Goal: Task Accomplishment & Management: Manage account settings

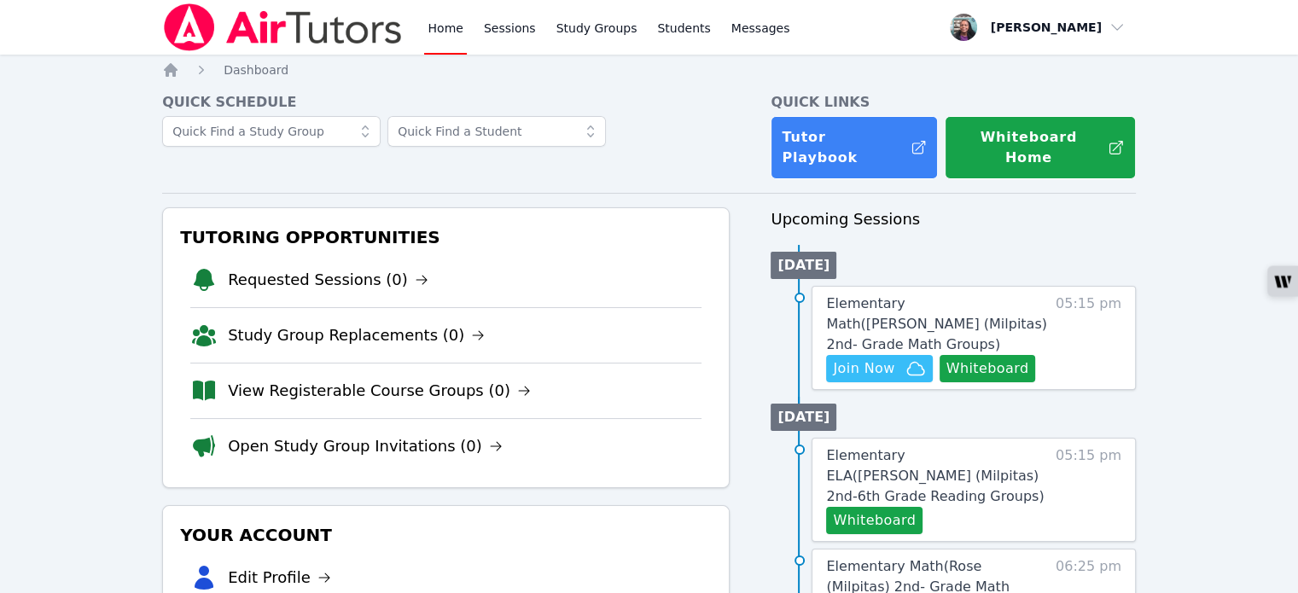
click at [444, 23] on link "Home" at bounding box center [445, 27] width 42 height 55
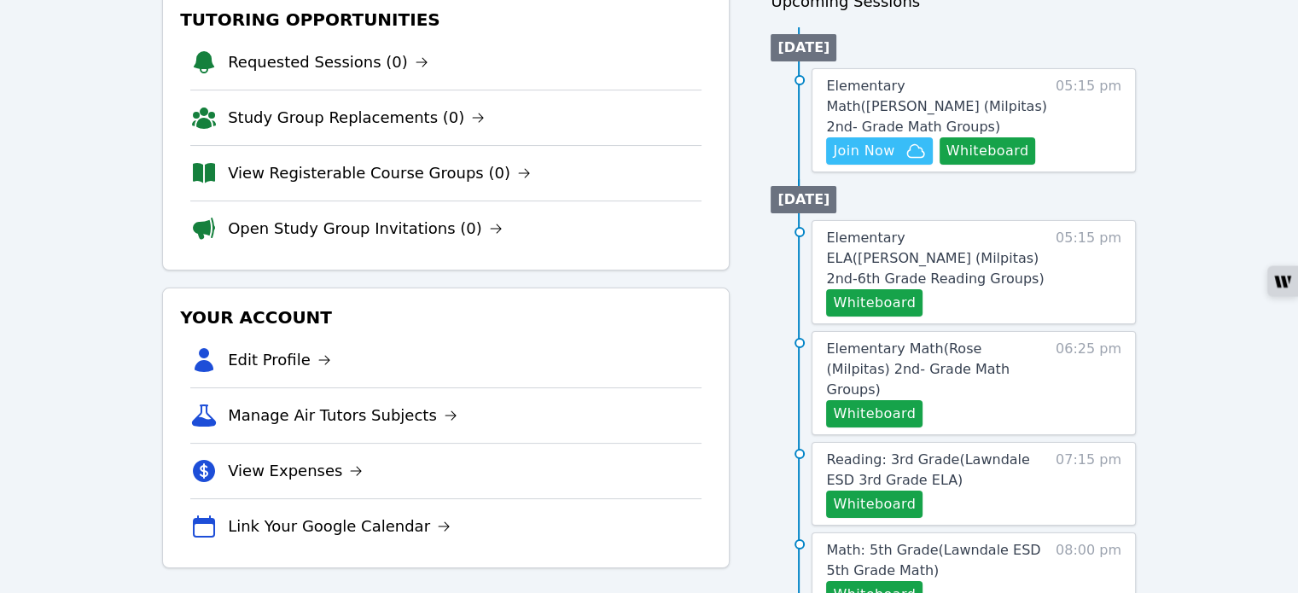
scroll to position [256, 0]
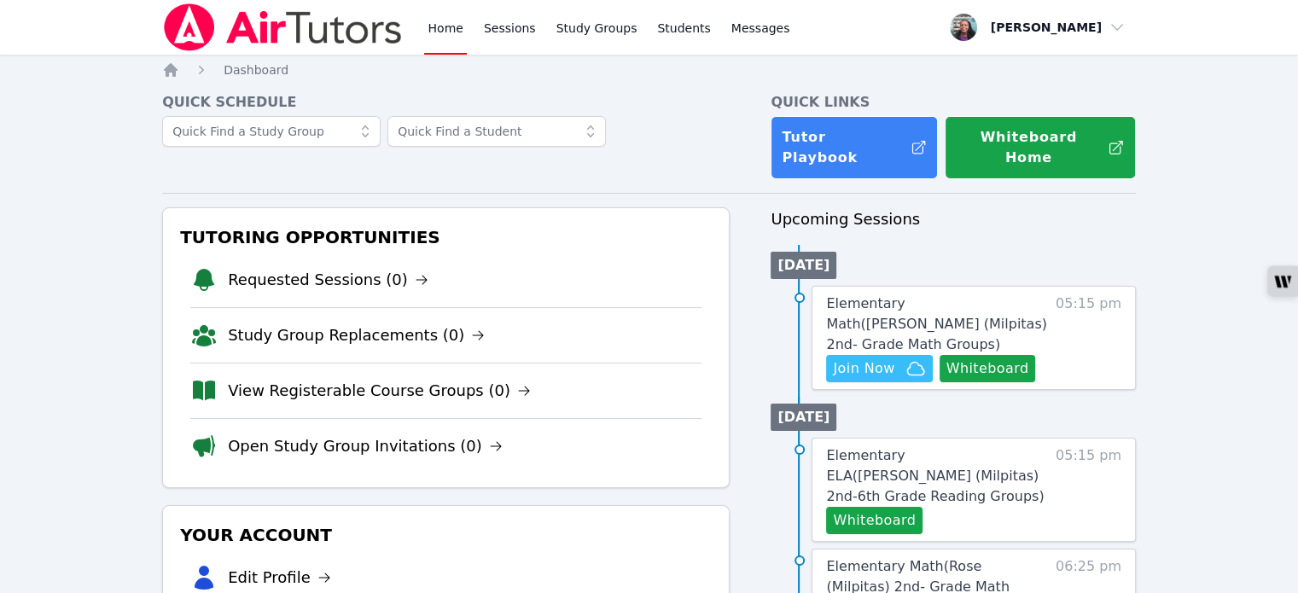
scroll to position [85, 0]
click at [502, 276] on icon at bounding box center [507, 280] width 10 height 9
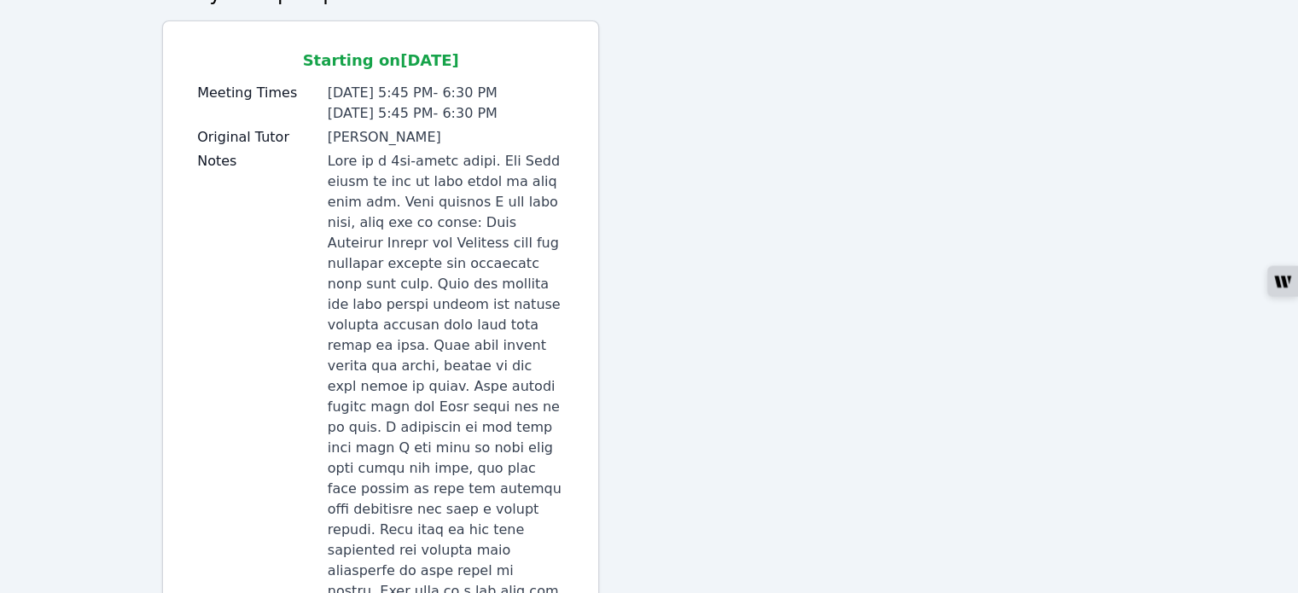
scroll to position [256, 0]
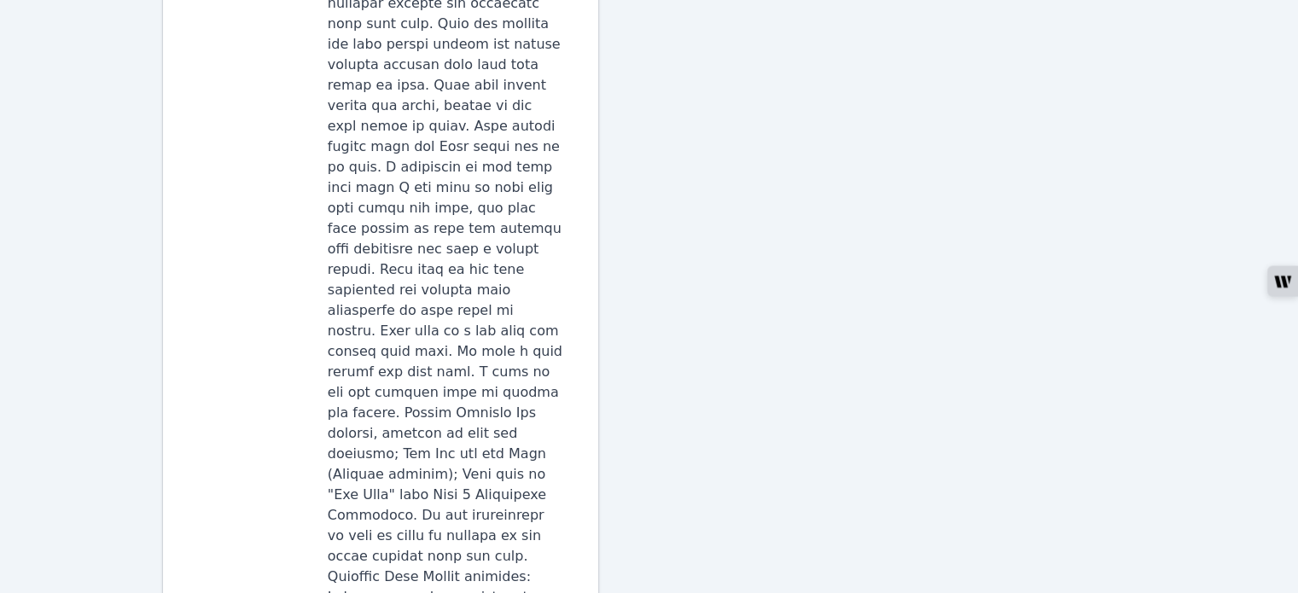
scroll to position [512, 0]
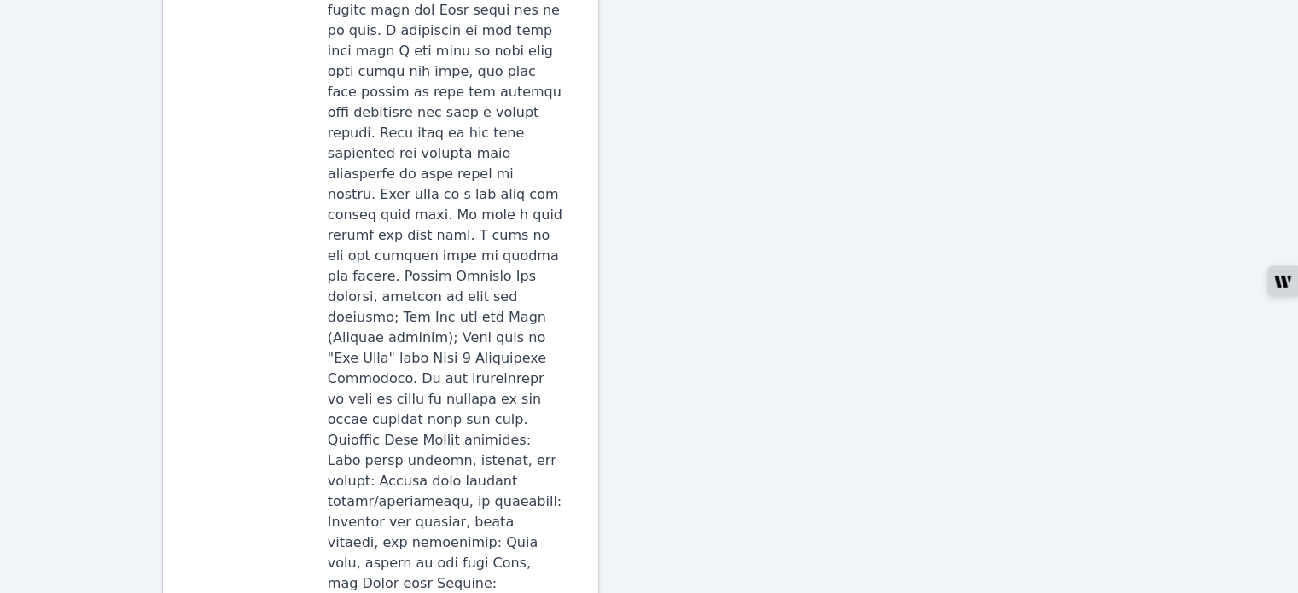
scroll to position [597, 0]
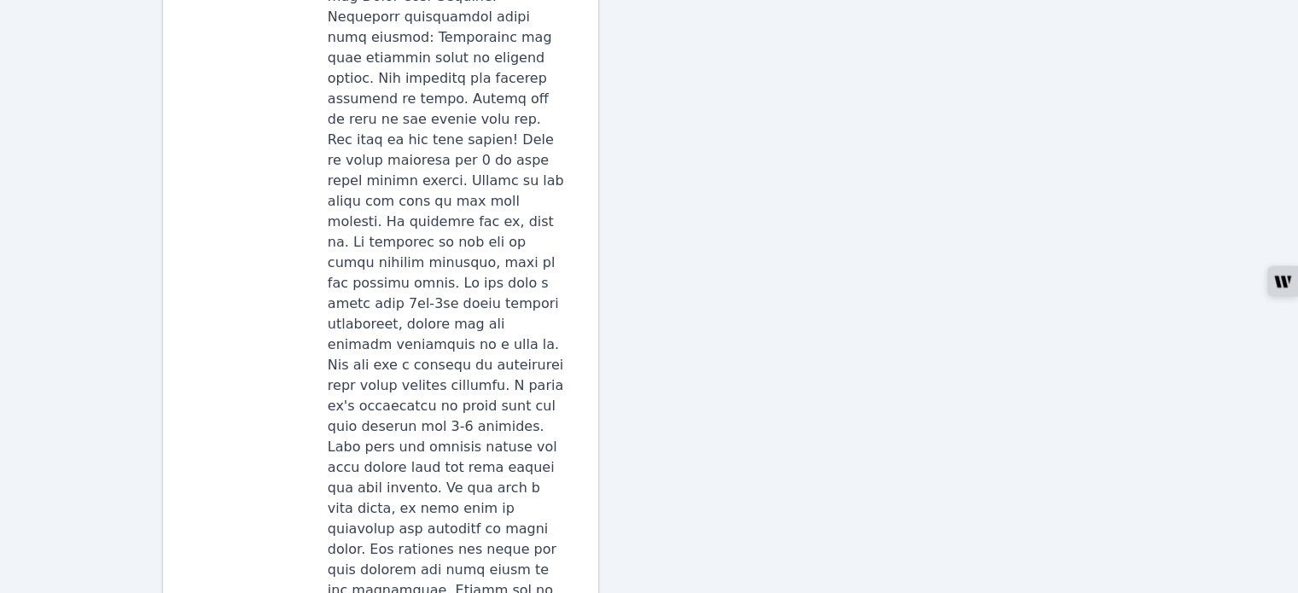
scroll to position [532, 0]
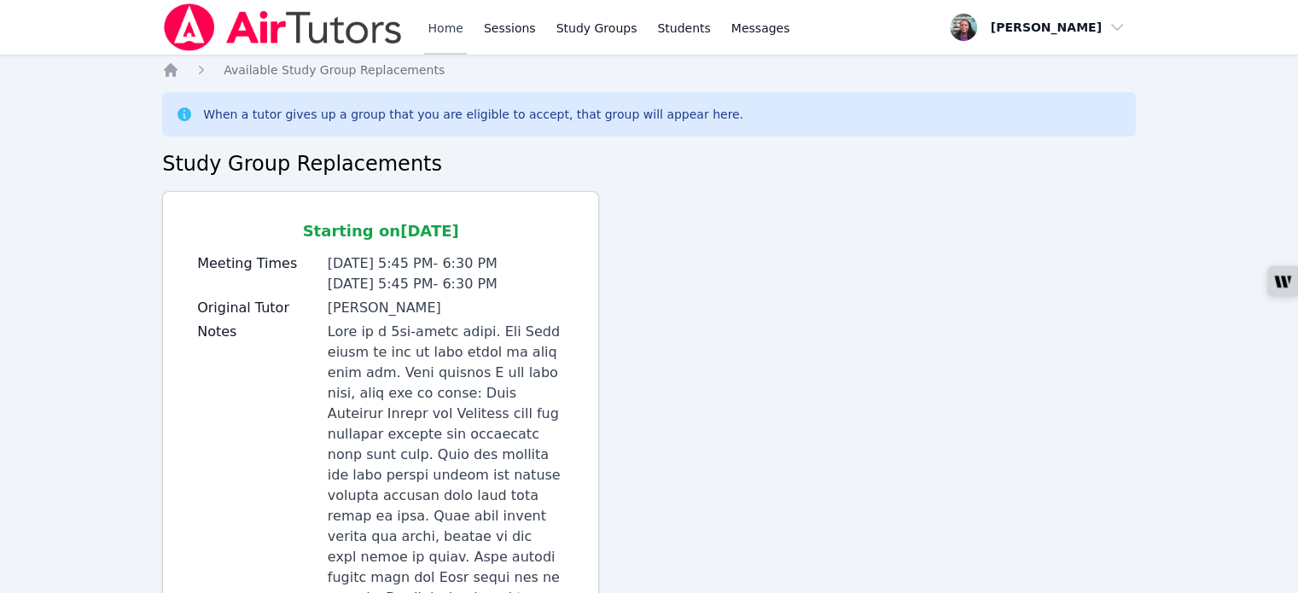
click at [446, 36] on link "Home" at bounding box center [445, 27] width 42 height 55
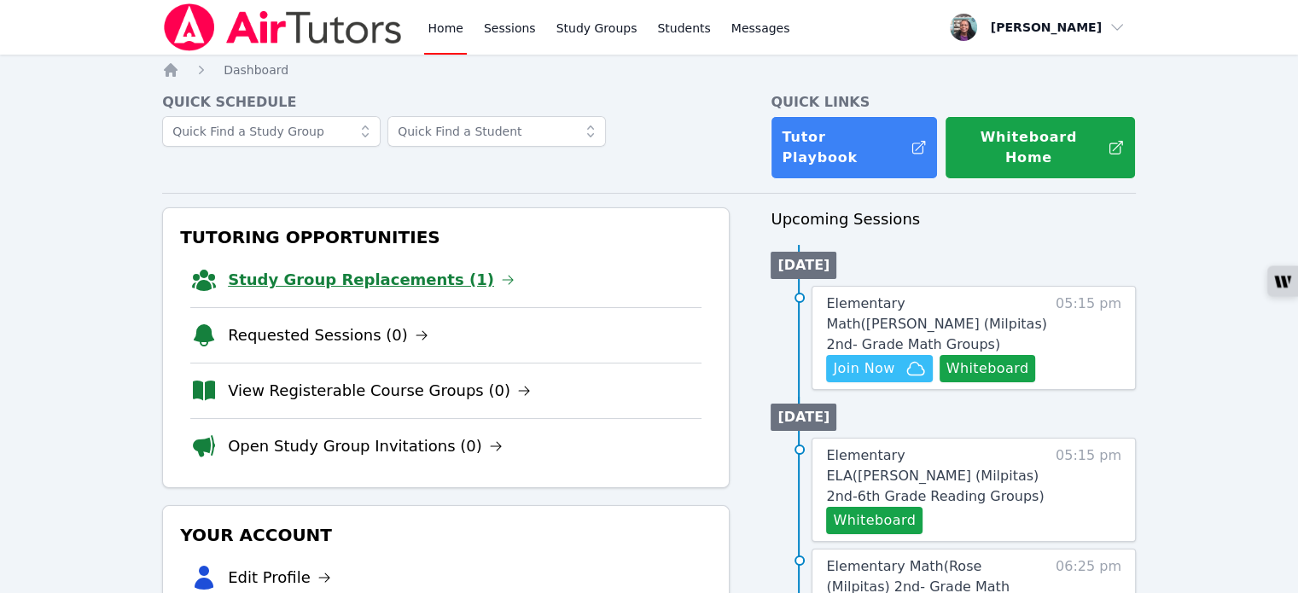
click at [395, 268] on link "Study Group Replacements (1)" at bounding box center [371, 280] width 287 height 24
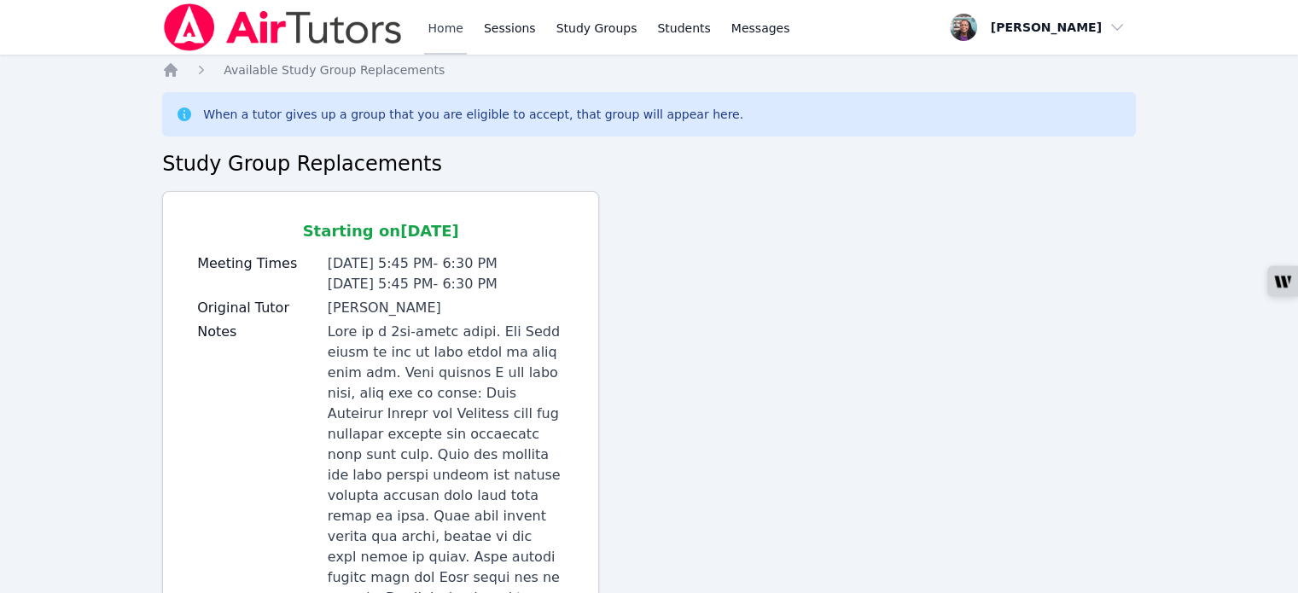
click at [439, 28] on link "Home" at bounding box center [445, 27] width 42 height 55
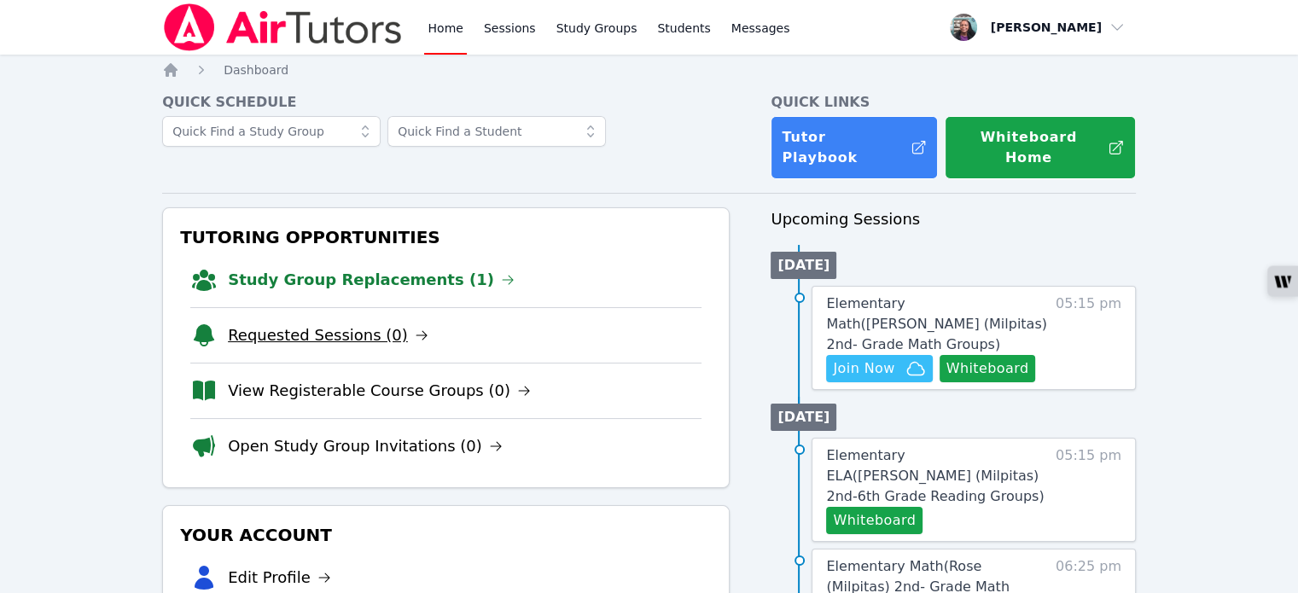
click at [415, 328] on icon at bounding box center [422, 335] width 14 height 14
click at [890, 358] on span "Join Now" at bounding box center [863, 368] width 61 height 20
click at [497, 30] on link "Sessions" at bounding box center [509, 27] width 59 height 55
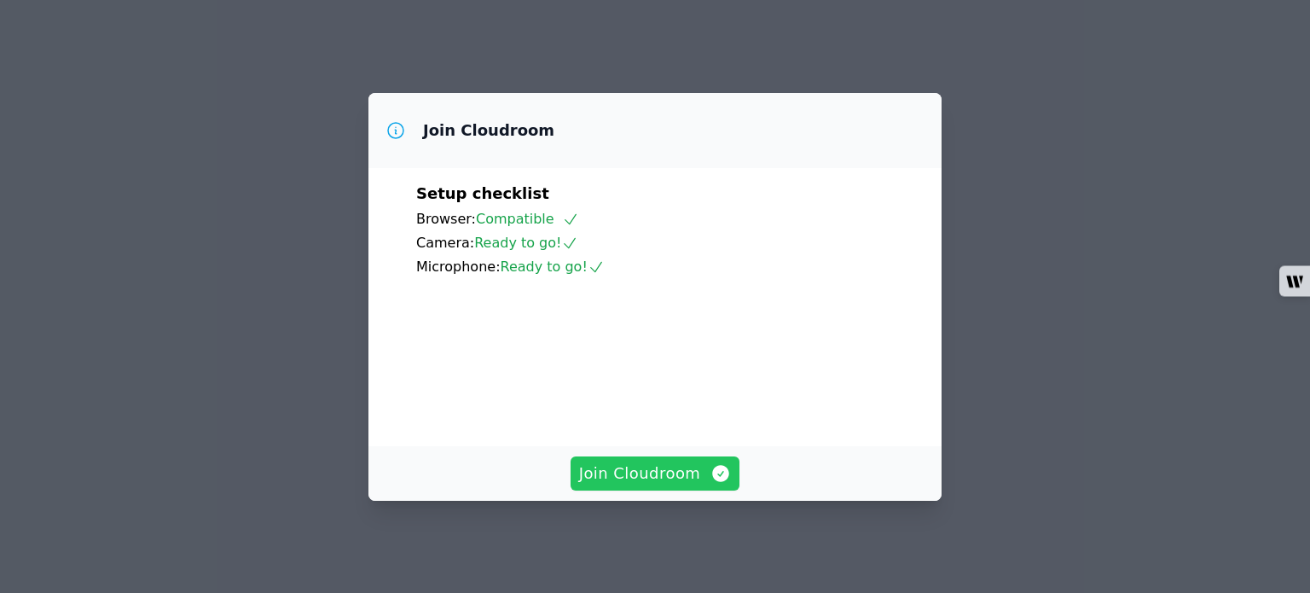
click at [668, 469] on span "Join Cloudroom" at bounding box center [655, 474] width 153 height 24
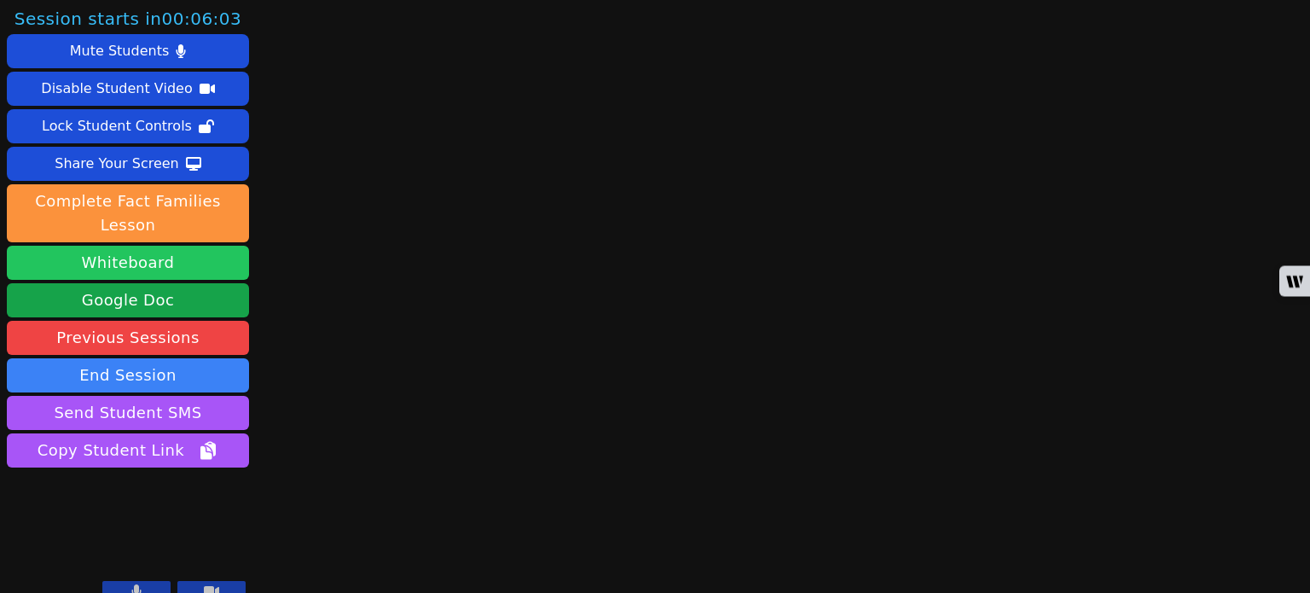
click at [183, 246] on button "Whiteboard" at bounding box center [128, 263] width 242 height 34
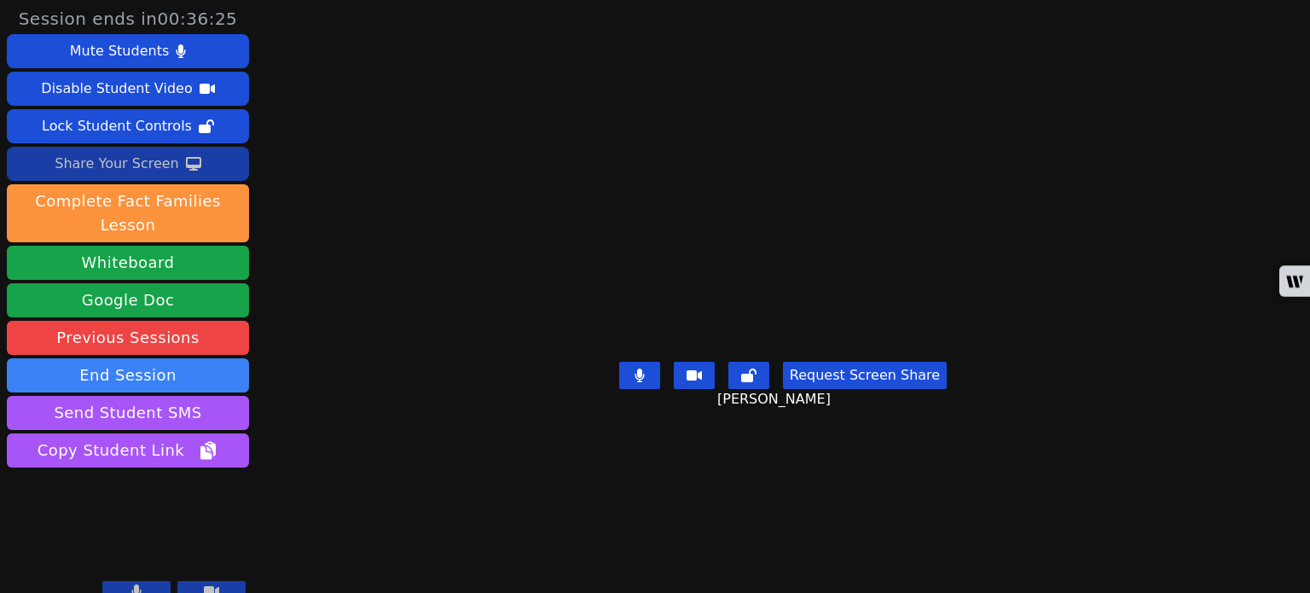
click at [113, 159] on div "Share Your Screen" at bounding box center [117, 163] width 125 height 27
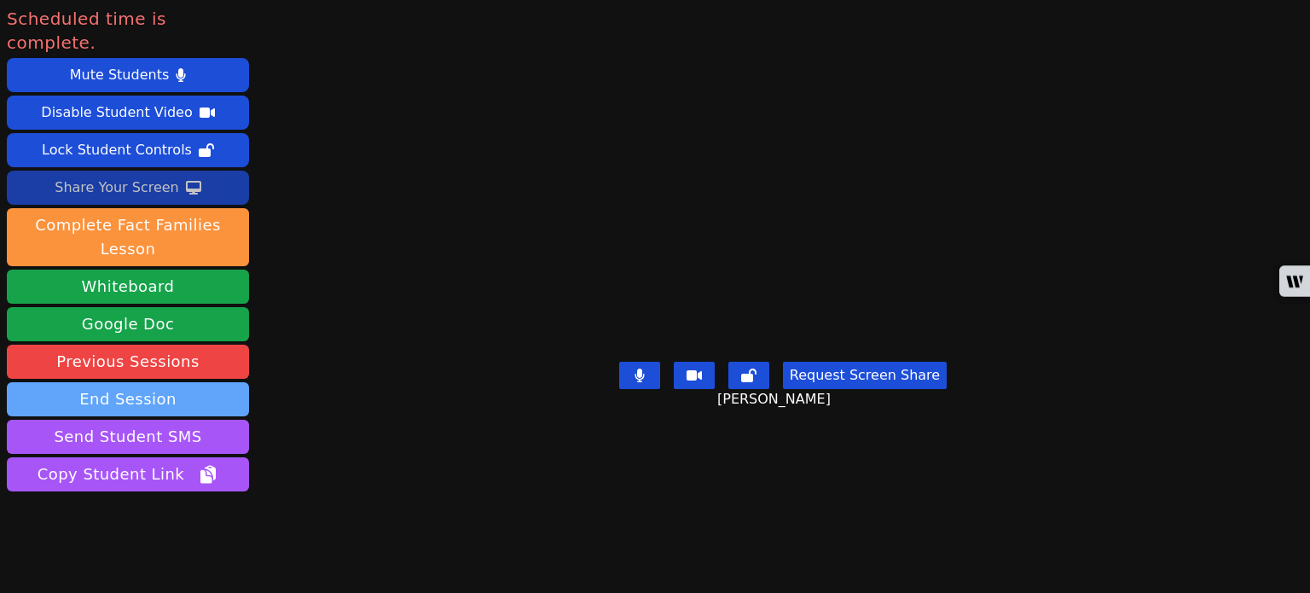
click at [195, 382] on button "End Session" at bounding box center [128, 399] width 242 height 34
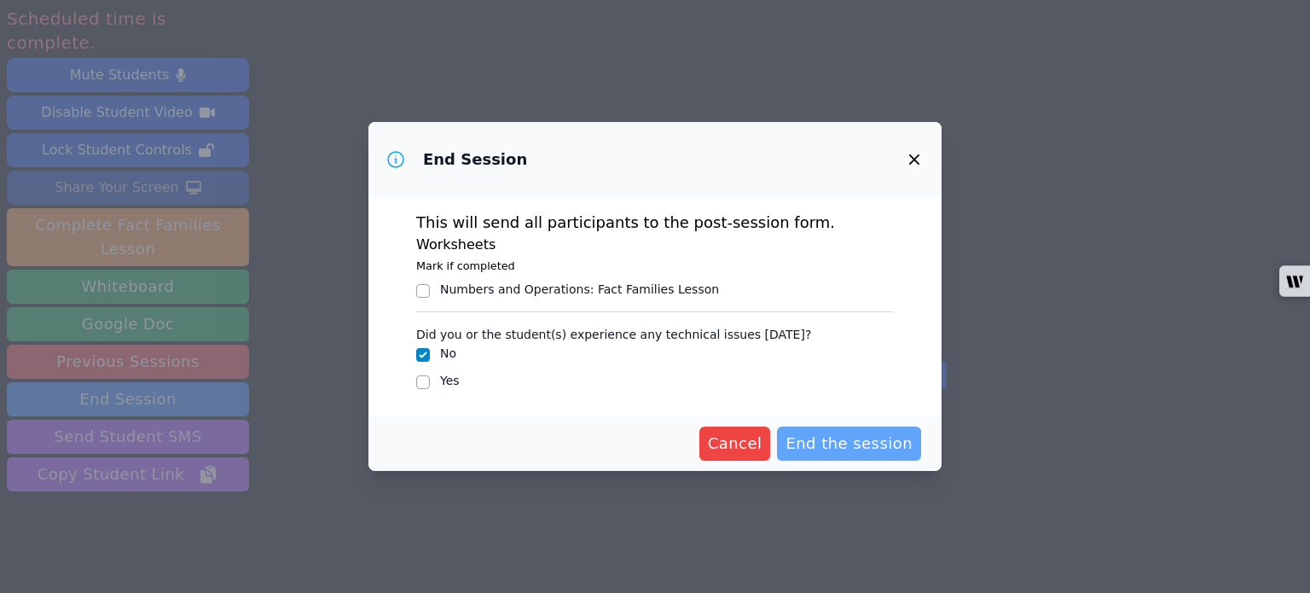
click at [836, 437] on span "End the session" at bounding box center [849, 444] width 127 height 24
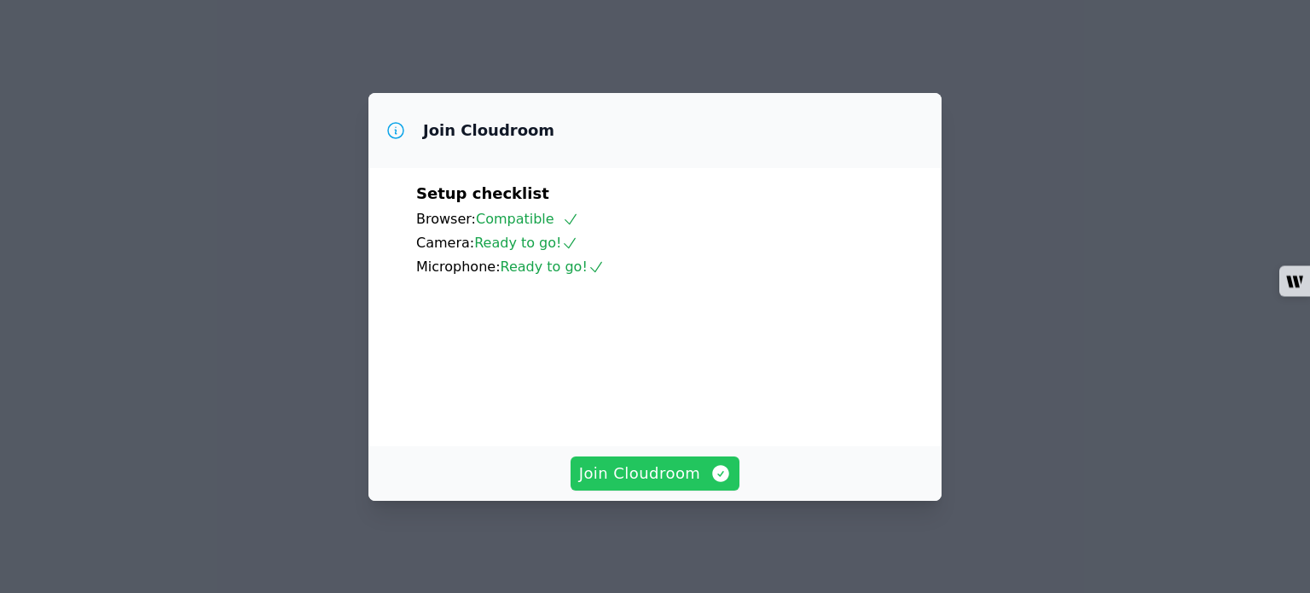
click at [687, 471] on span "Join Cloudroom" at bounding box center [655, 474] width 153 height 24
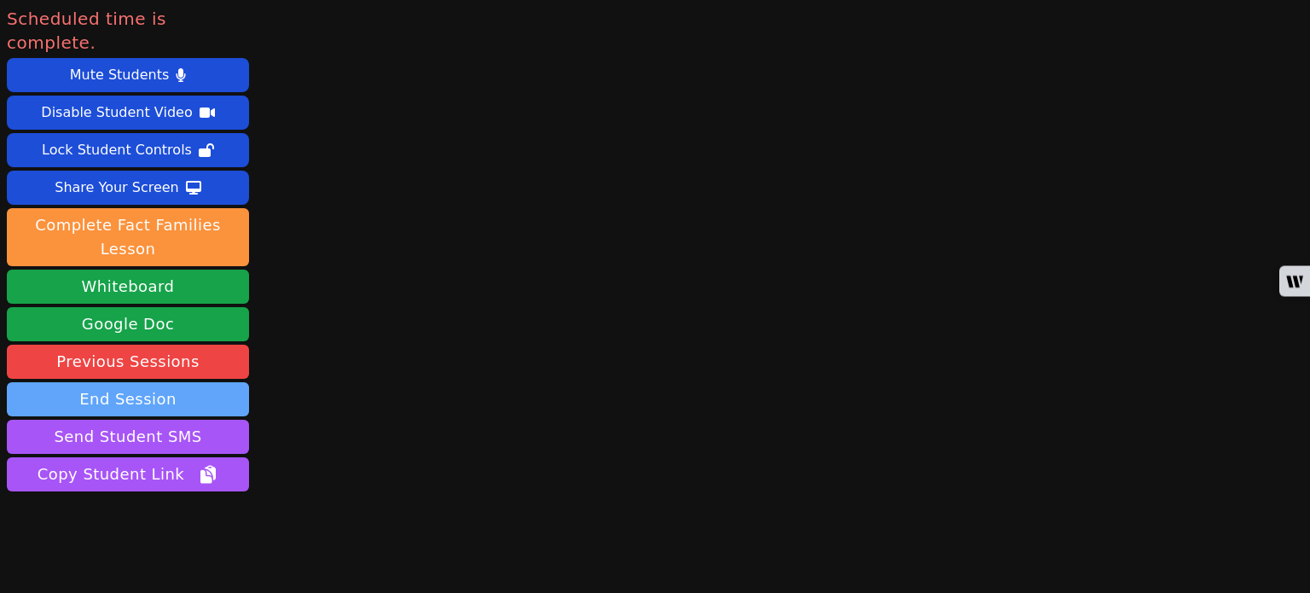
click at [215, 382] on button "End Session" at bounding box center [128, 399] width 242 height 34
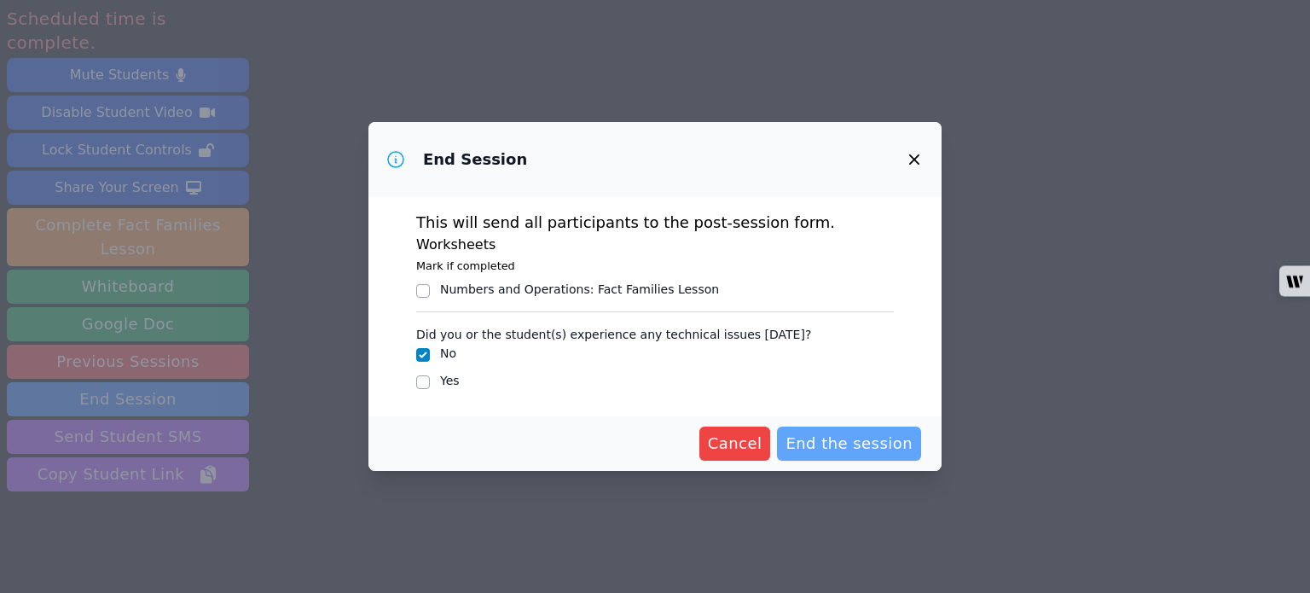
click at [826, 441] on span "End the session" at bounding box center [849, 444] width 127 height 24
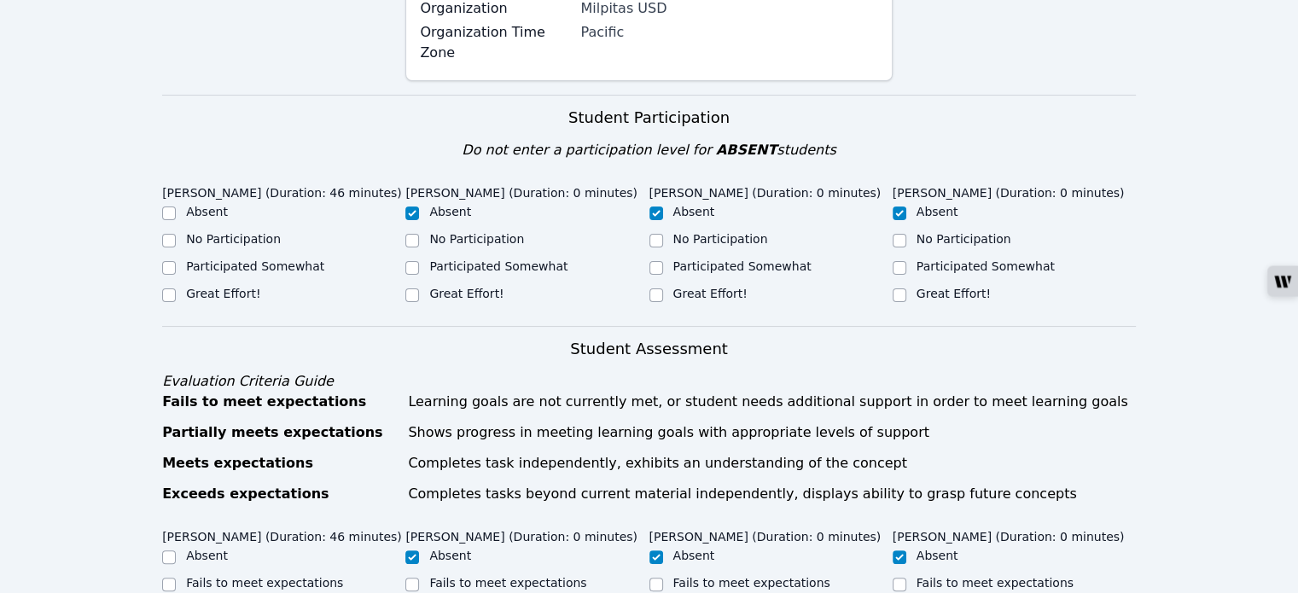
scroll to position [341, 0]
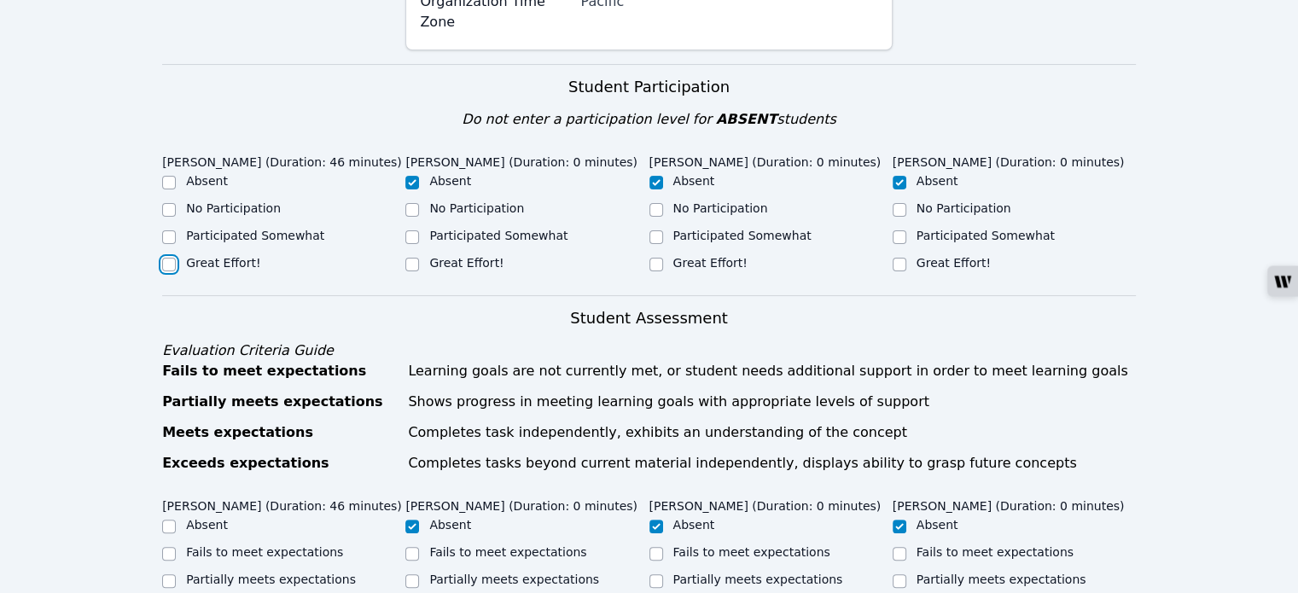
click at [167, 258] on input "Great Effort!" at bounding box center [169, 265] width 14 height 14
checkbox input "true"
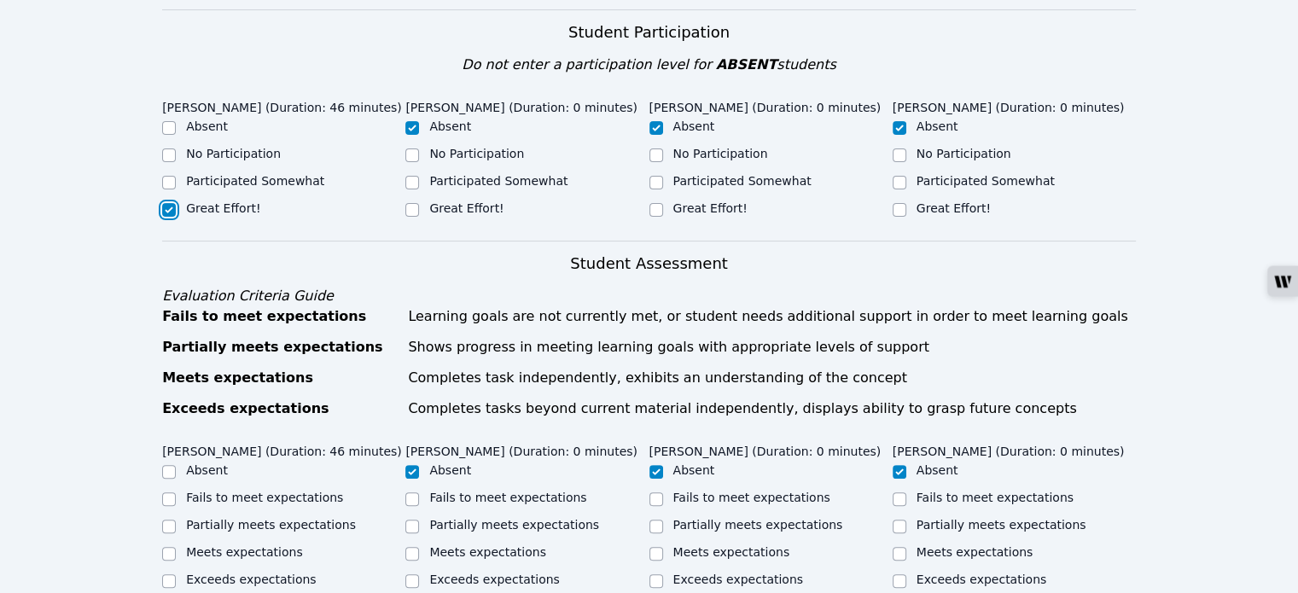
scroll to position [512, 0]
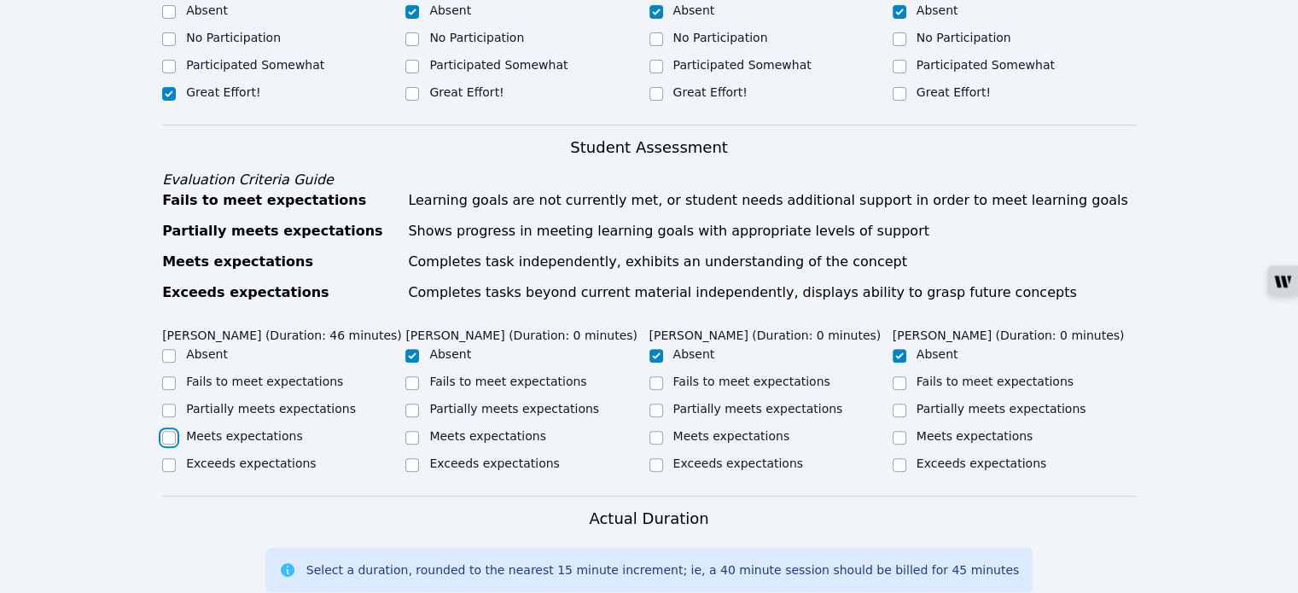
click at [172, 431] on input "Meets expectations" at bounding box center [169, 438] width 14 height 14
checkbox input "true"
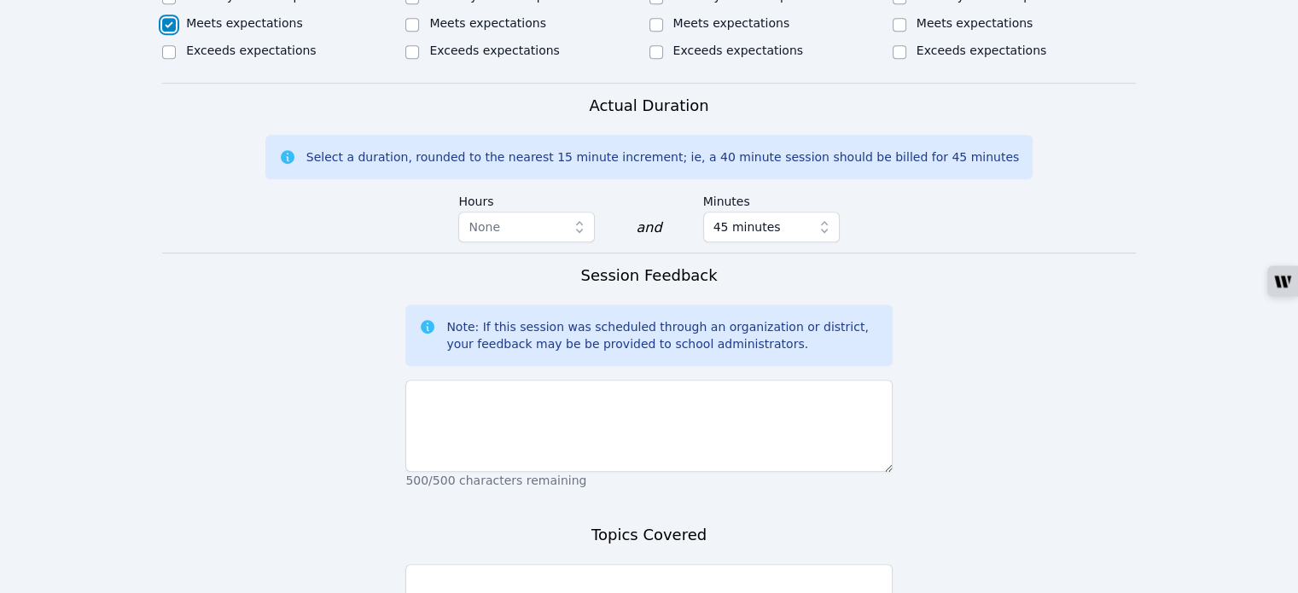
scroll to position [938, 0]
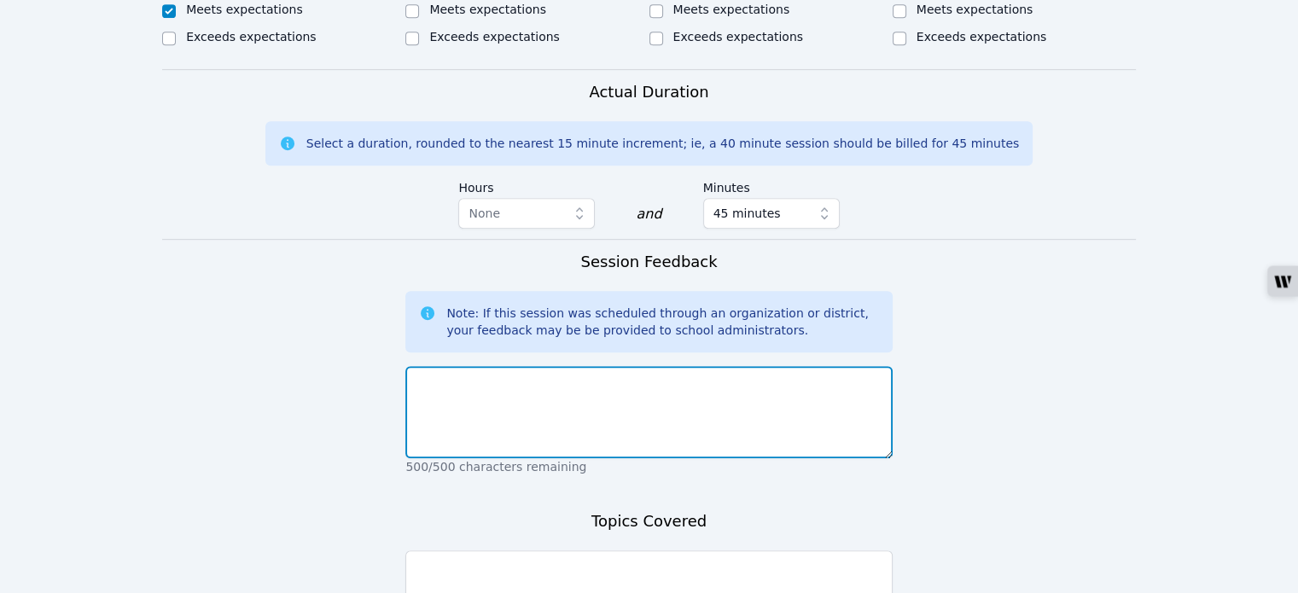
click at [439, 366] on textarea at bounding box center [648, 412] width 486 height 92
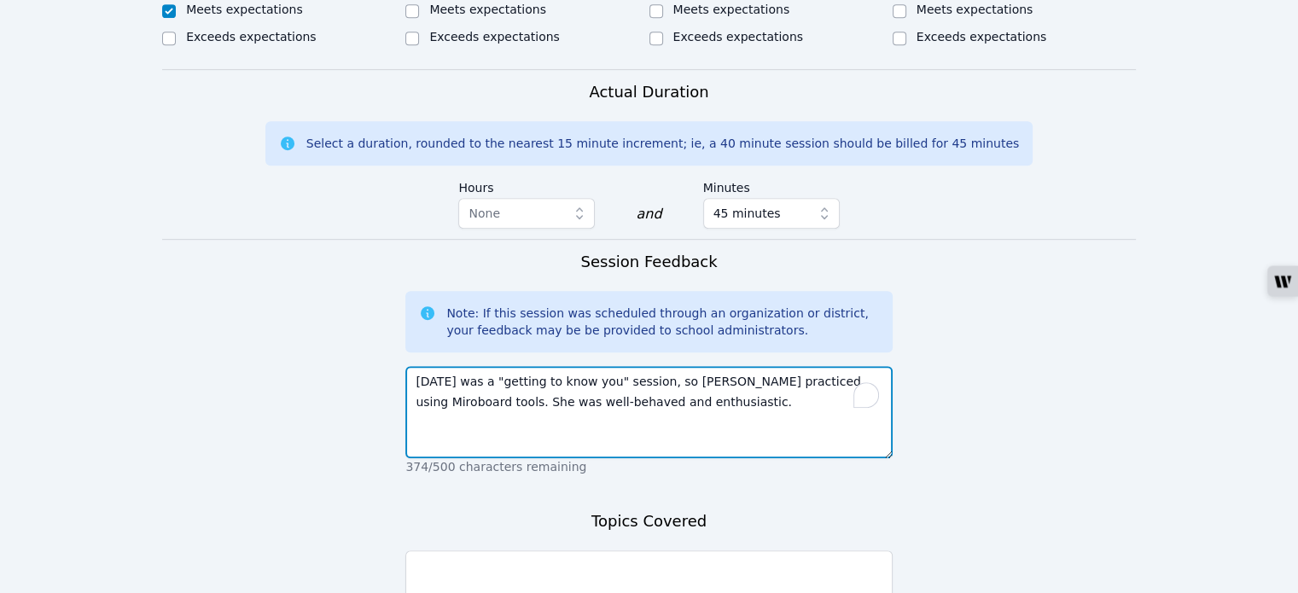
drag, startPoint x: 628, startPoint y: 360, endPoint x: 399, endPoint y: 340, distance: 229.5
click at [399, 340] on form "Student Participation Do not enter a participation level for ABSENT students [P…" at bounding box center [648, 110] width 973 height 1286
type textarea "[DATE] was a "getting to know you" session, so [PERSON_NAME] practiced using Mi…"
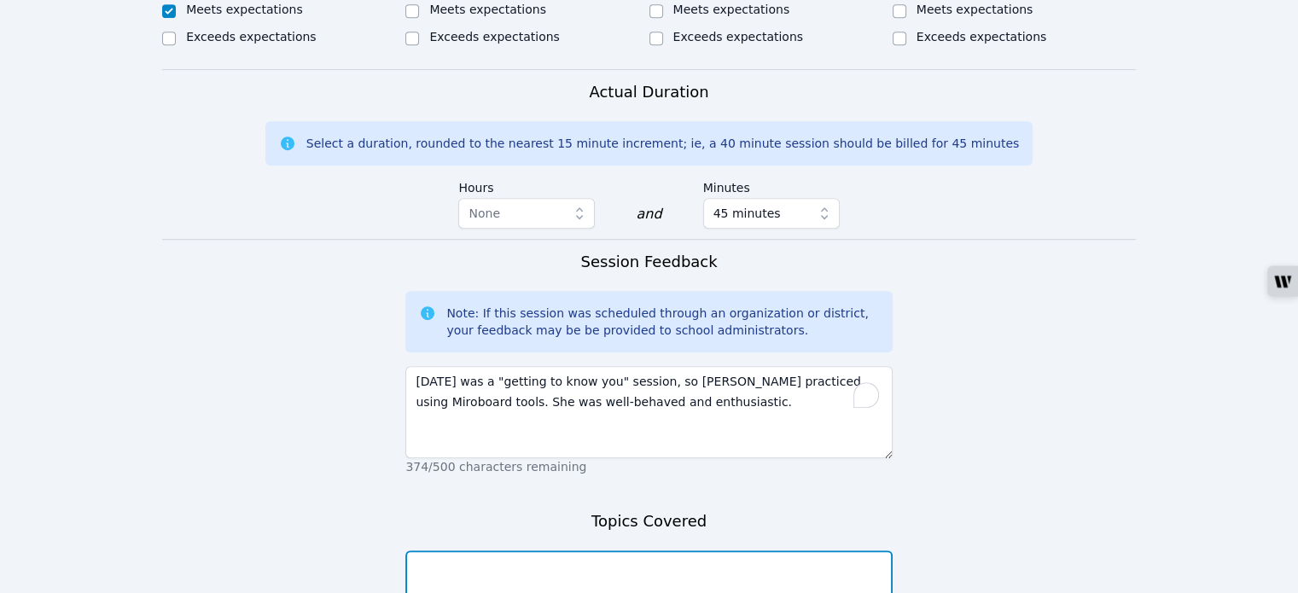
click at [566, 550] on textarea at bounding box center [648, 596] width 486 height 92
type textarea "N"
click at [546, 550] on textarea "Miroboard tutorial and " getting to know you" activities." at bounding box center [648, 596] width 486 height 92
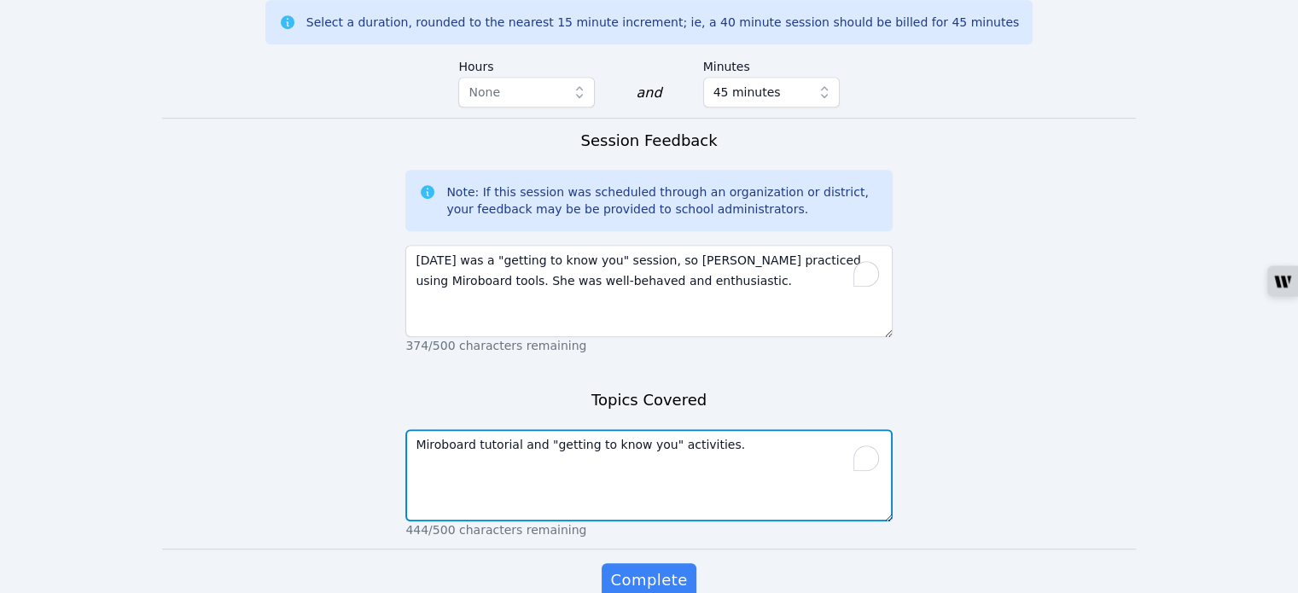
scroll to position [1103, 0]
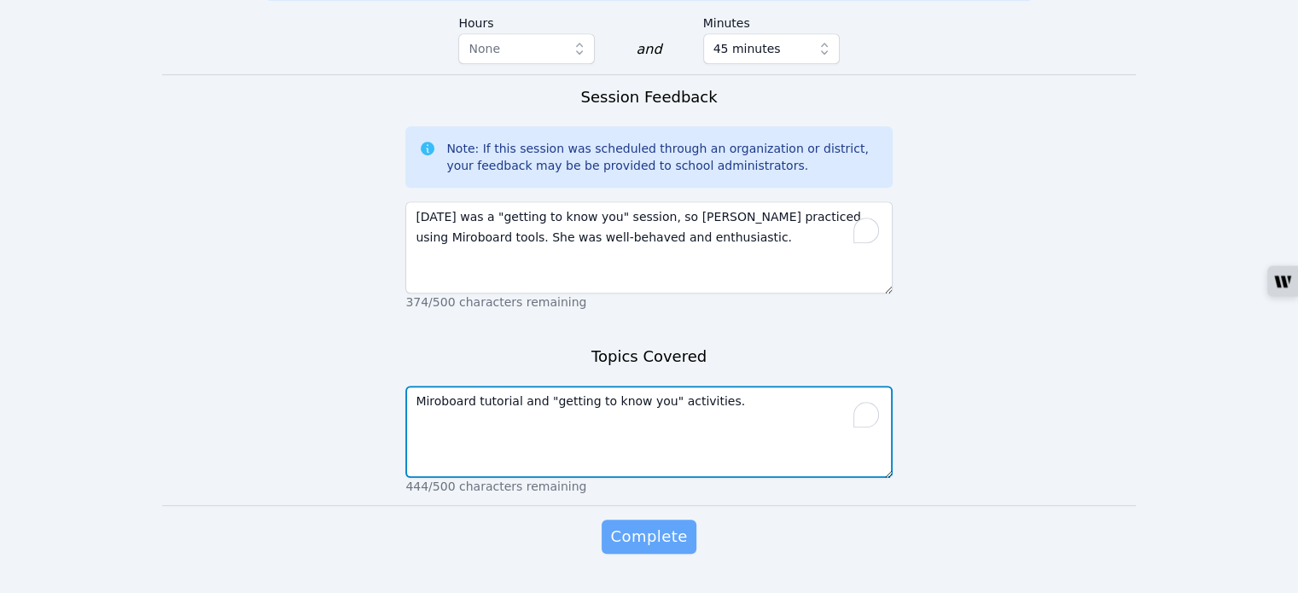
type textarea "Miroboard tutorial and "getting to know you" activities."
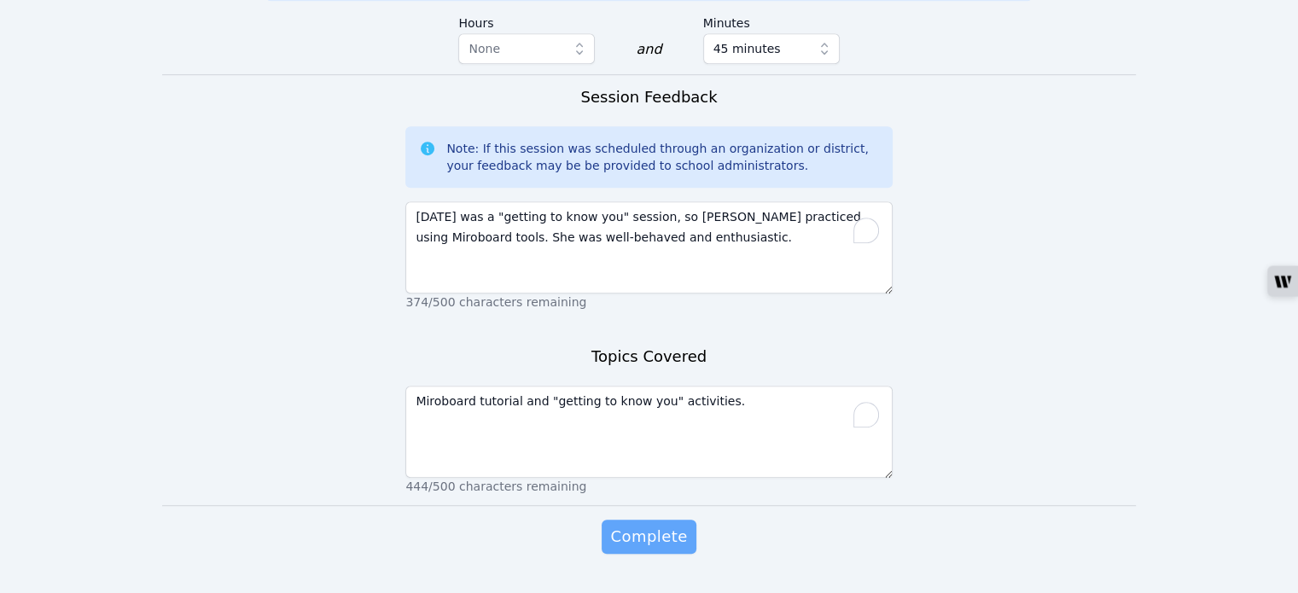
click at [676, 525] on span "Complete" at bounding box center [648, 537] width 77 height 24
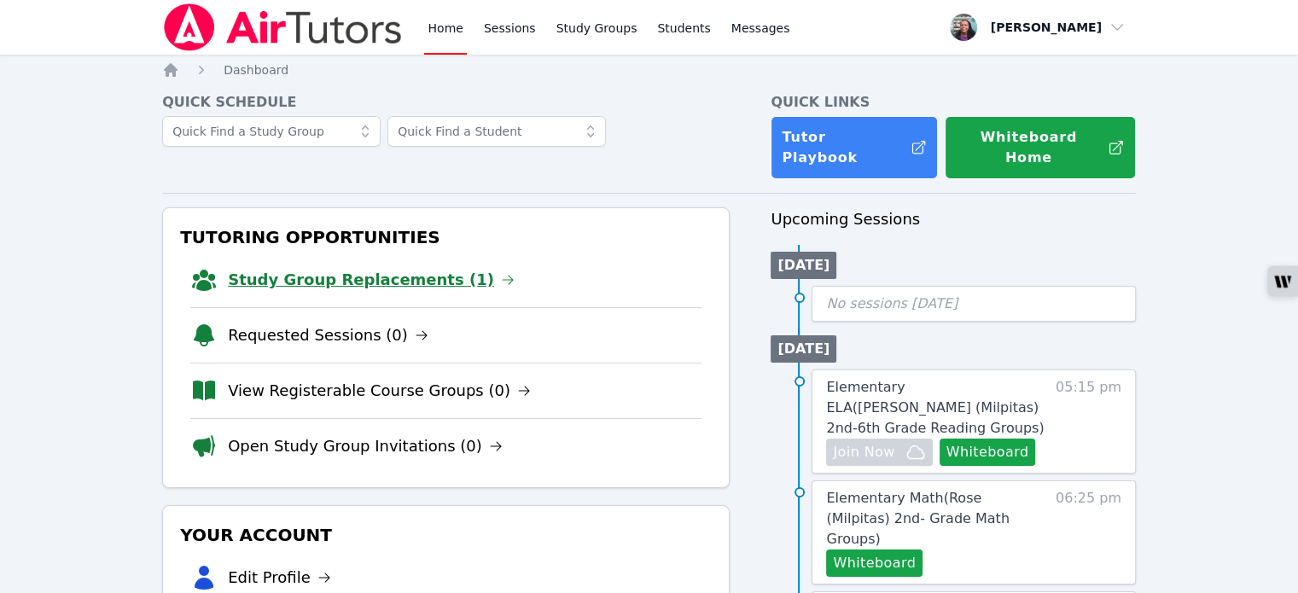
click at [378, 268] on link "Study Group Replacements (1)" at bounding box center [371, 280] width 287 height 24
click at [508, 25] on link "Sessions" at bounding box center [509, 27] width 59 height 55
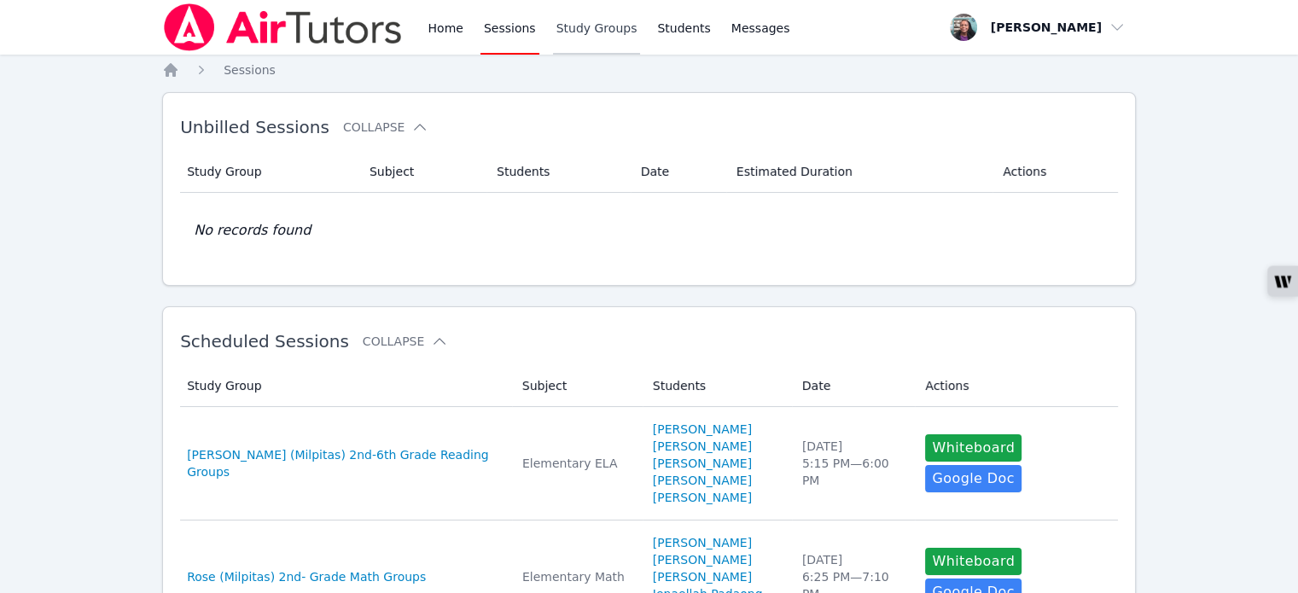
click at [578, 26] on link "Study Groups" at bounding box center [597, 27] width 88 height 55
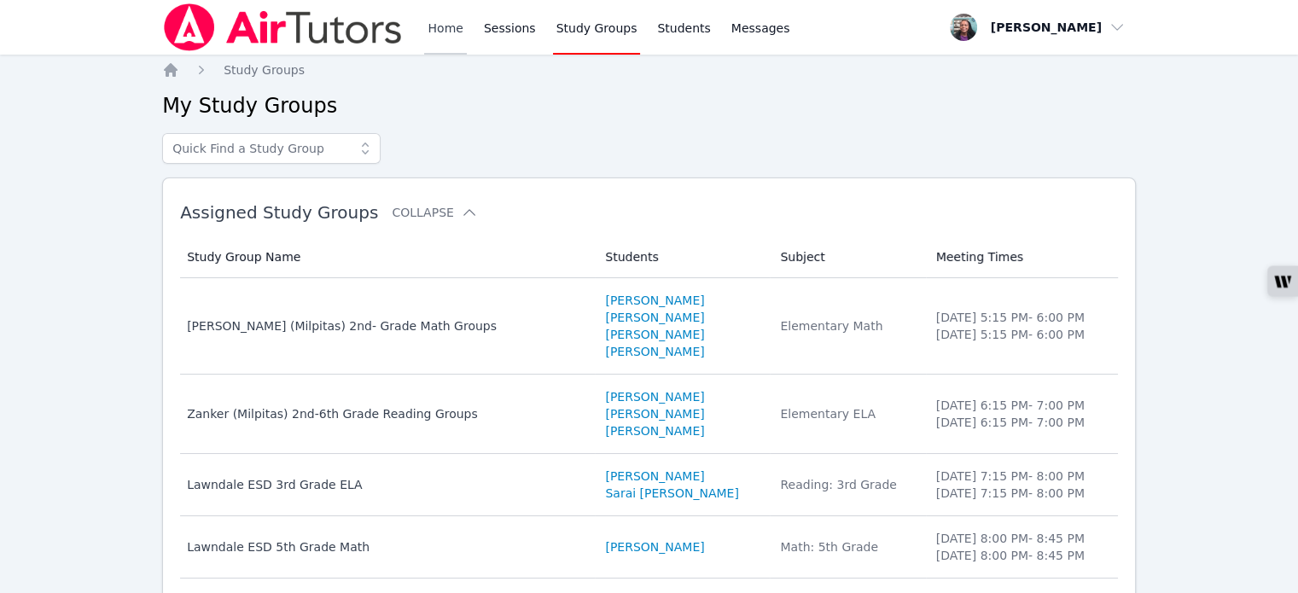
click at [448, 26] on link "Home" at bounding box center [445, 27] width 42 height 55
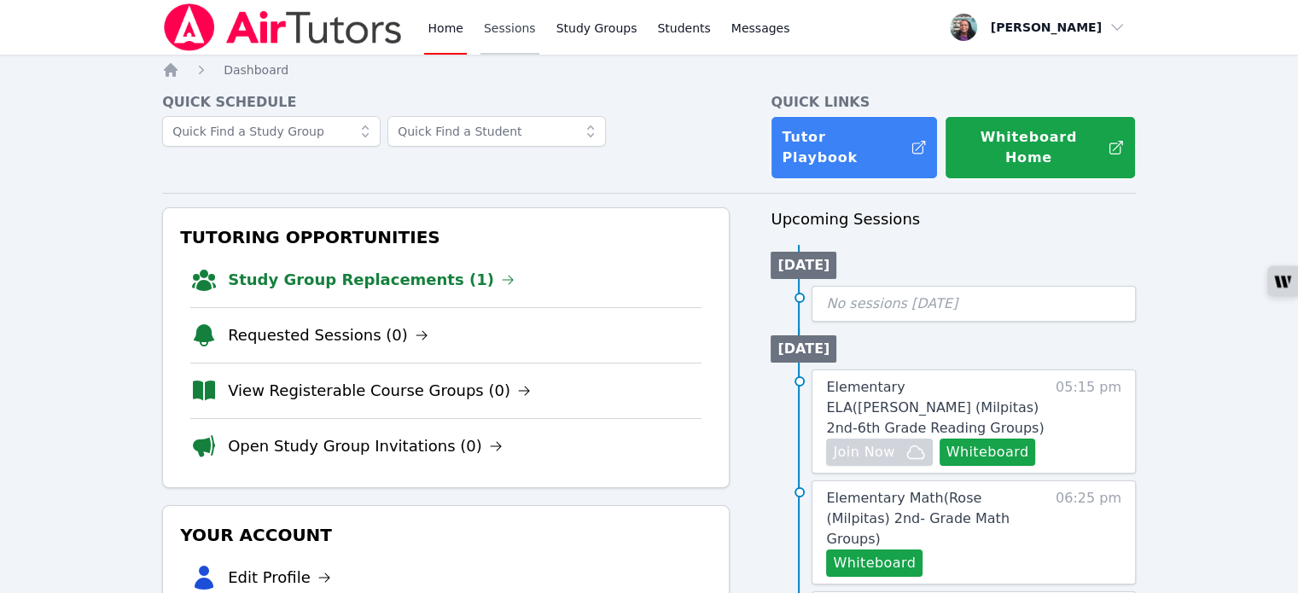
click at [484, 23] on link "Sessions" at bounding box center [509, 27] width 59 height 55
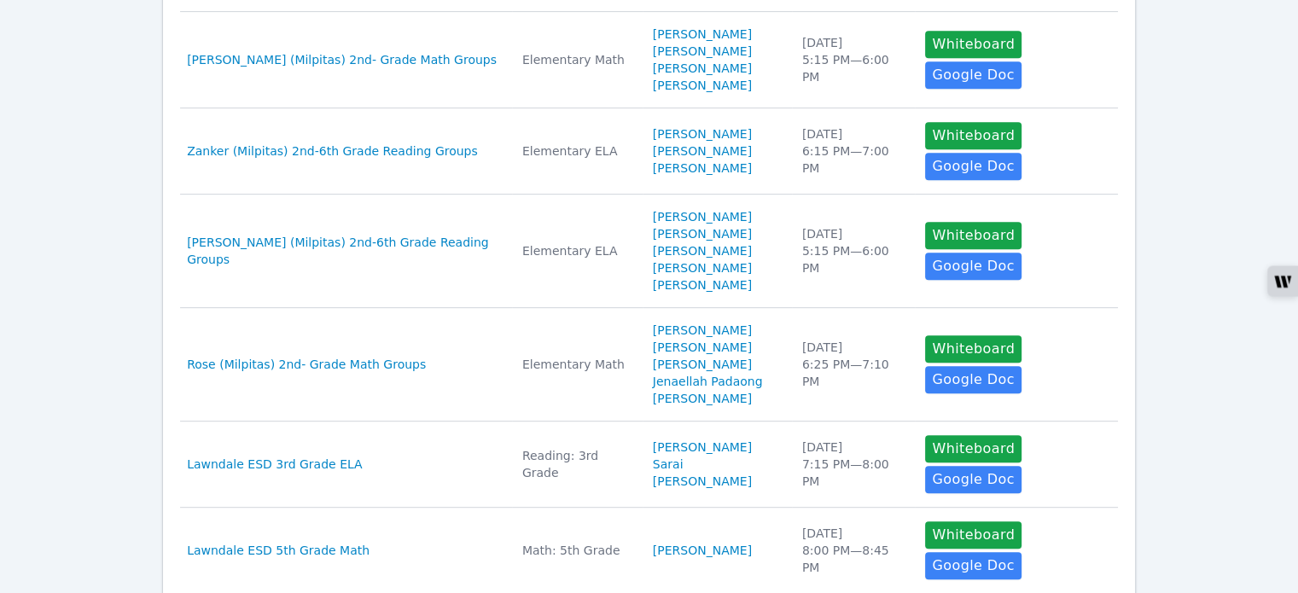
scroll to position [897, 0]
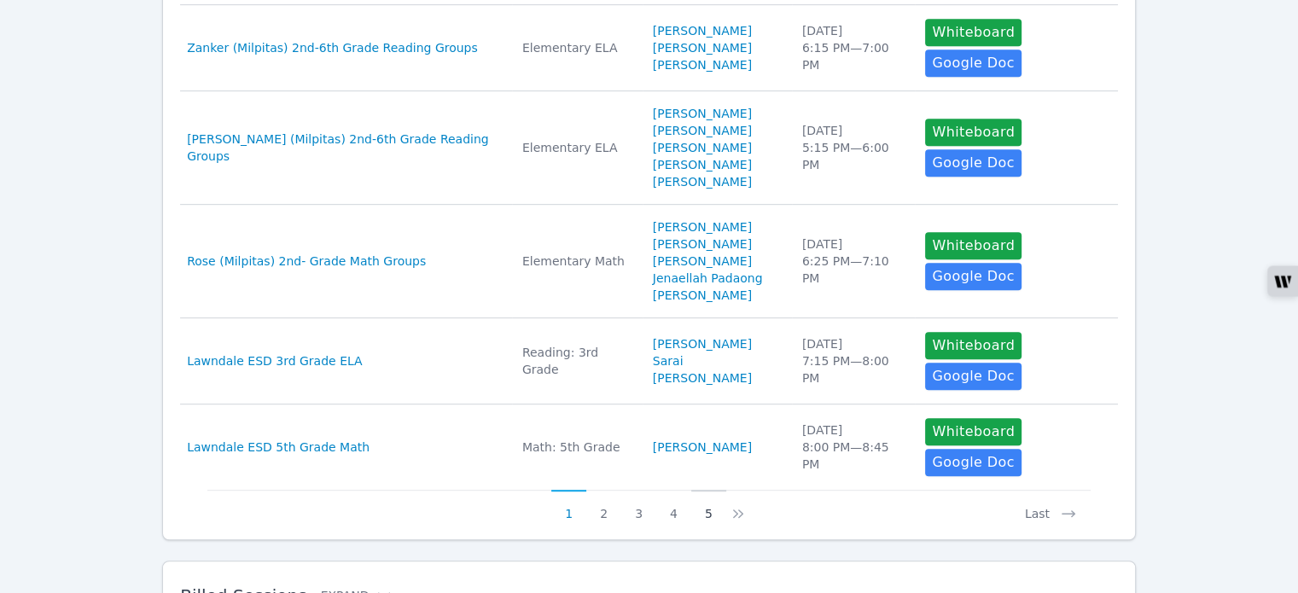
click at [706, 490] on button "5" at bounding box center [708, 506] width 35 height 32
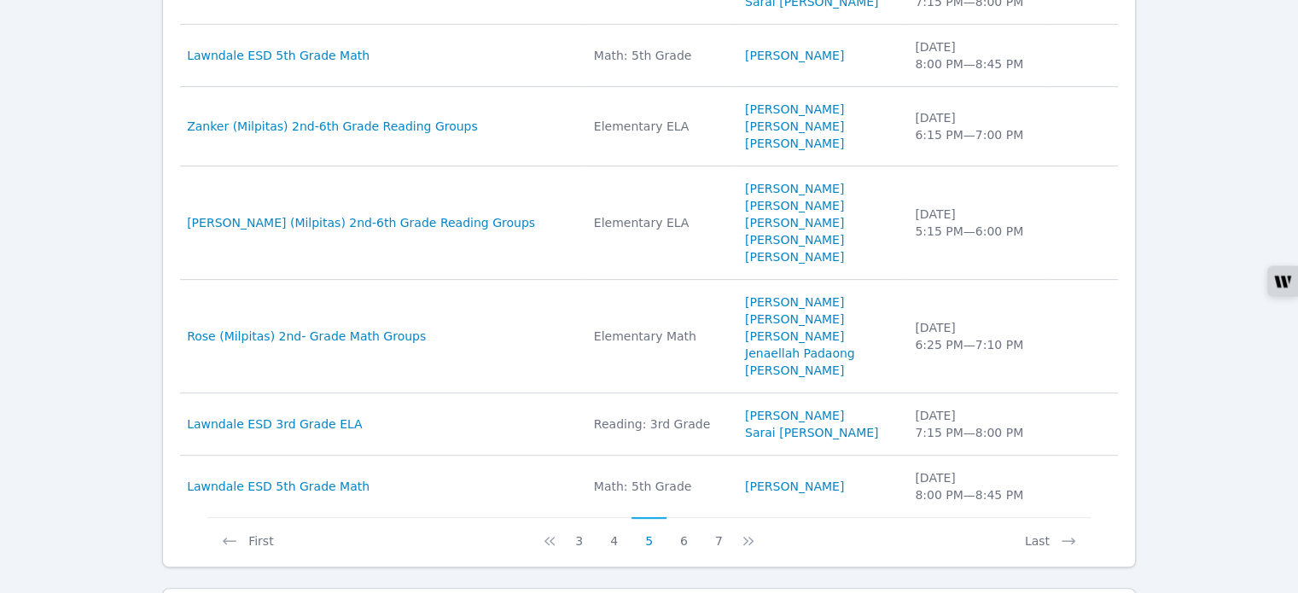
scroll to position [880, 0]
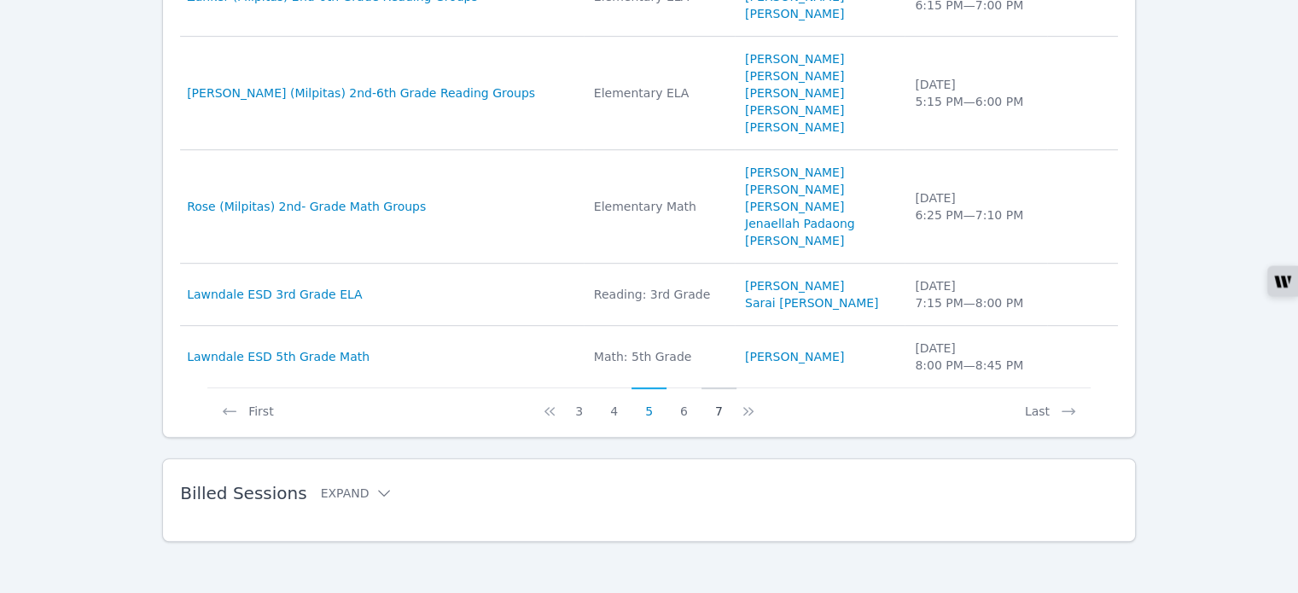
click at [723, 409] on button "7" at bounding box center [718, 403] width 35 height 32
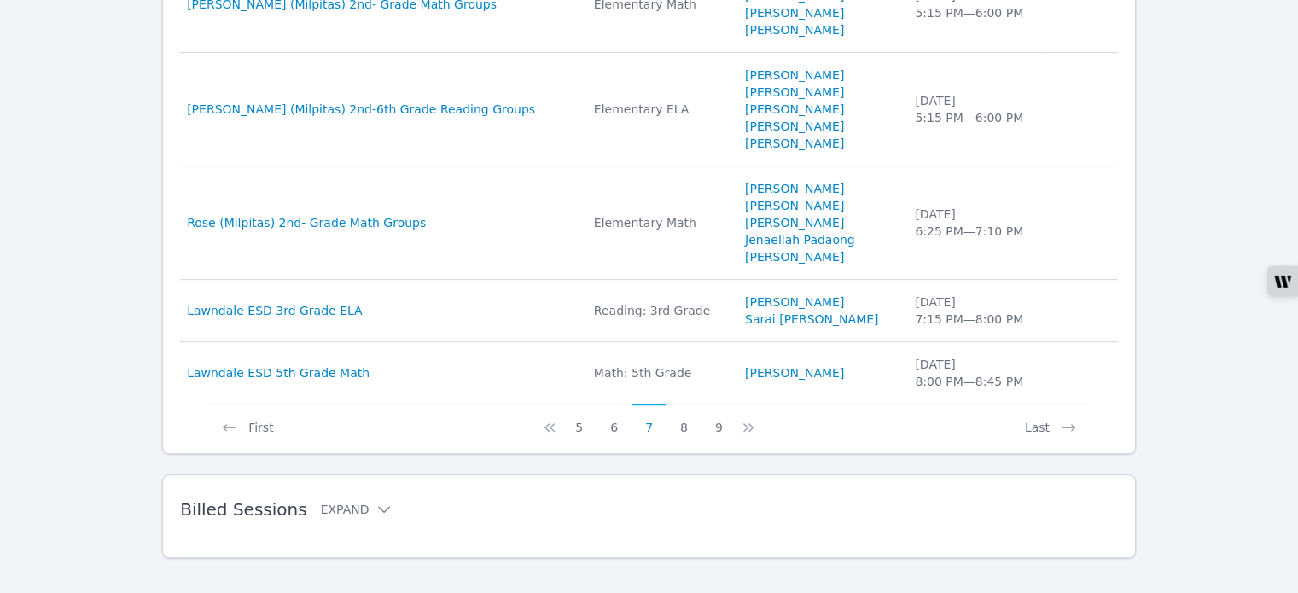
scroll to position [897, 0]
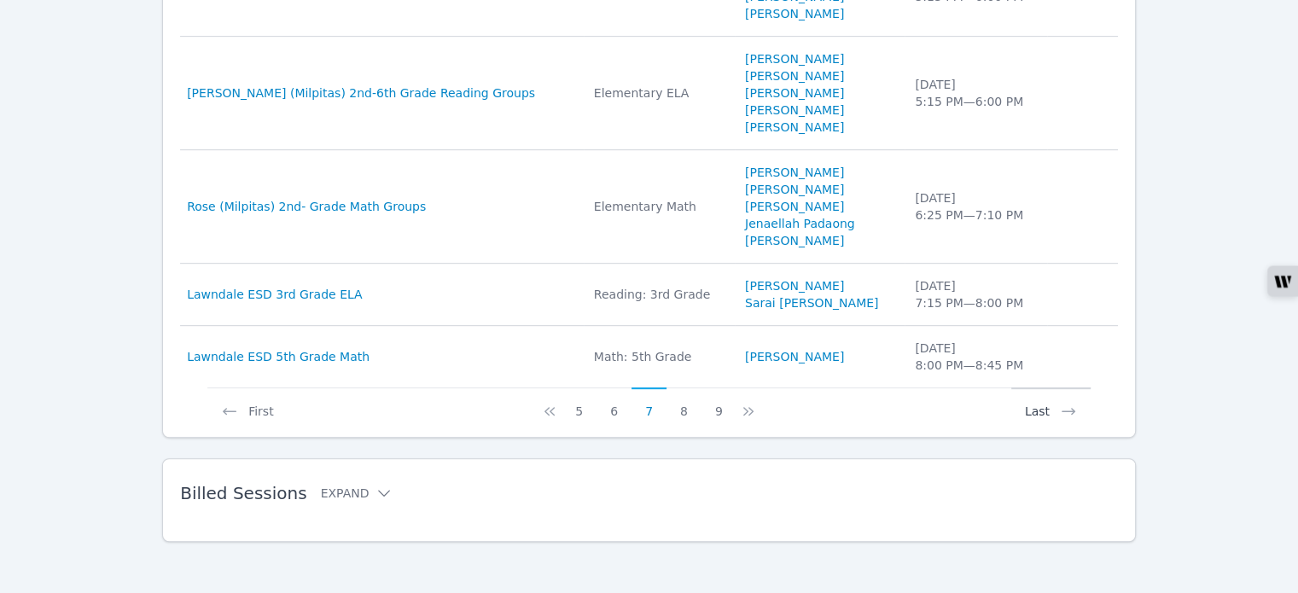
click at [1061, 404] on icon at bounding box center [1068, 411] width 17 height 17
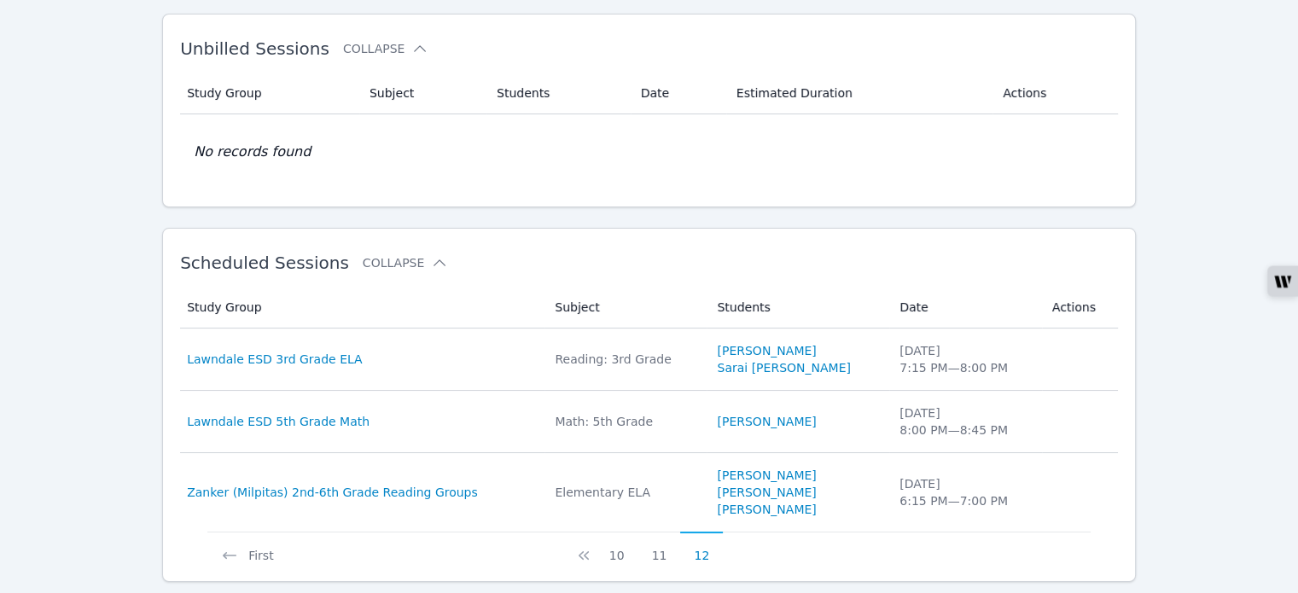
scroll to position [224, 0]
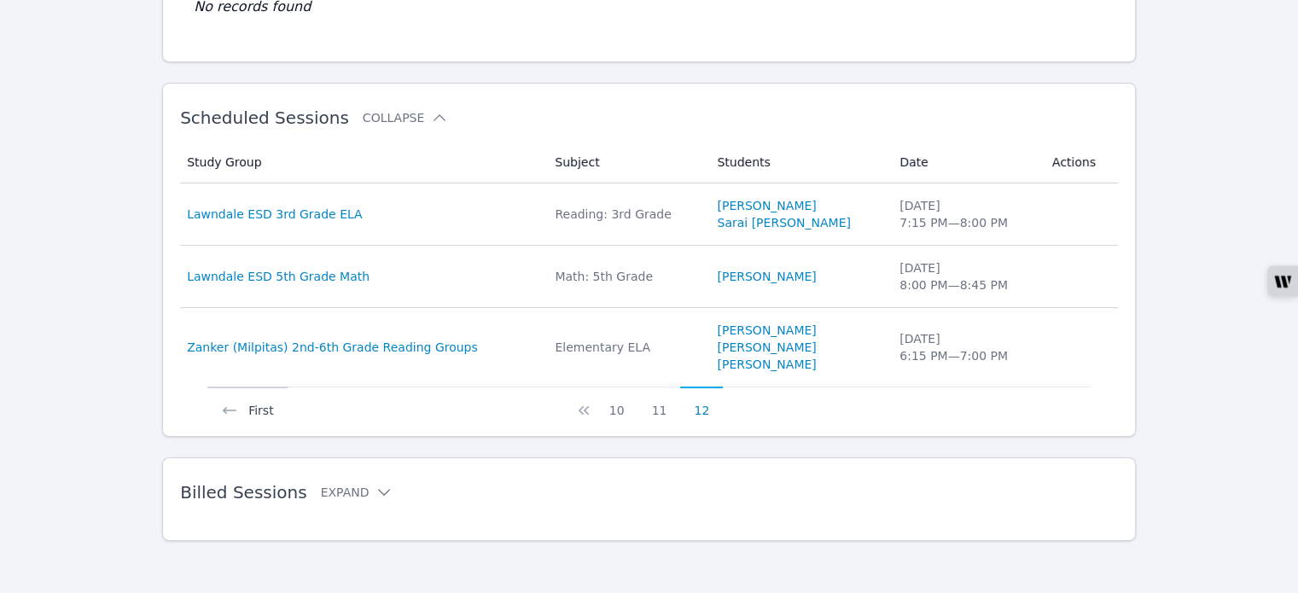
click at [266, 404] on button "First" at bounding box center [246, 402] width 79 height 32
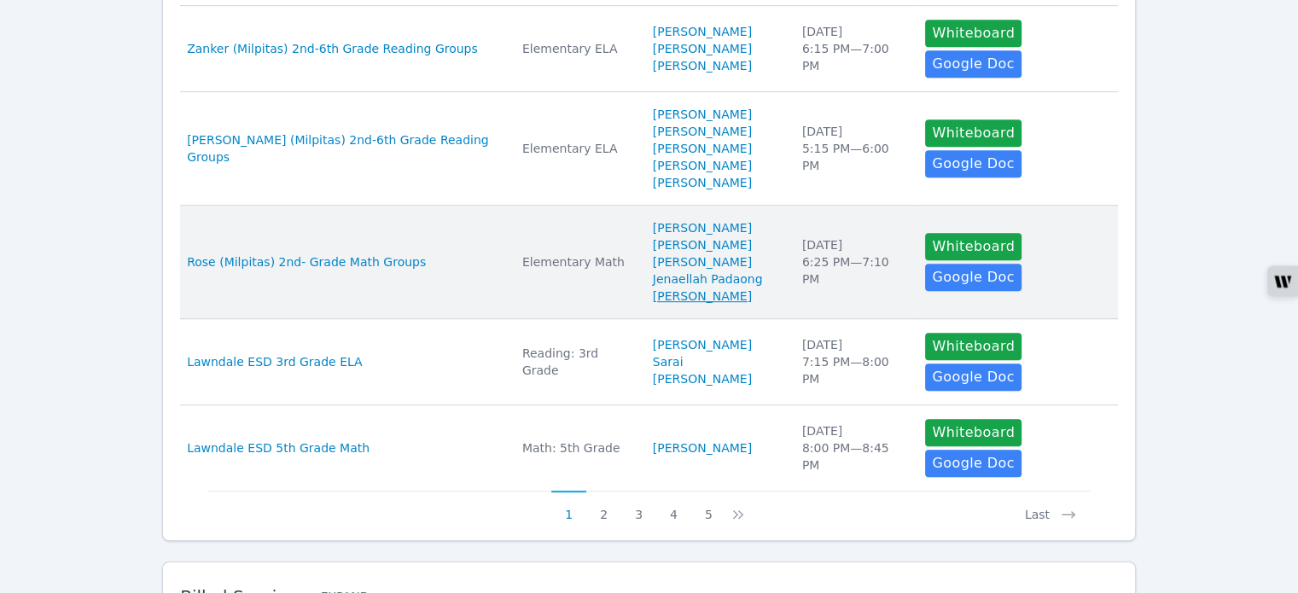
scroll to position [897, 0]
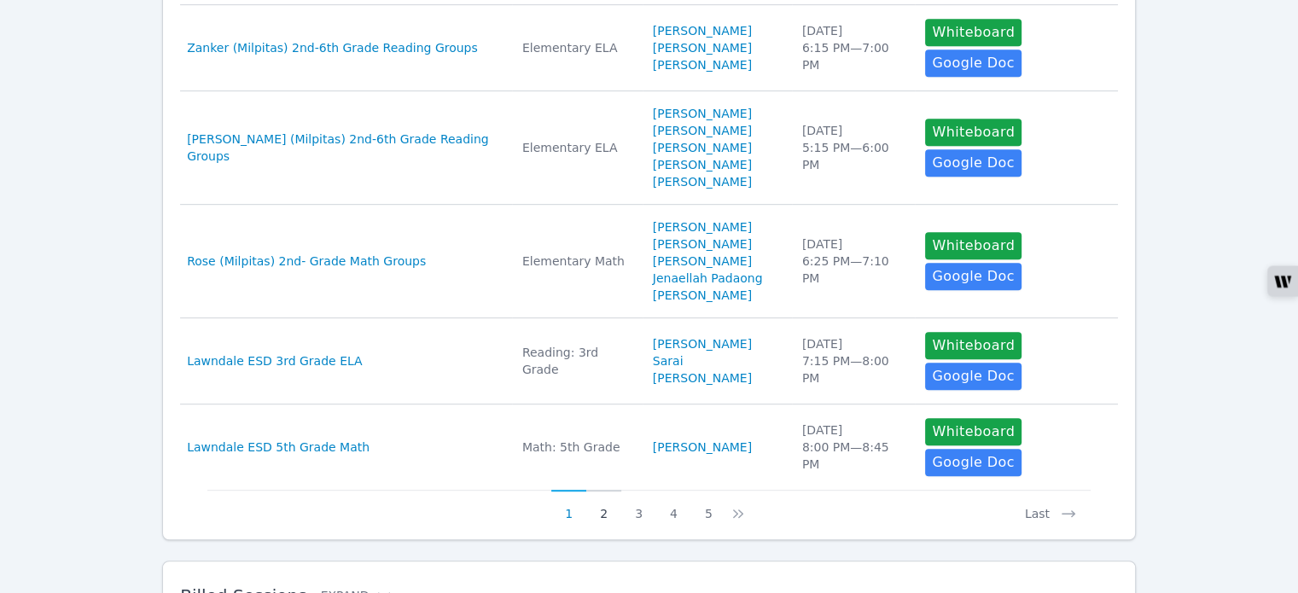
click at [603, 490] on button "2" at bounding box center [603, 506] width 35 height 32
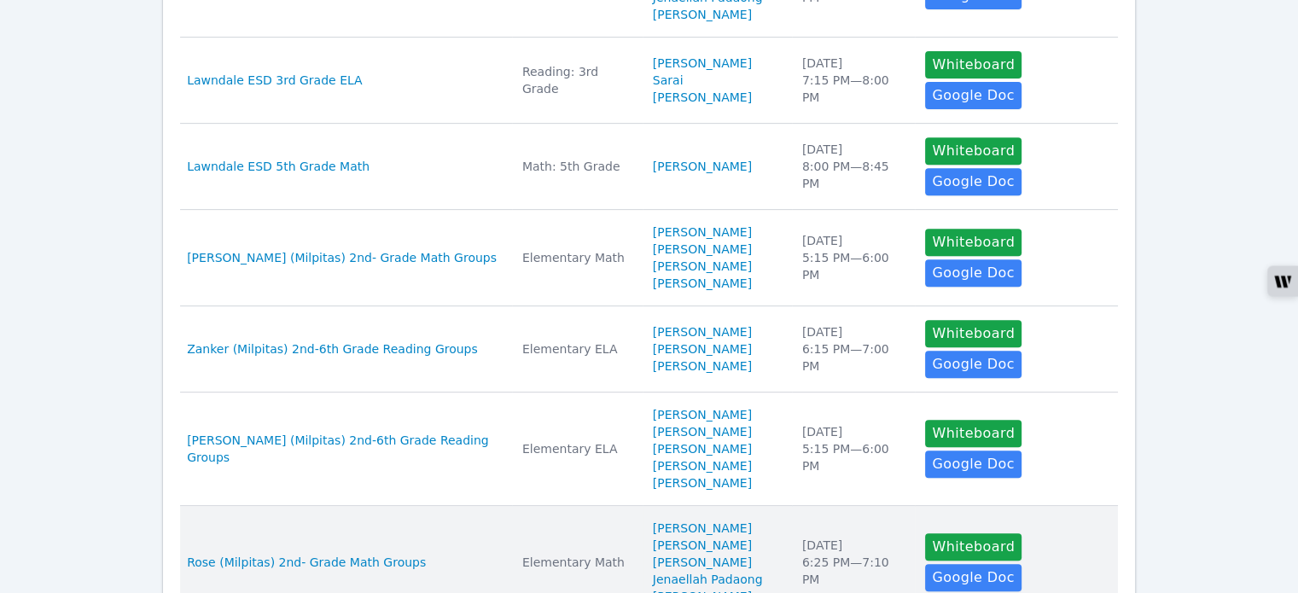
scroll to position [768, 0]
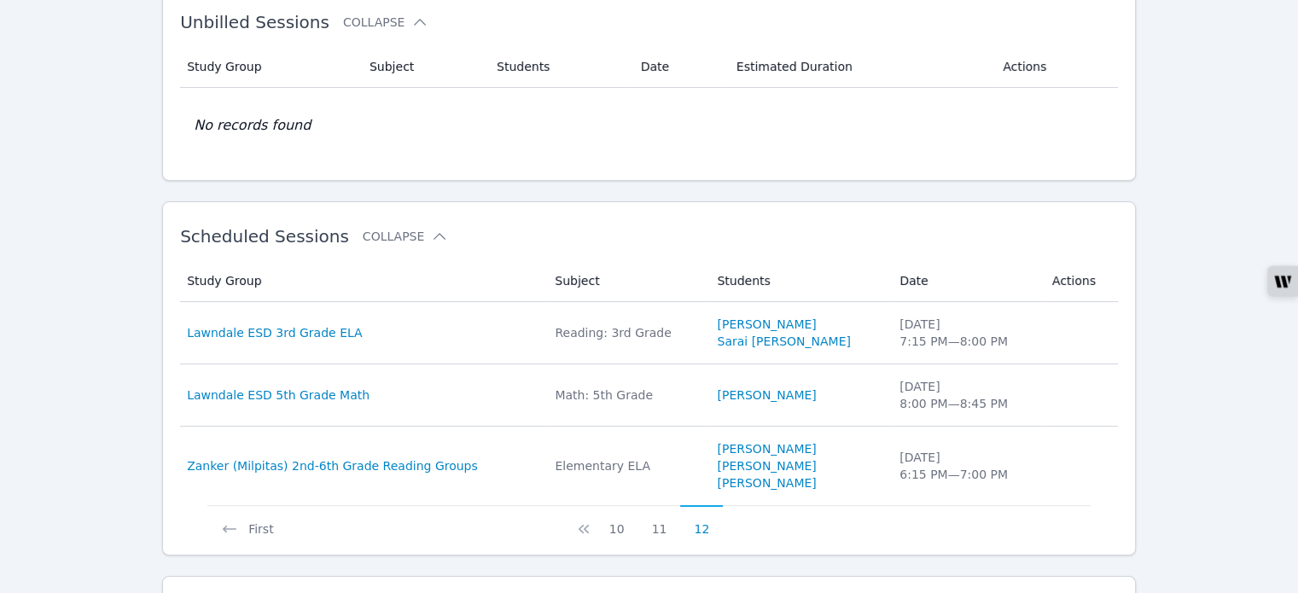
scroll to position [0, 0]
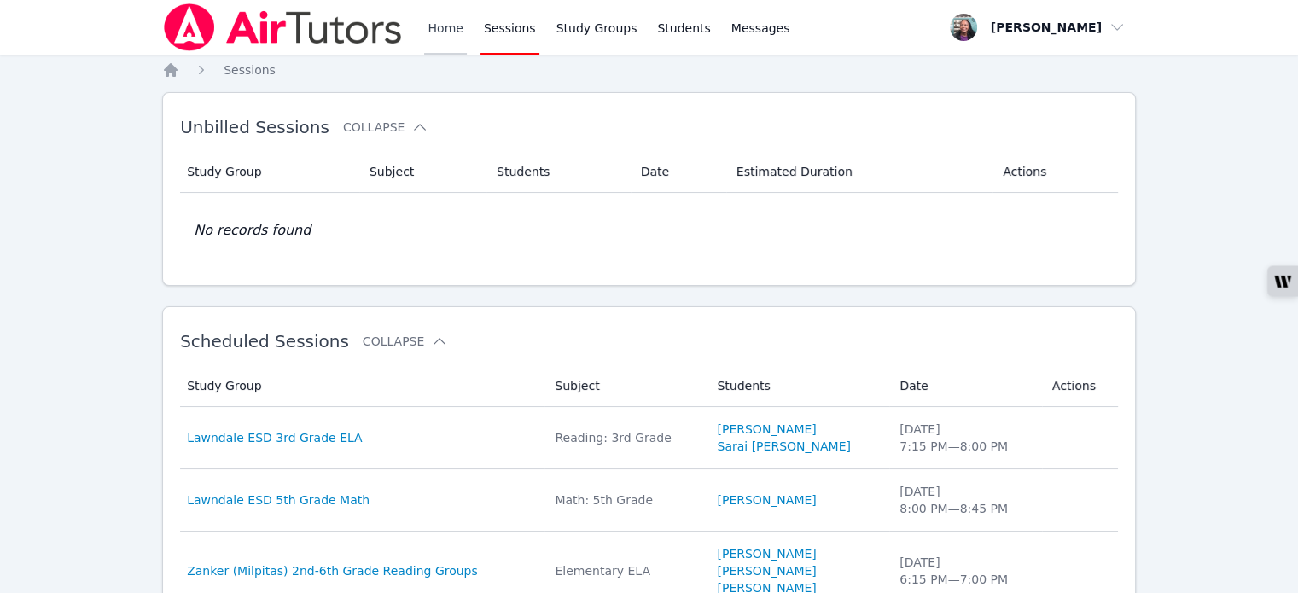
click at [433, 25] on link "Home" at bounding box center [445, 27] width 42 height 55
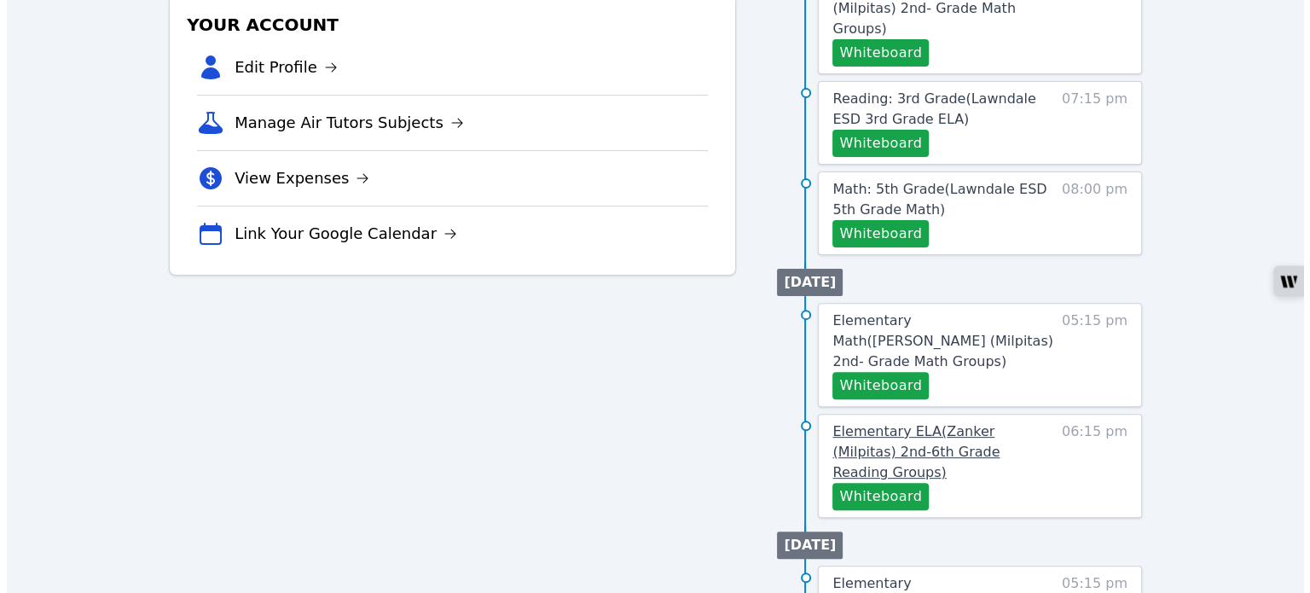
scroll to position [512, 0]
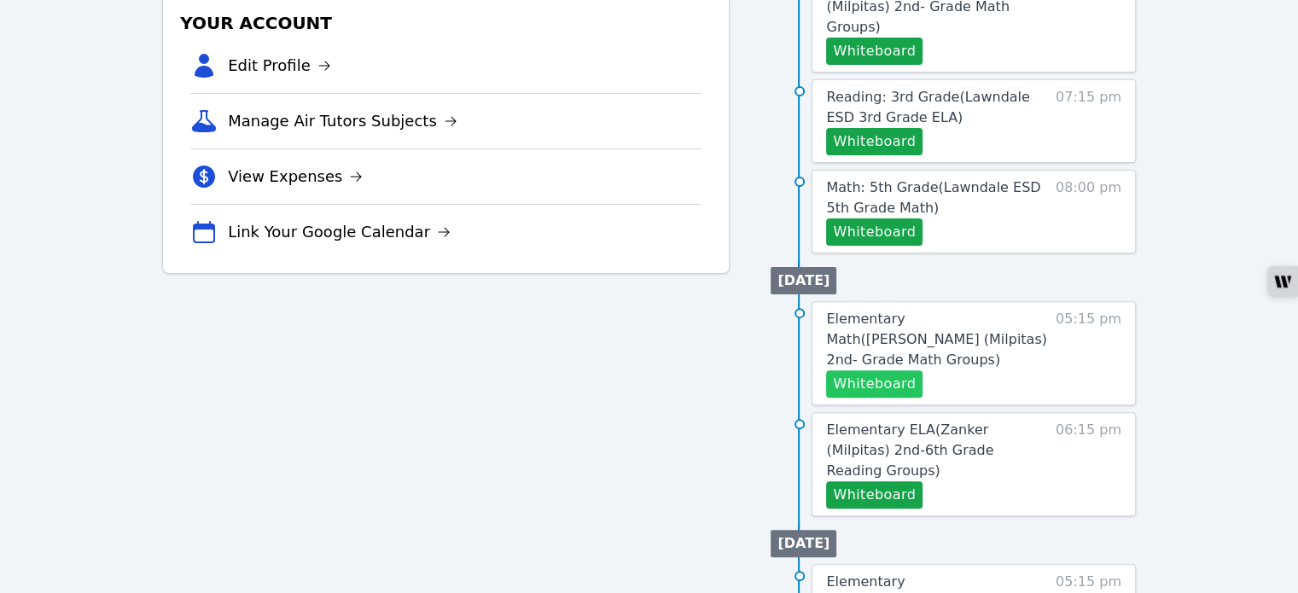
click at [882, 370] on button "Whiteboard" at bounding box center [874, 383] width 96 height 27
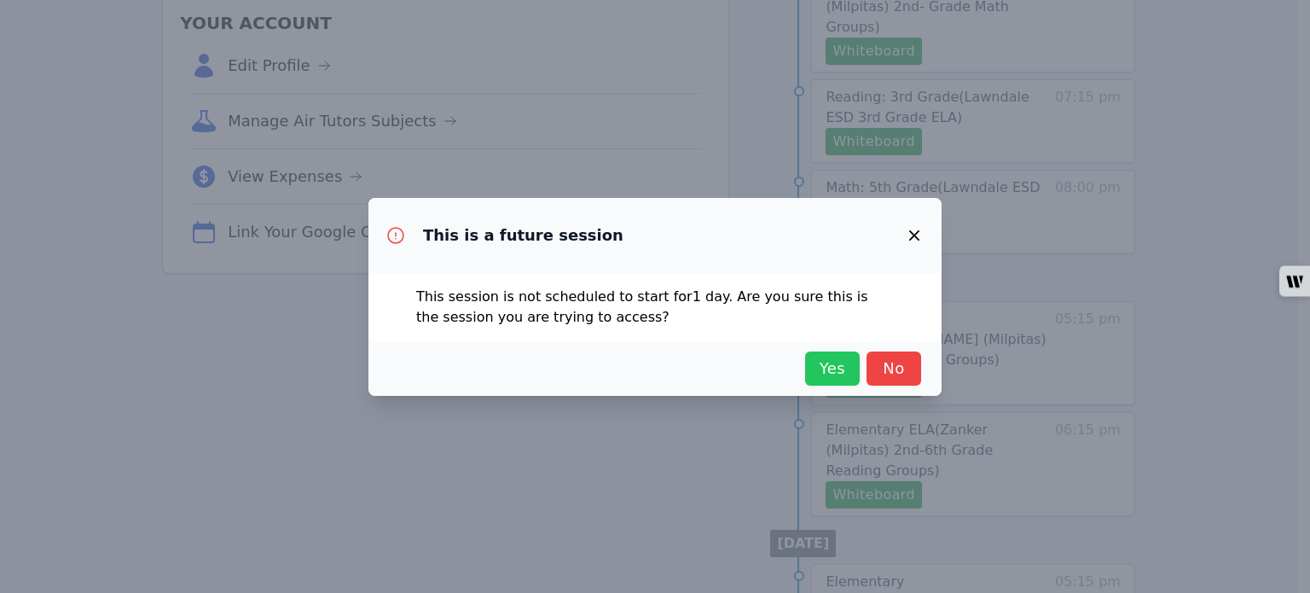
click at [814, 375] on span "Yes" at bounding box center [833, 369] width 38 height 24
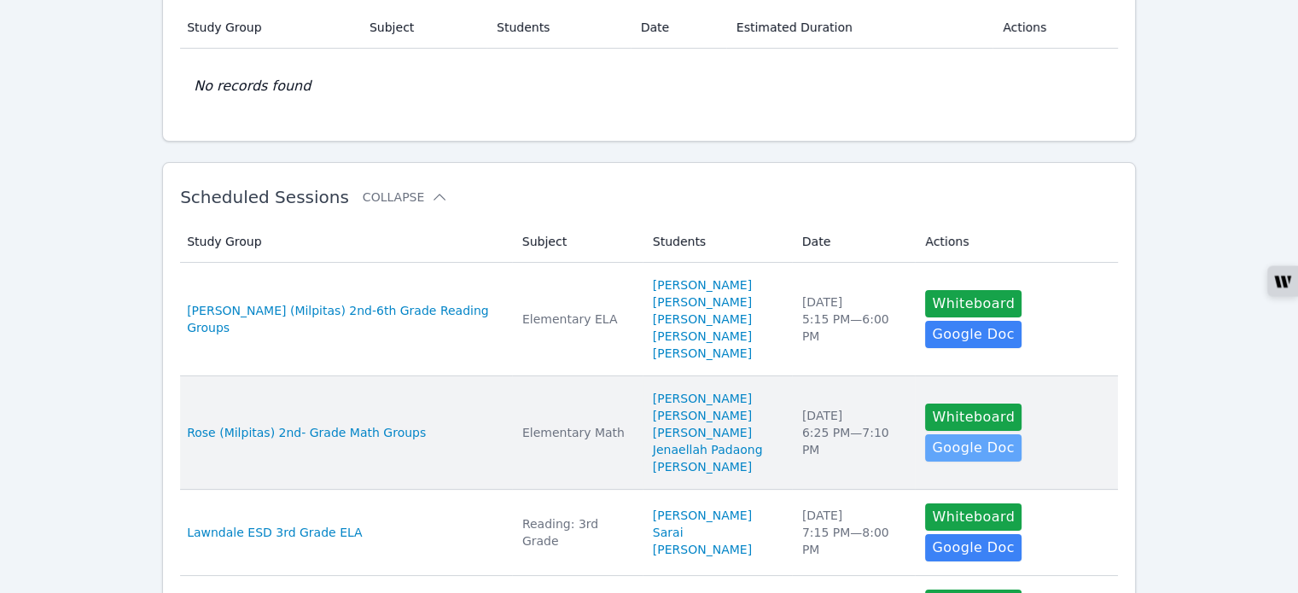
scroll to position [171, 0]
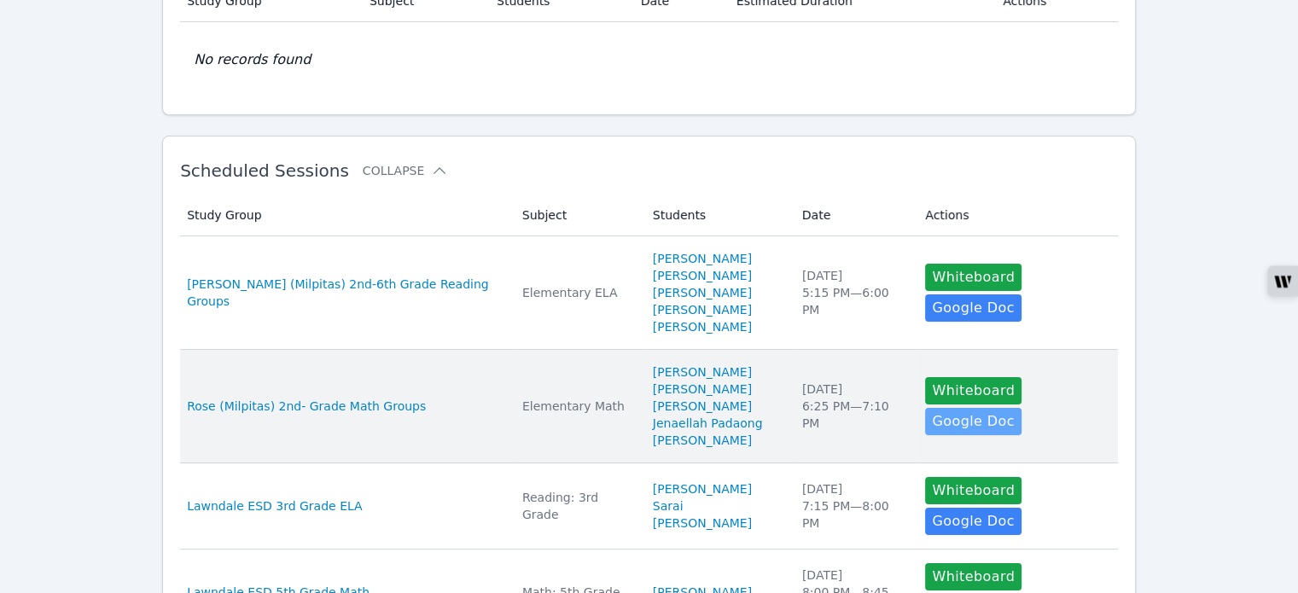
click at [1020, 408] on link "Google Doc" at bounding box center [973, 421] width 96 height 27
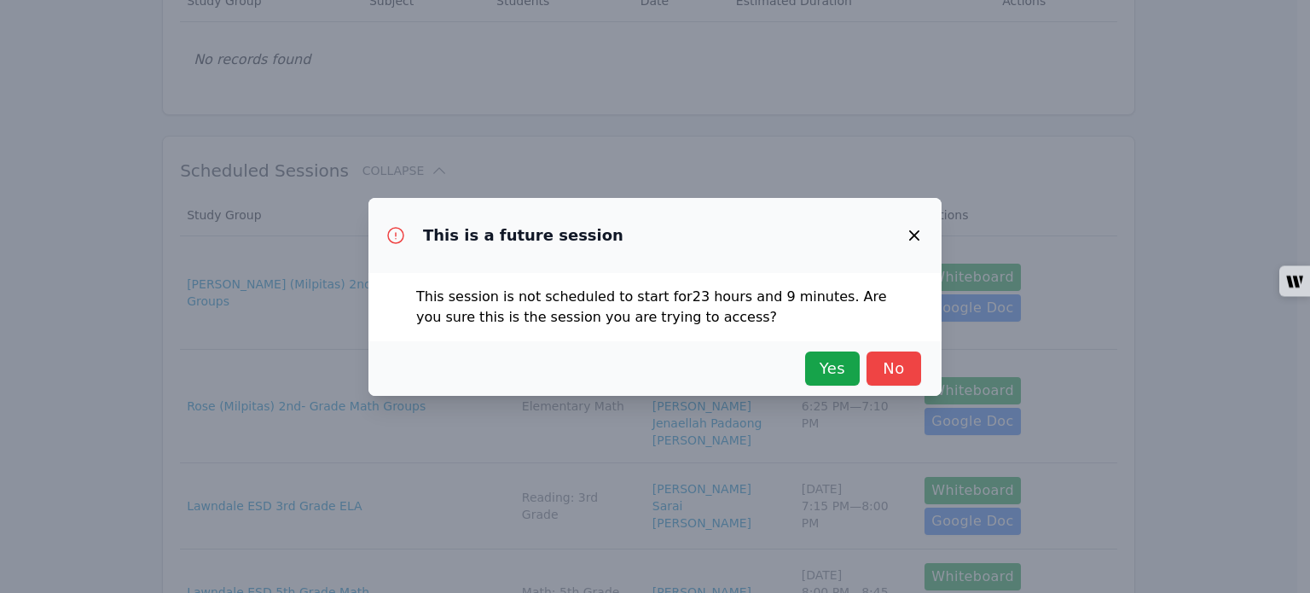
click at [915, 229] on icon "button" at bounding box center [914, 235] width 20 height 20
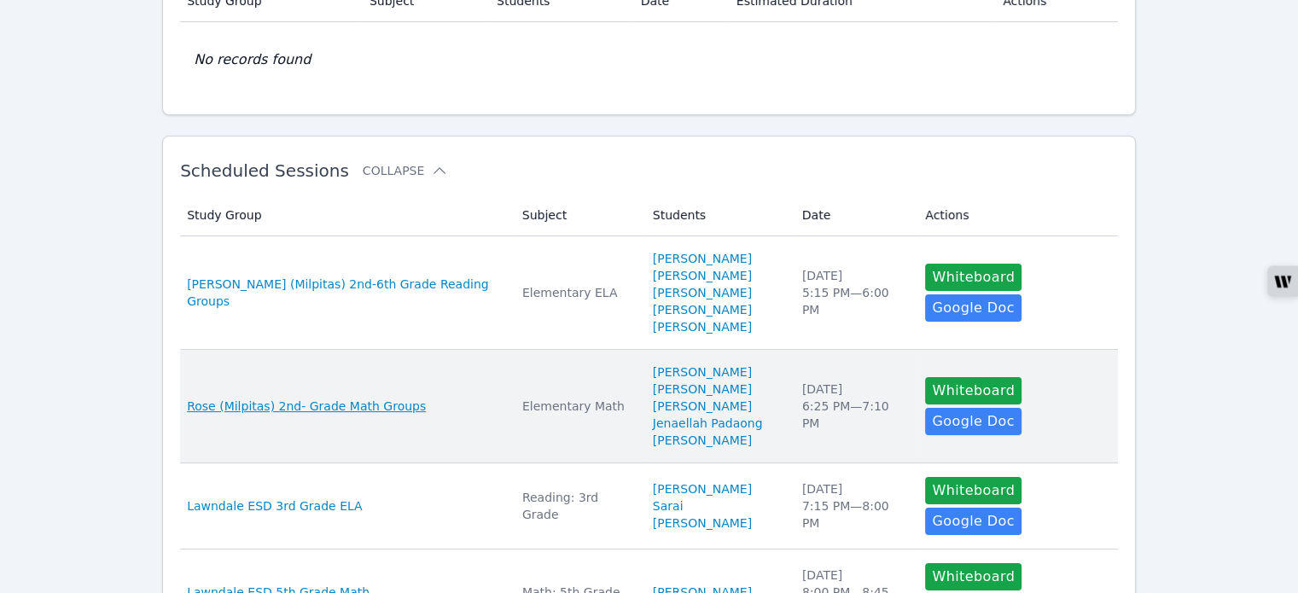
click at [373, 402] on span "Rose (Milpitas) 2nd- Grade Math Groups" at bounding box center [306, 406] width 239 height 17
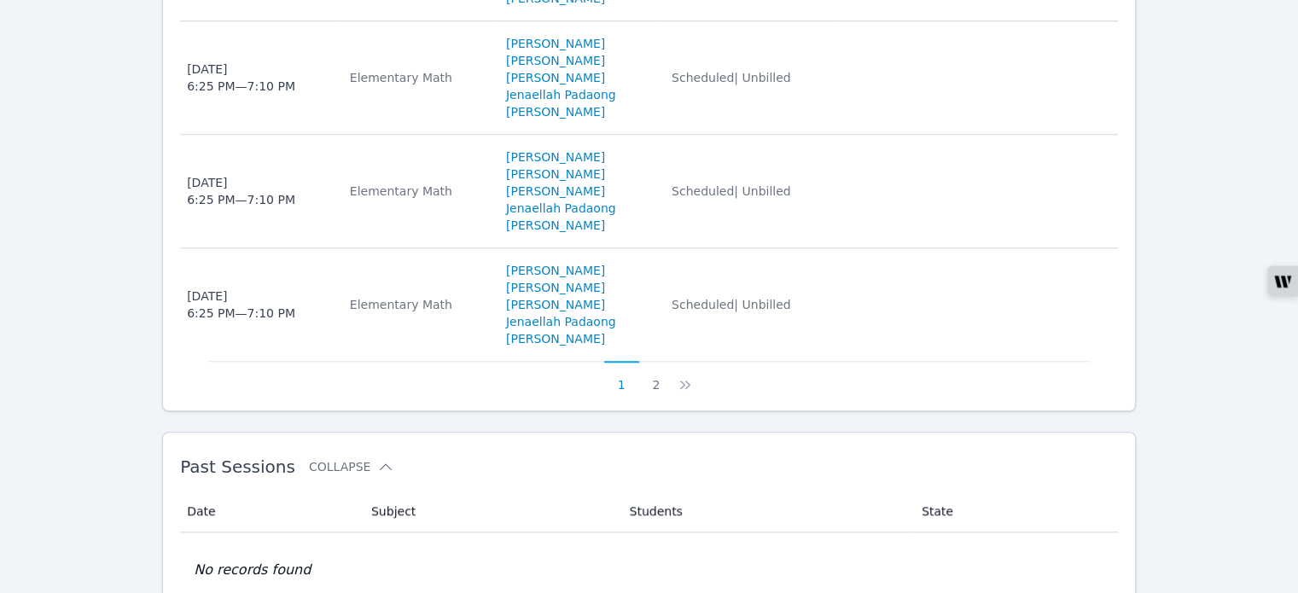
scroll to position [1420, 0]
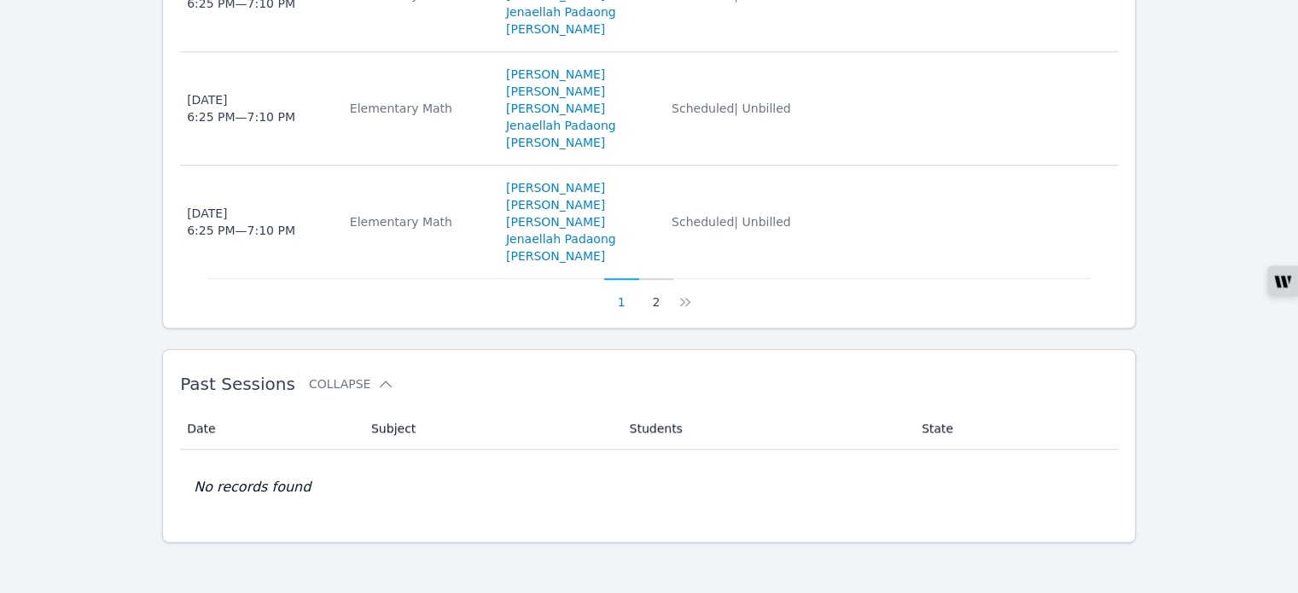
click at [652, 299] on button "2" at bounding box center [656, 294] width 35 height 32
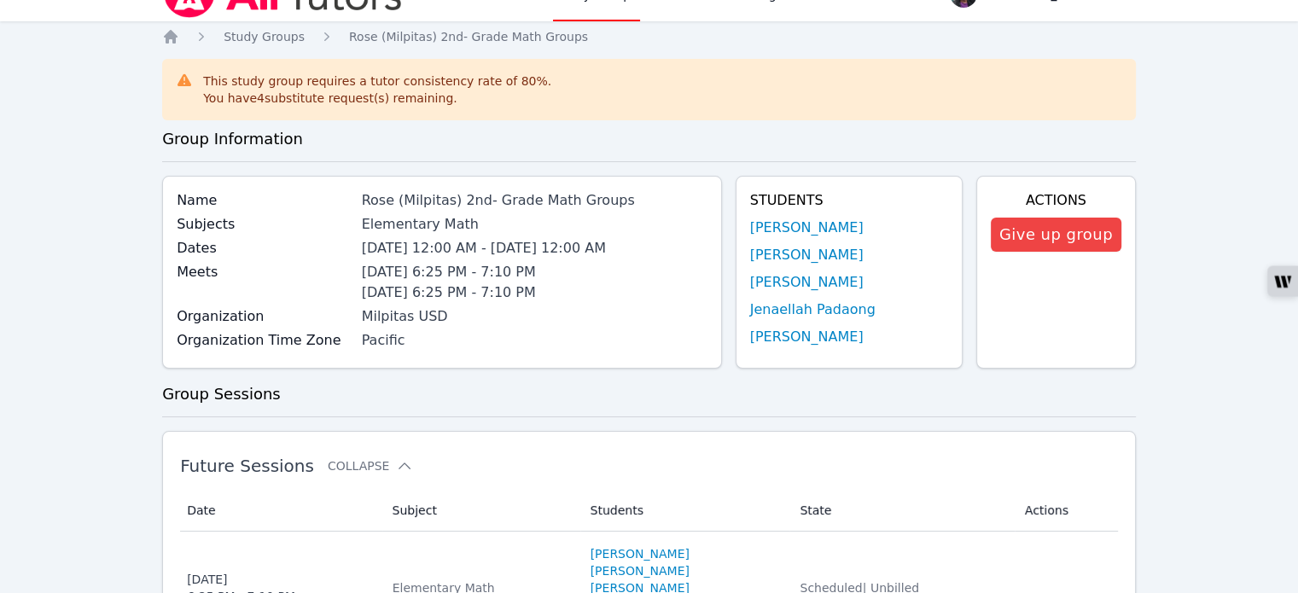
scroll to position [0, 0]
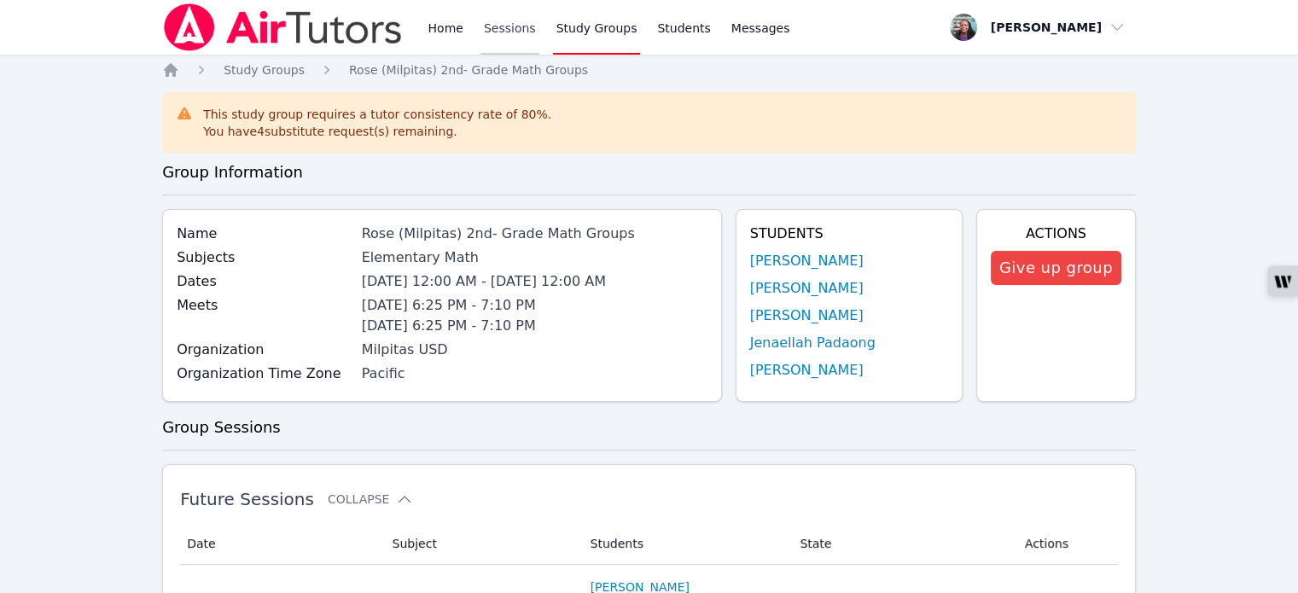
click at [488, 26] on link "Sessions" at bounding box center [509, 27] width 59 height 55
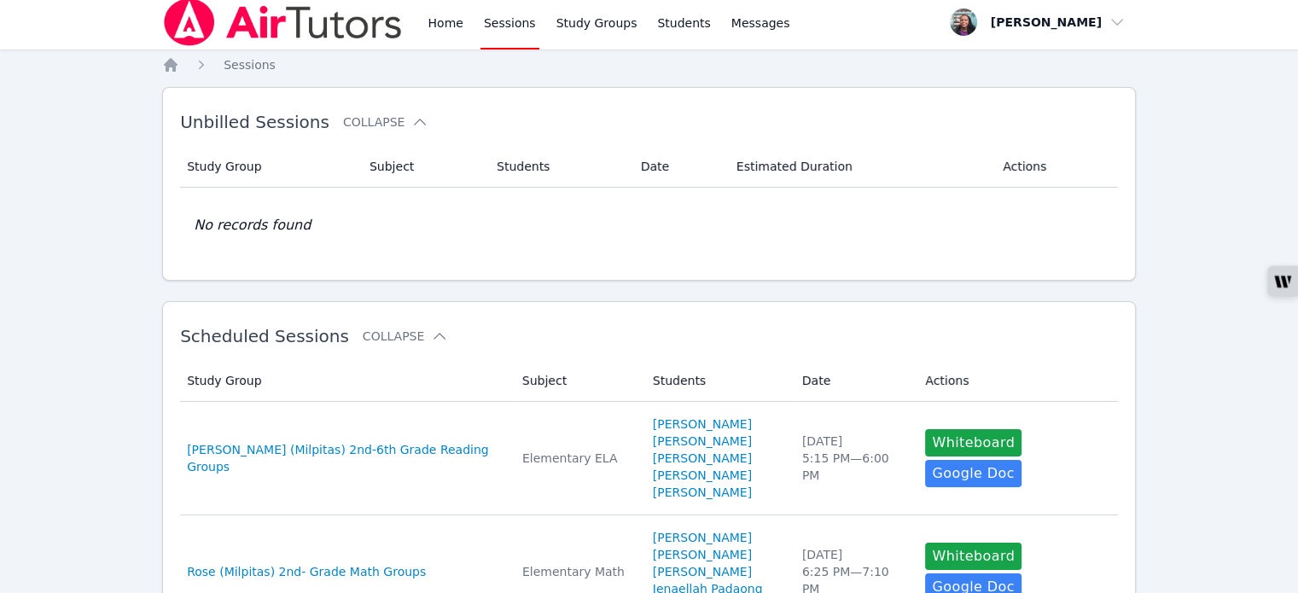
scroll to position [85, 0]
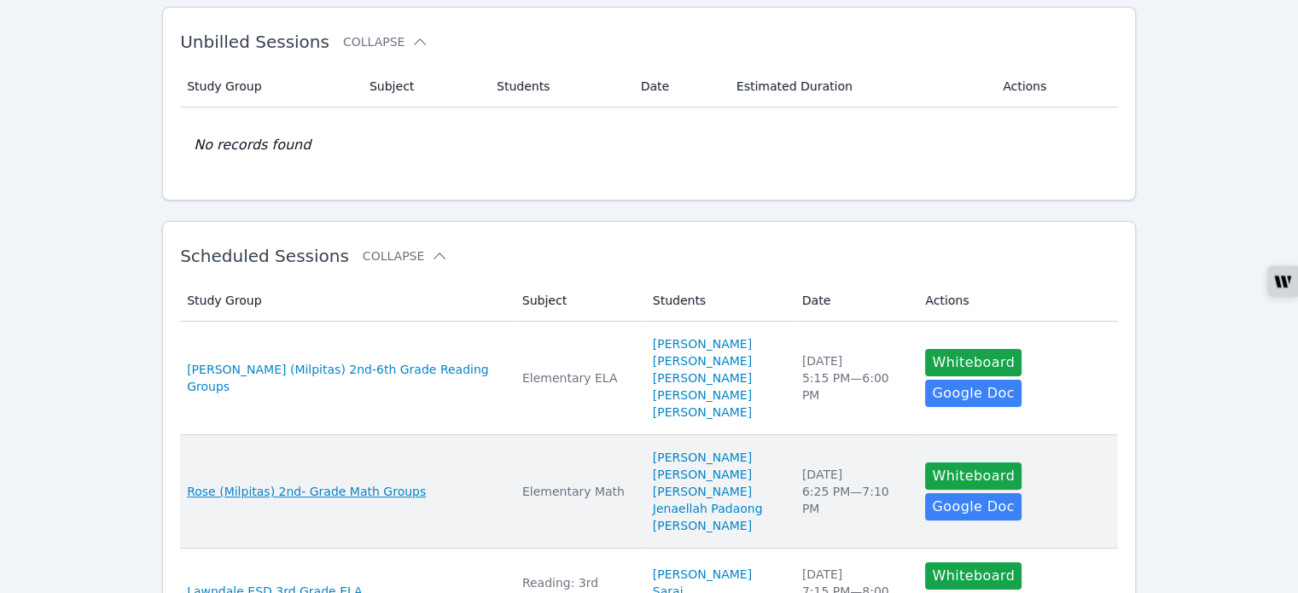
click at [358, 491] on span "Rose (Milpitas) 2nd- Grade Math Groups" at bounding box center [306, 491] width 239 height 17
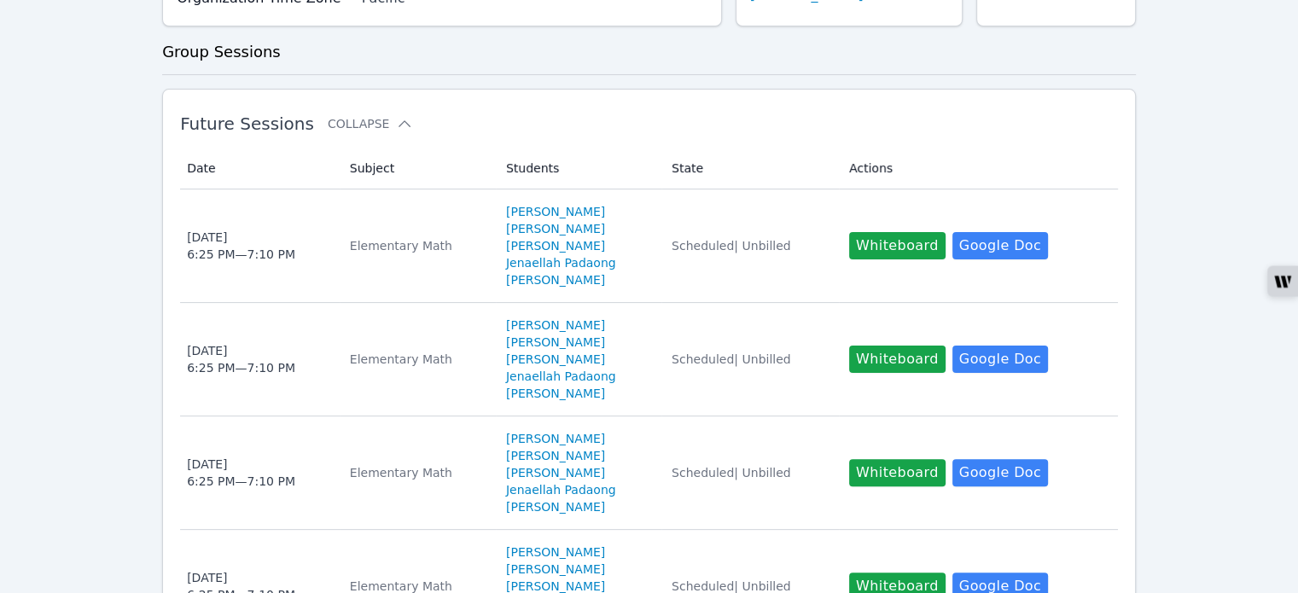
scroll to position [427, 0]
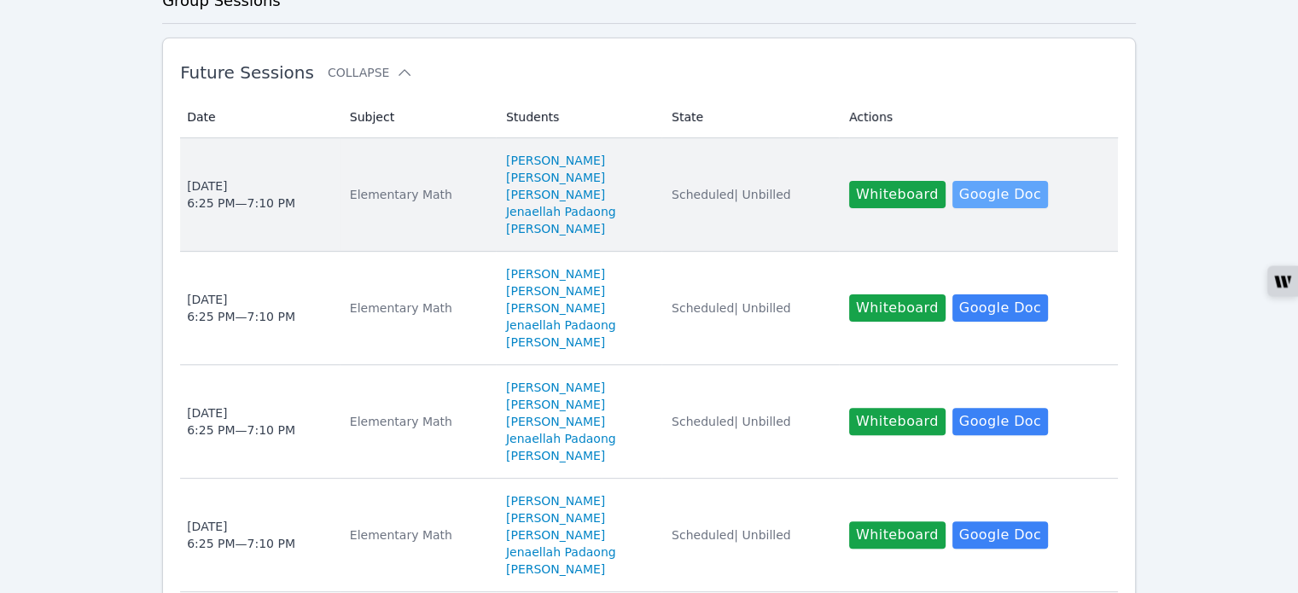
click at [1019, 193] on link "Google Doc" at bounding box center [1000, 194] width 96 height 27
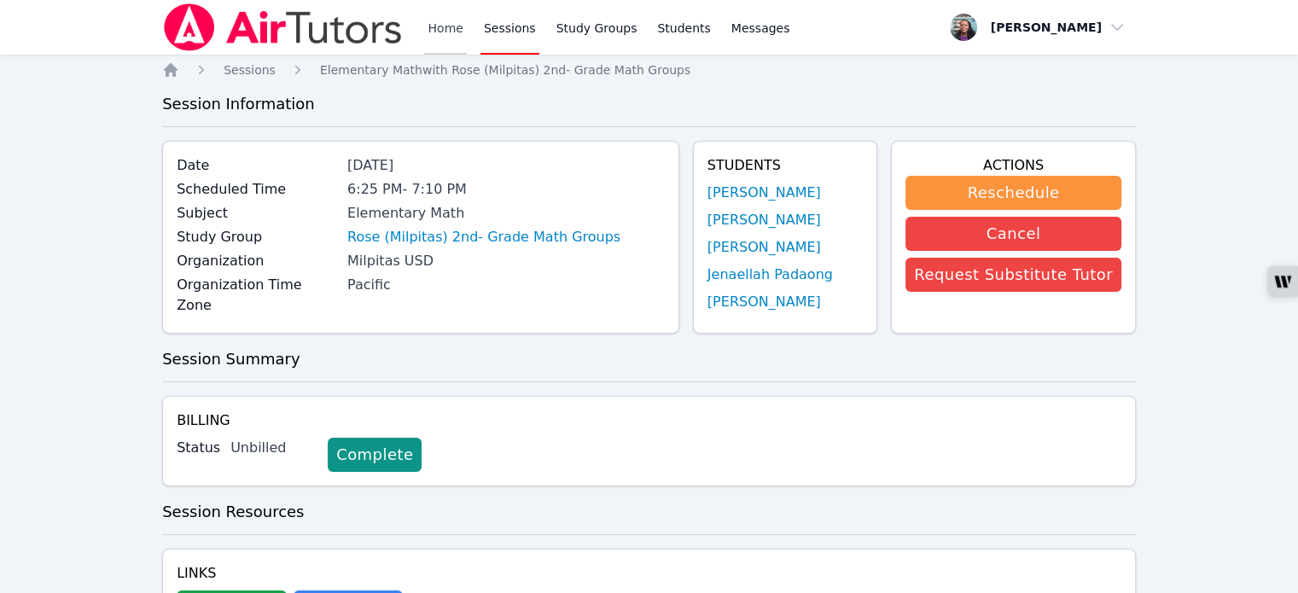
click at [448, 26] on link "Home" at bounding box center [445, 27] width 42 height 55
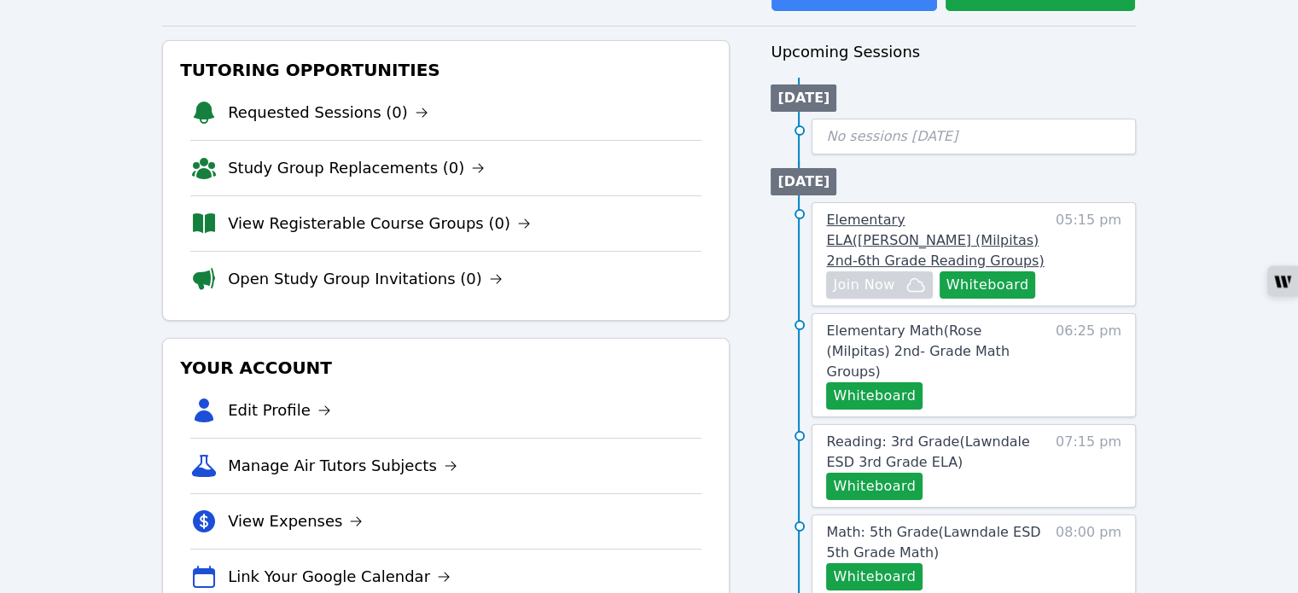
scroll to position [85, 0]
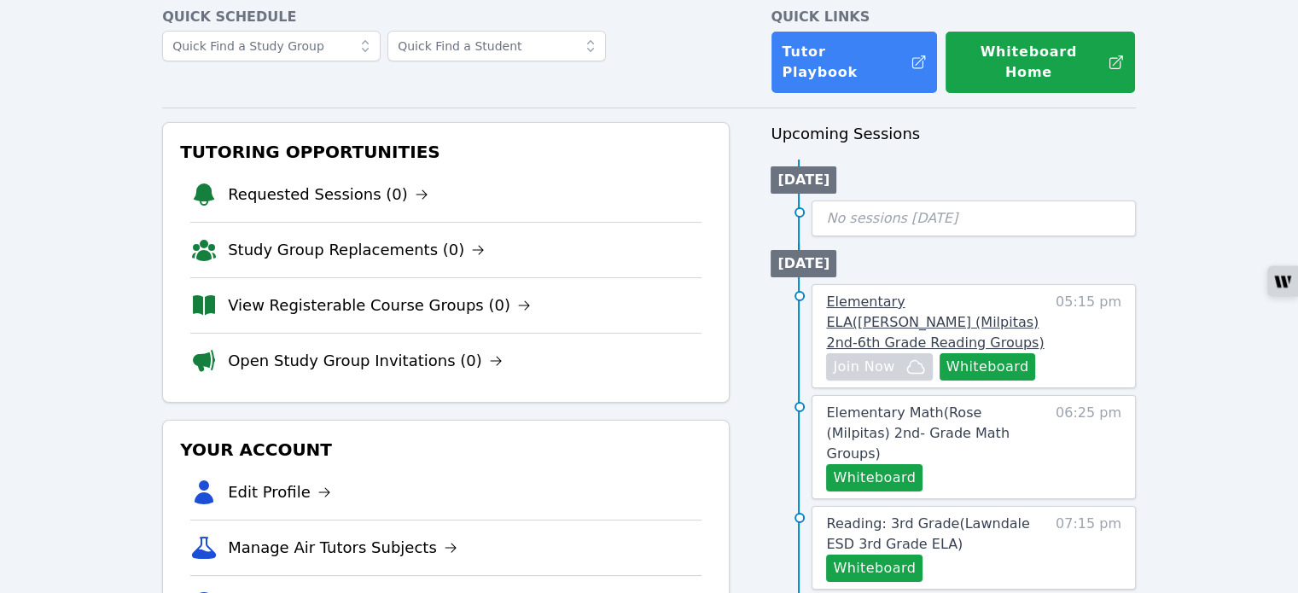
click at [999, 293] on span "Elementary ELA ( Sinnott (Milpitas) 2nd-6th Grade Reading Groups )" at bounding box center [935, 321] width 218 height 57
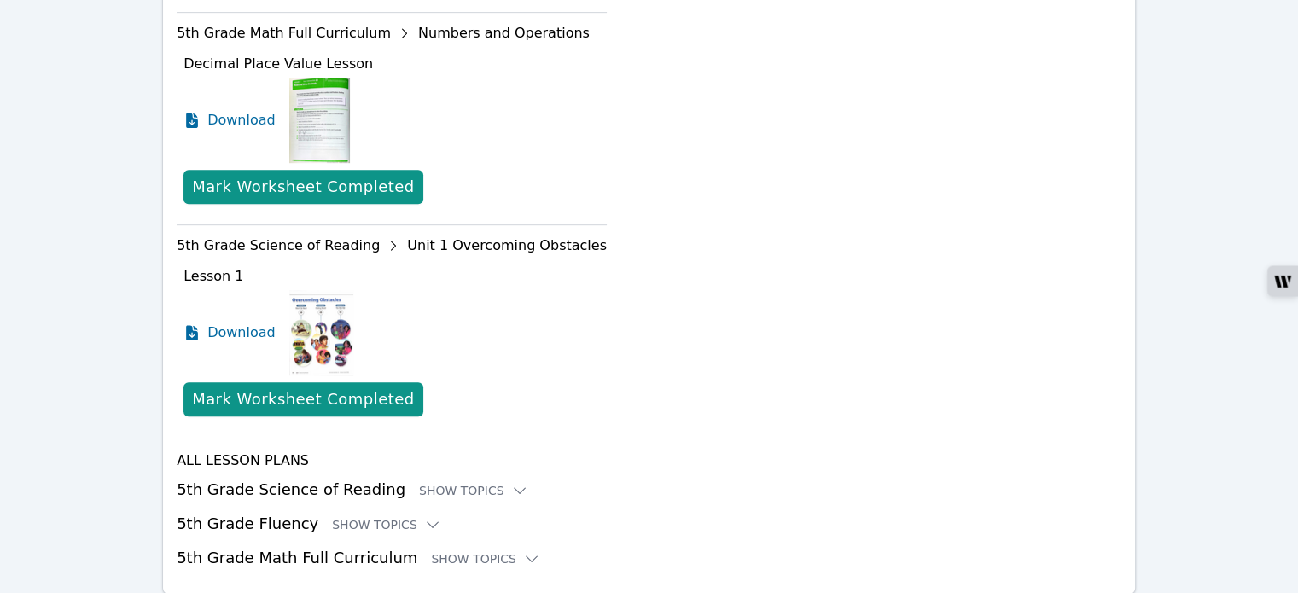
scroll to position [941, 0]
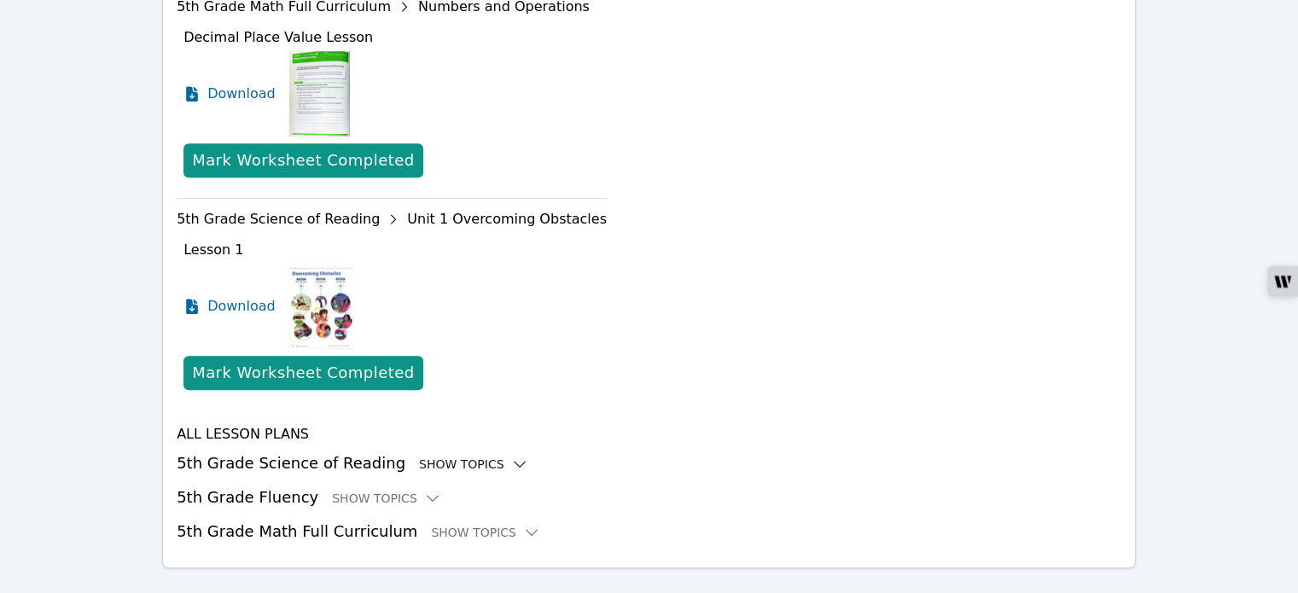
click at [511, 456] on icon at bounding box center [519, 464] width 17 height 17
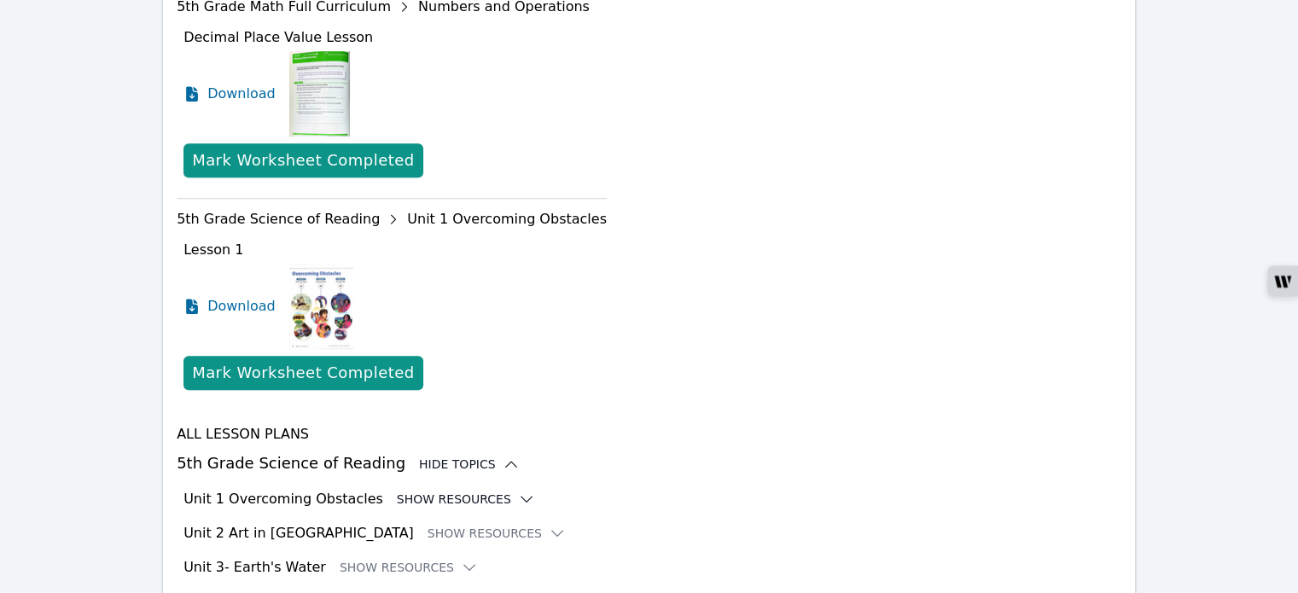
click at [521, 497] on icon at bounding box center [526, 499] width 11 height 5
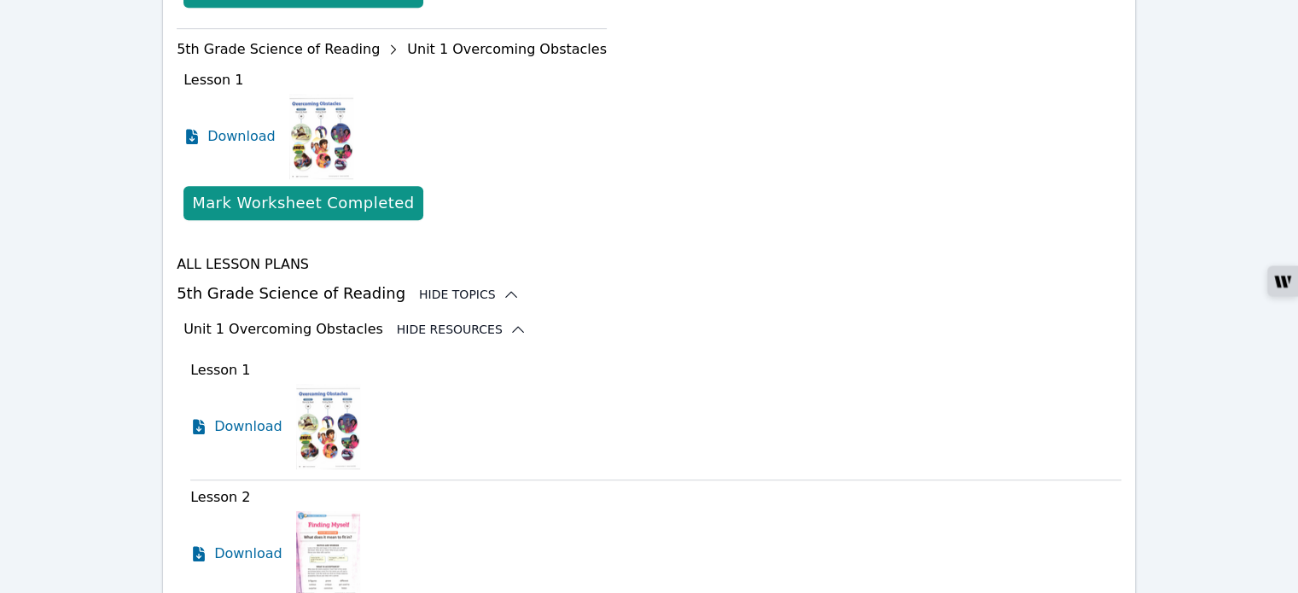
scroll to position [1112, 0]
click at [319, 409] on img at bounding box center [328, 425] width 64 height 85
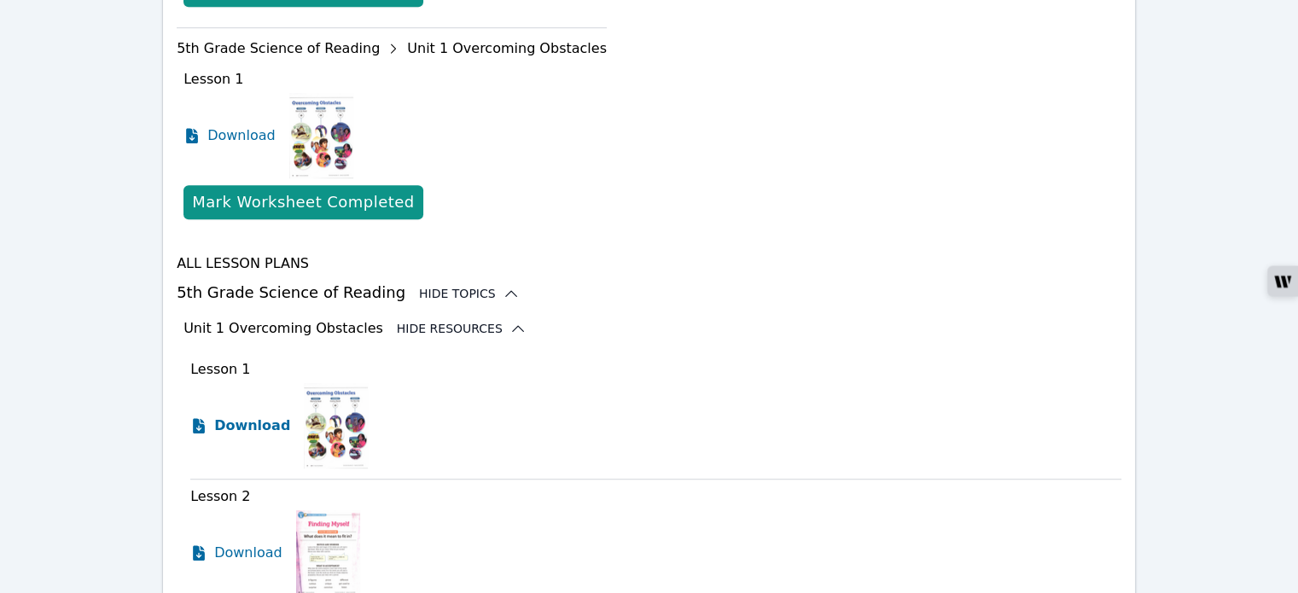
click at [242, 415] on span "Download" at bounding box center [252, 425] width 76 height 20
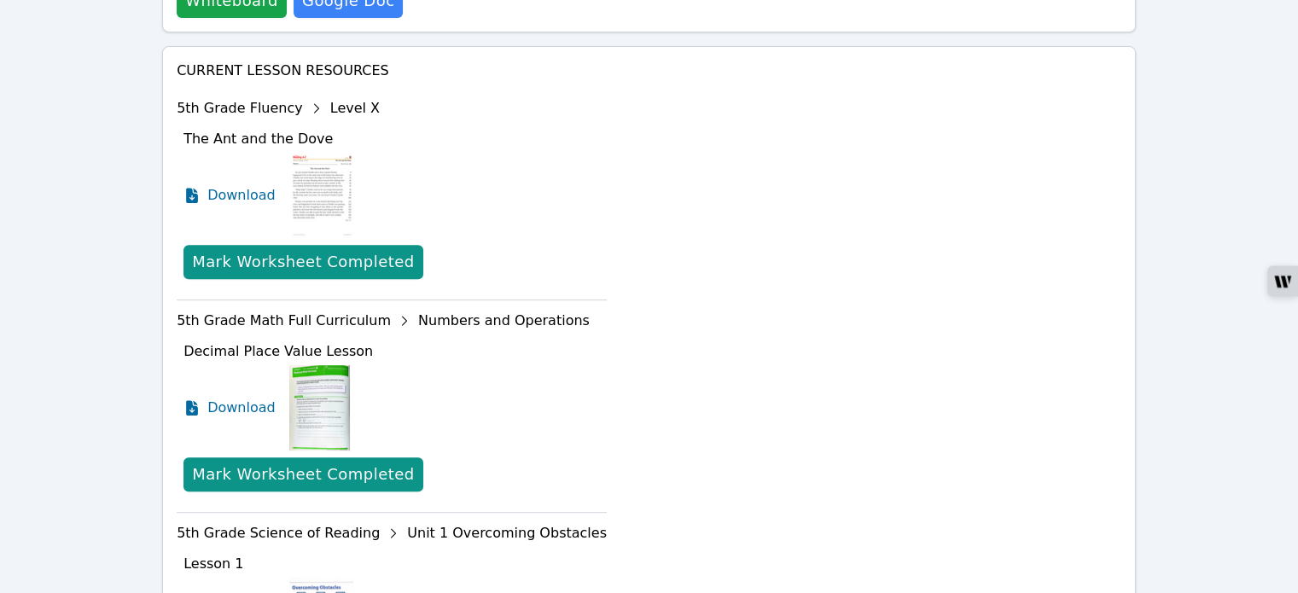
scroll to position [600, 0]
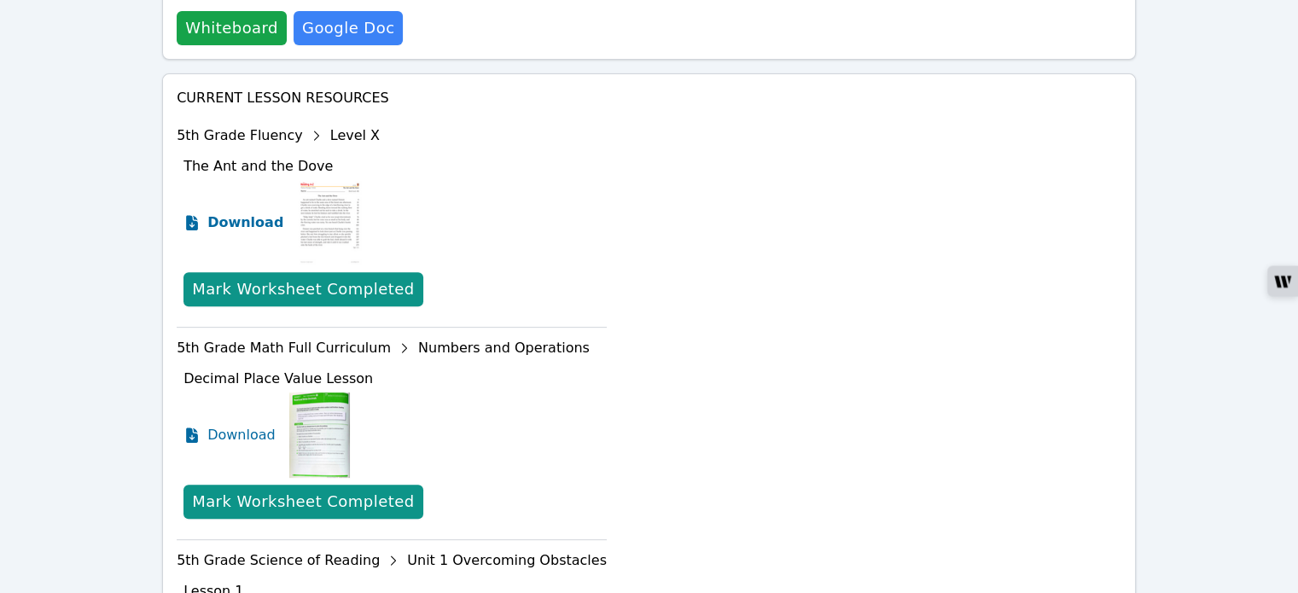
click at [235, 212] on span "Download" at bounding box center [245, 222] width 76 height 20
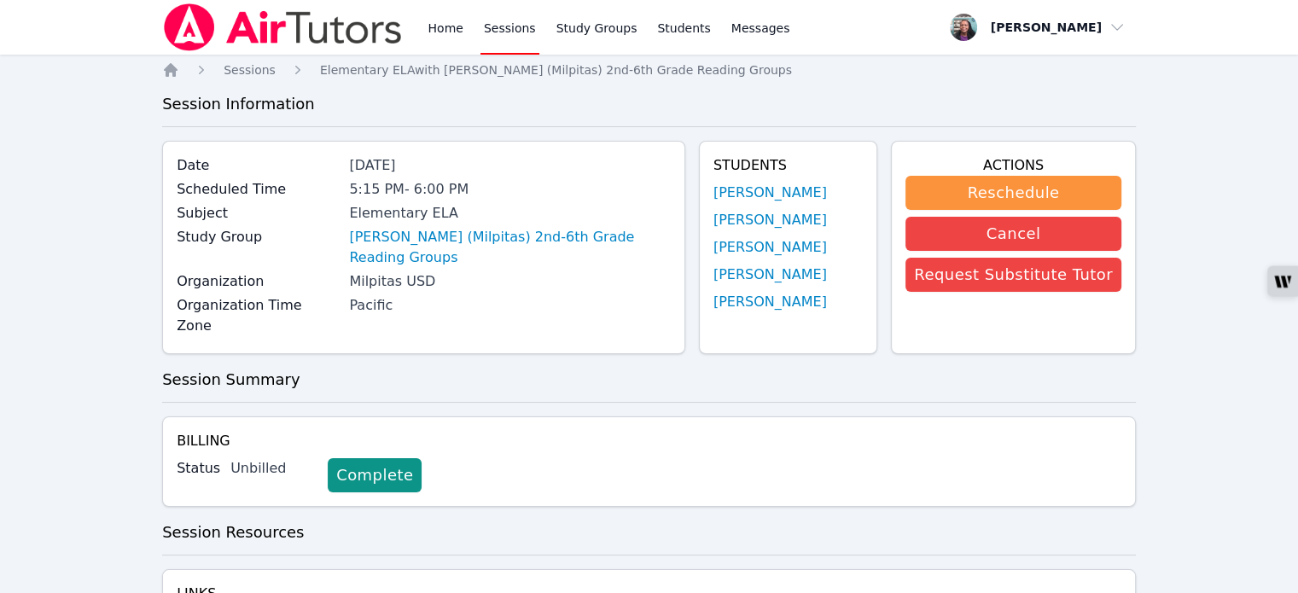
scroll to position [0, 0]
click at [456, 28] on link "Home" at bounding box center [445, 27] width 42 height 55
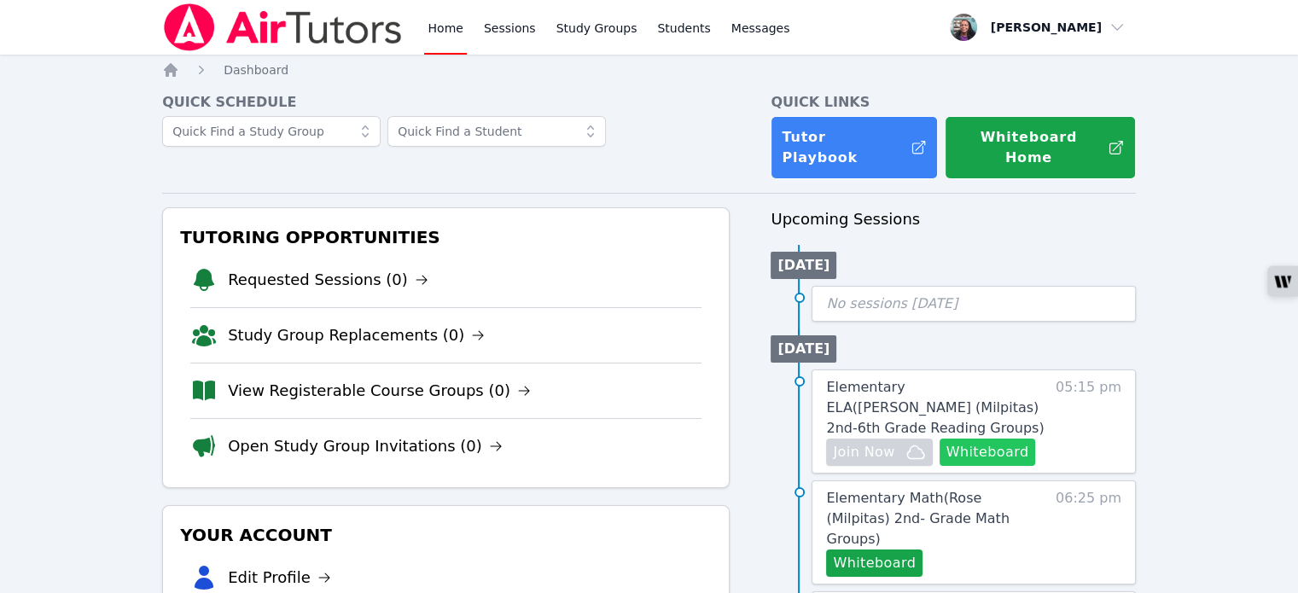
click at [977, 439] on button "Whiteboard" at bounding box center [987, 452] width 96 height 27
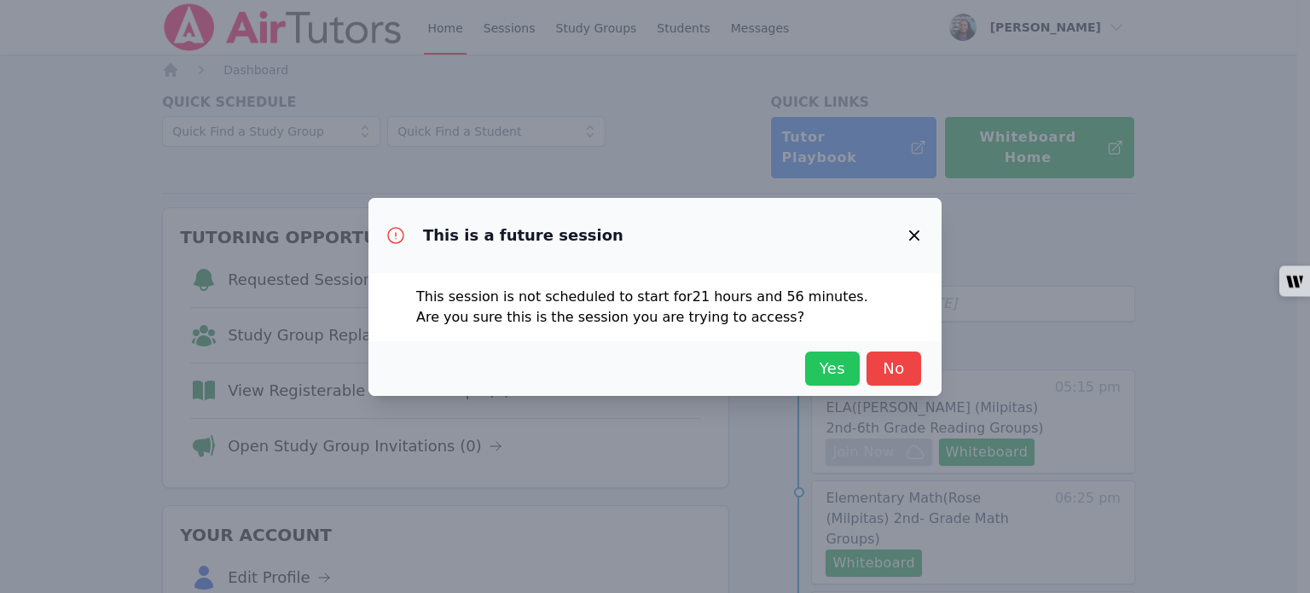
click at [832, 371] on span "Yes" at bounding box center [833, 369] width 38 height 24
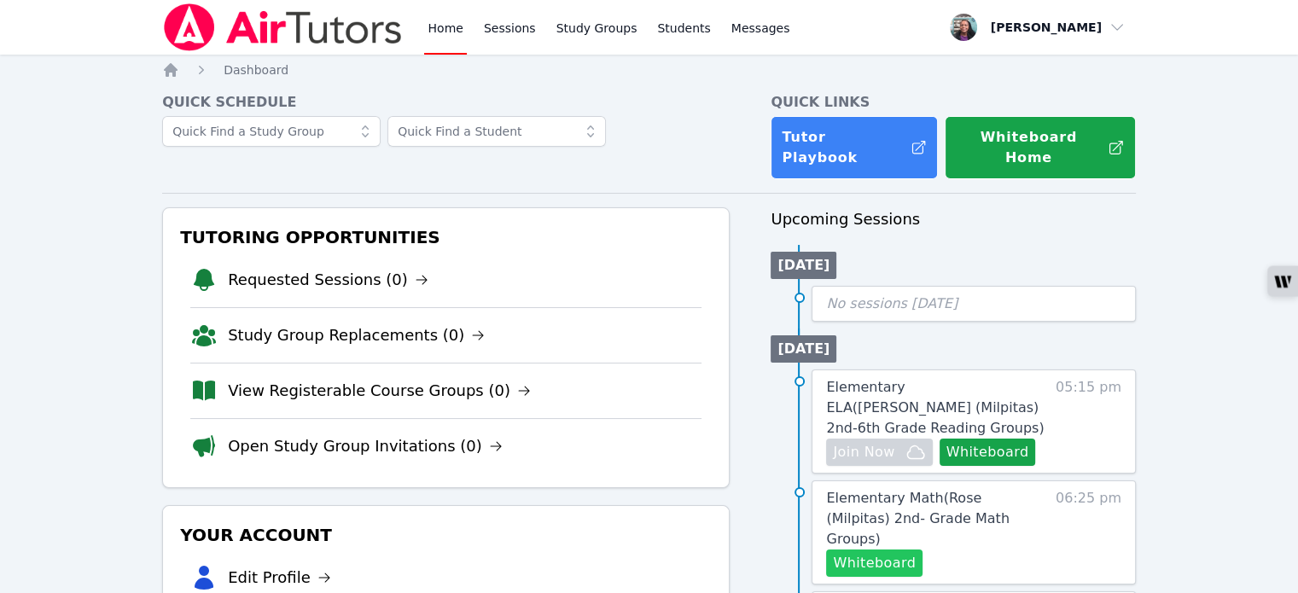
click at [894, 549] on button "Whiteboard" at bounding box center [874, 562] width 96 height 27
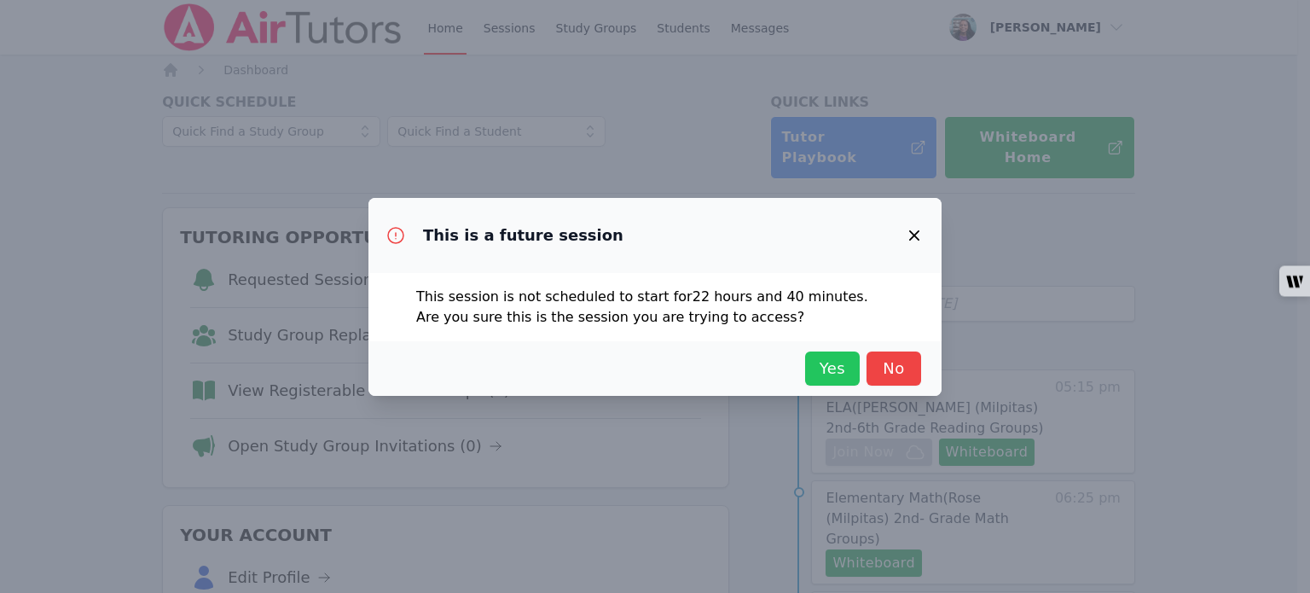
click at [816, 369] on span "Yes" at bounding box center [833, 369] width 38 height 24
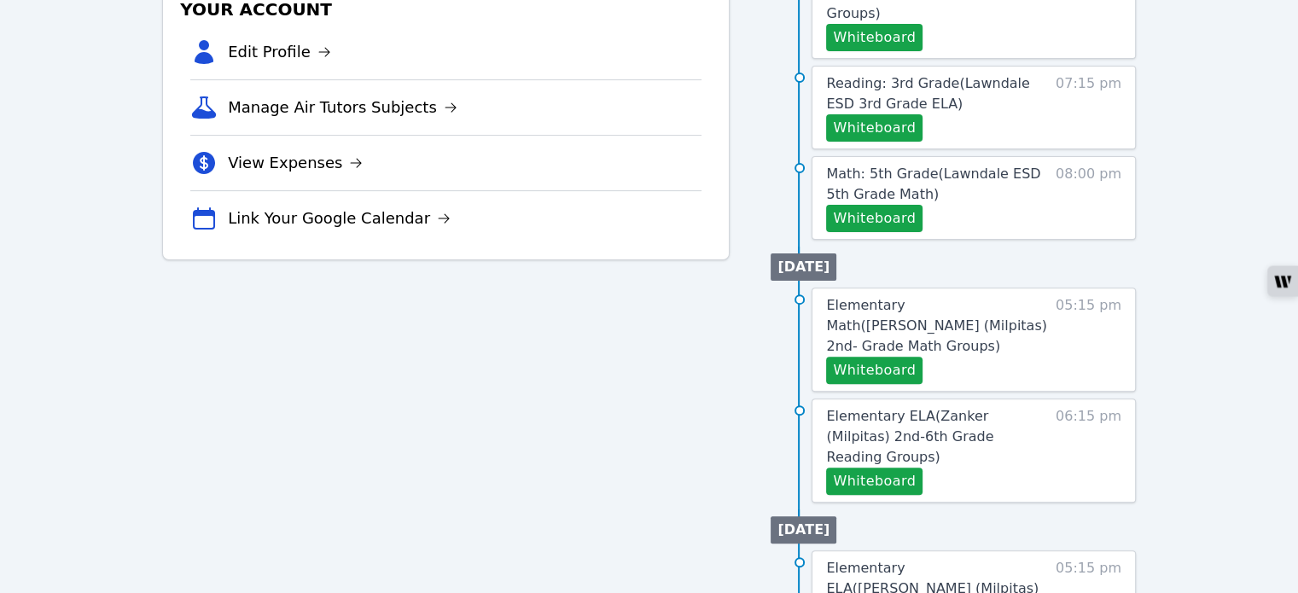
scroll to position [427, 0]
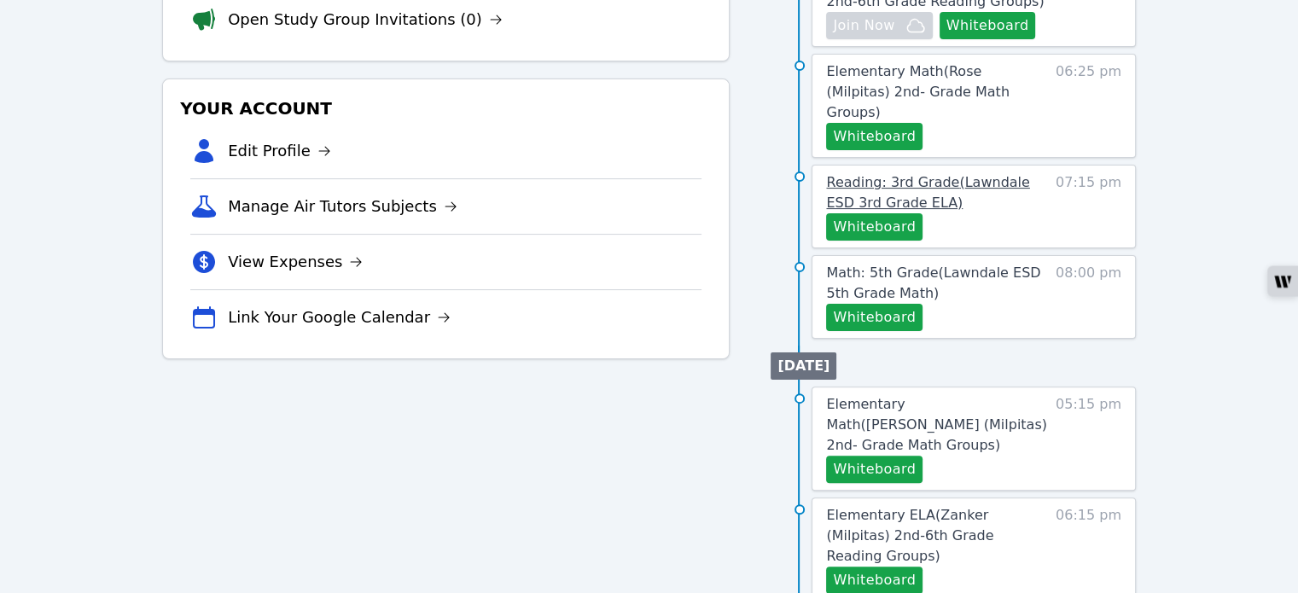
click at [984, 174] on span "Reading: 3rd Grade ( Lawndale ESD 3rd Grade ELA )" at bounding box center [927, 192] width 203 height 37
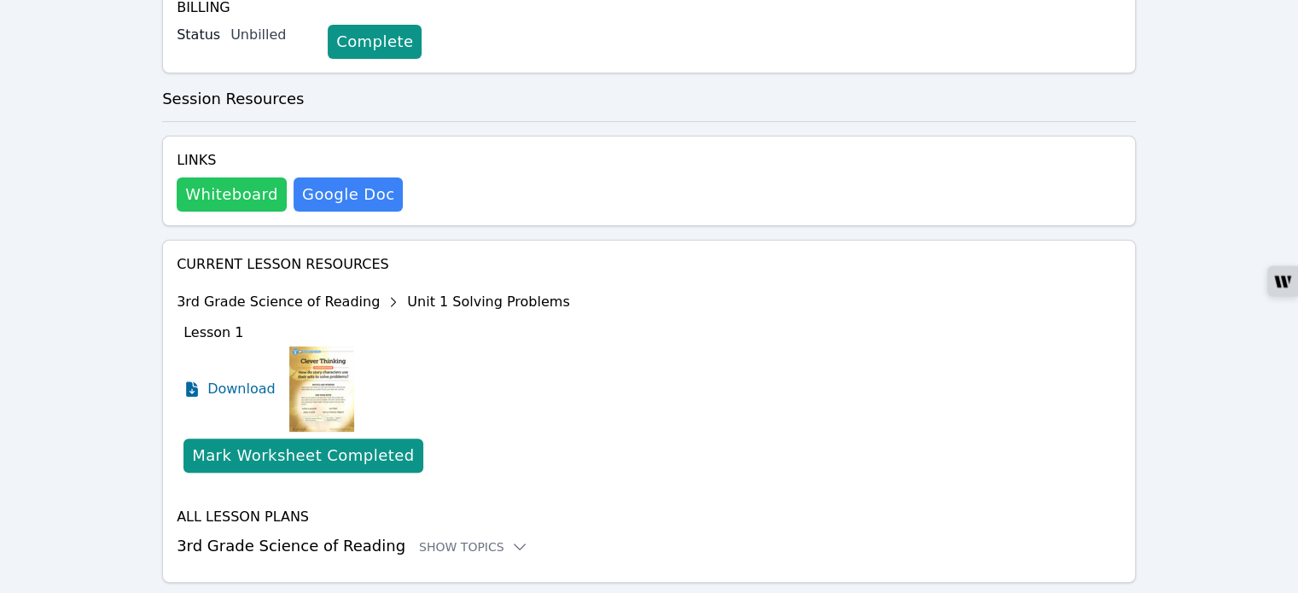
scroll to position [458, 0]
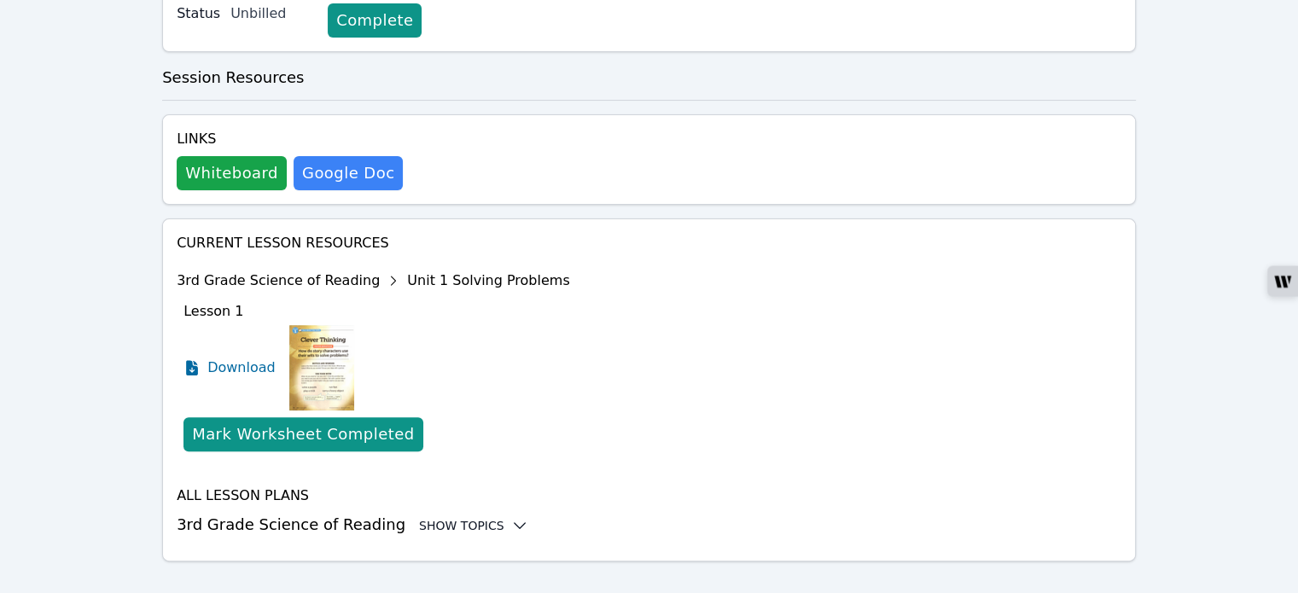
click at [514, 523] on icon at bounding box center [519, 525] width 11 height 5
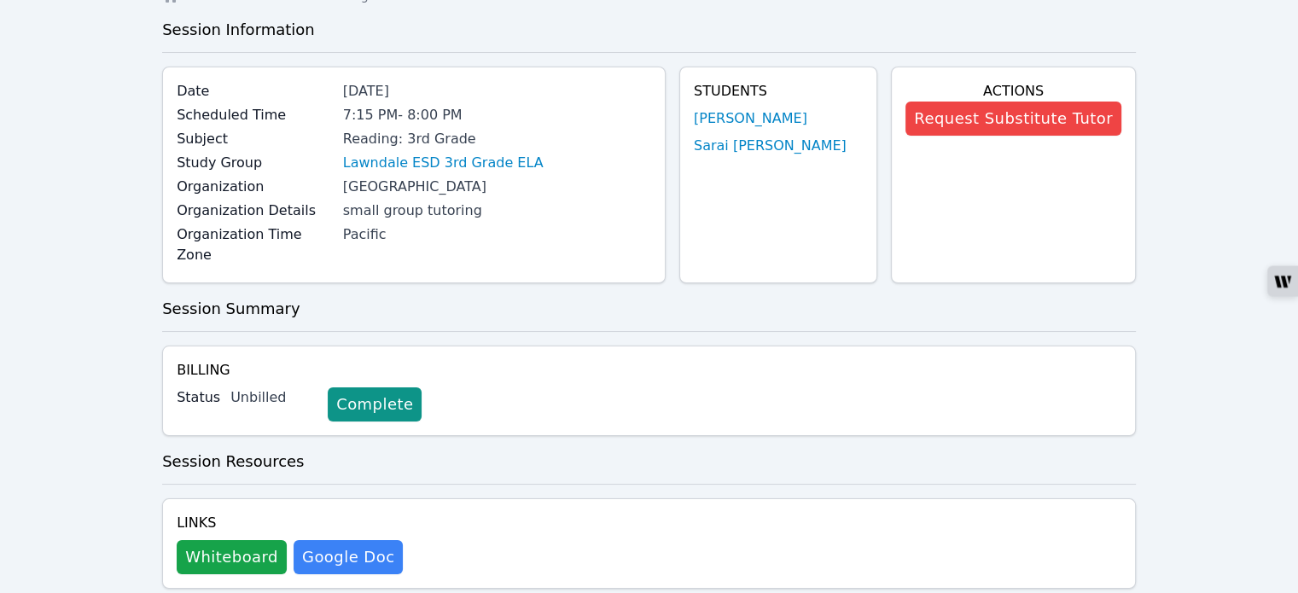
scroll to position [0, 0]
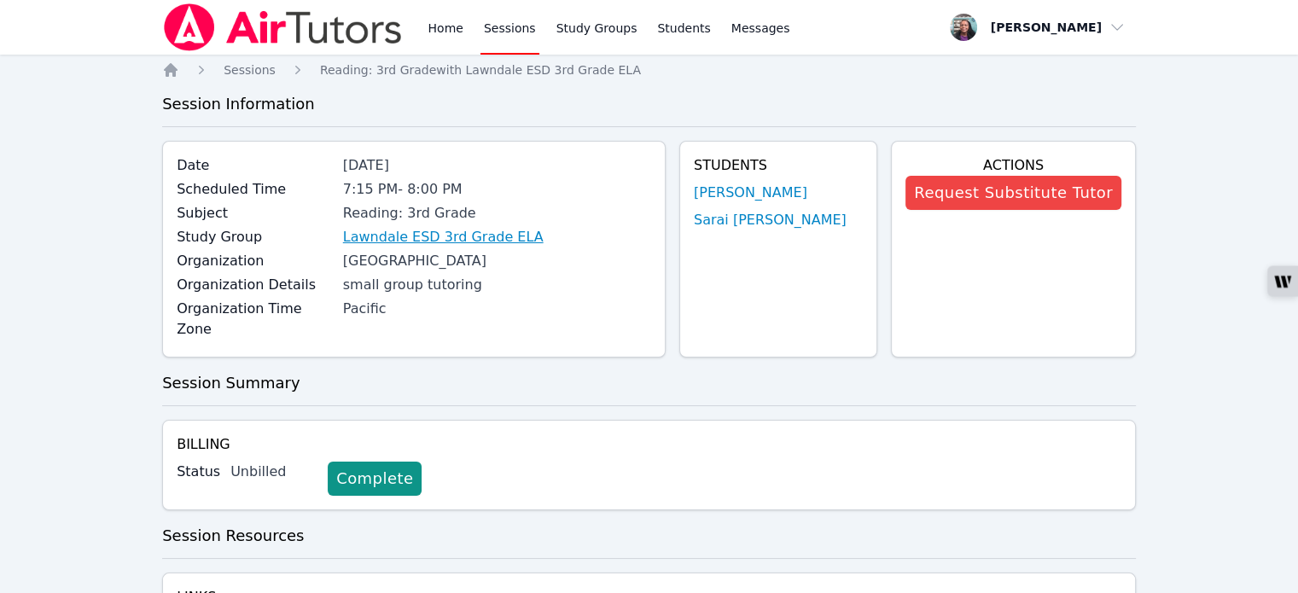
click at [390, 233] on link "Lawndale ESD 3rd Grade ELA" at bounding box center [443, 237] width 200 height 20
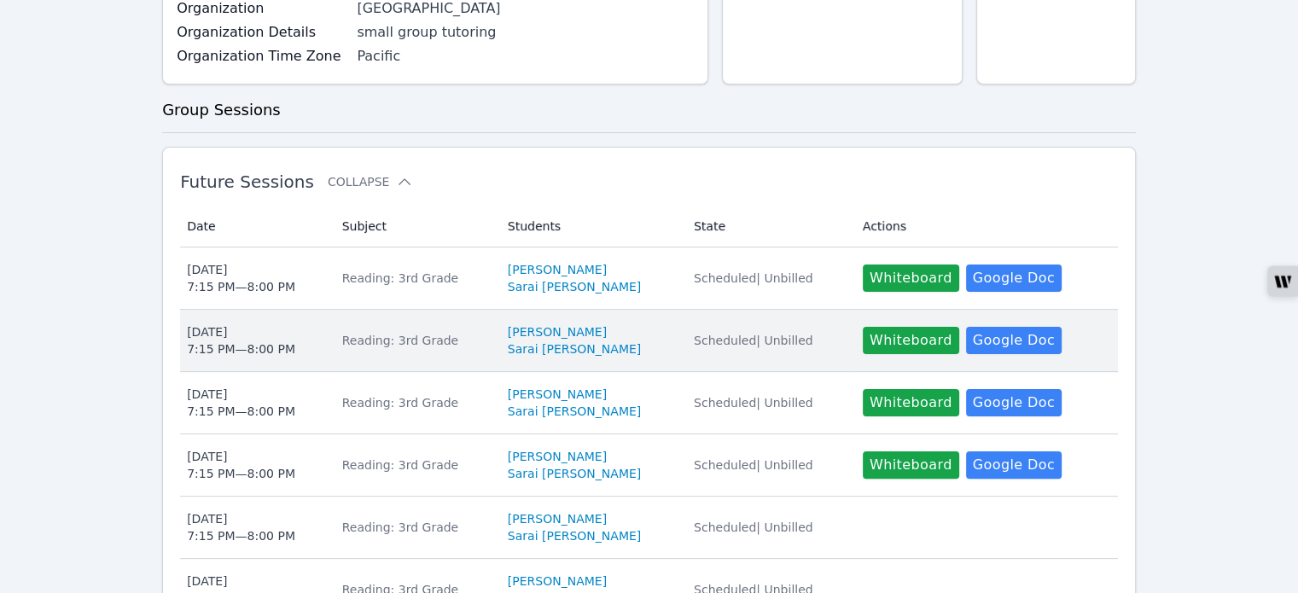
scroll to position [427, 0]
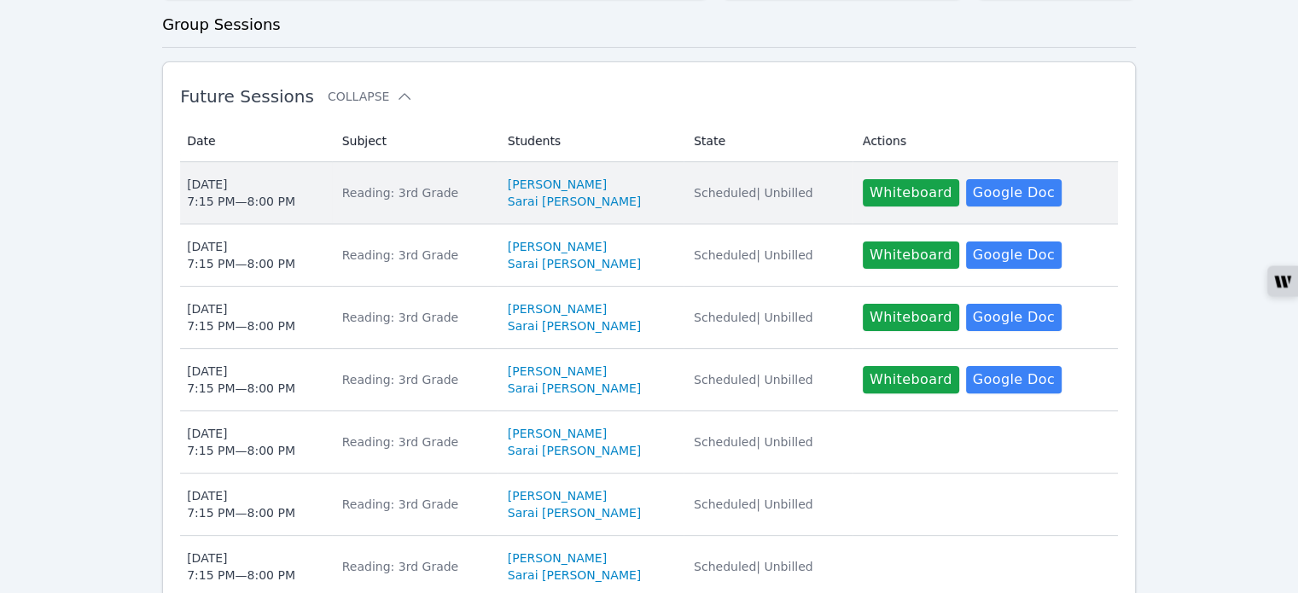
click at [366, 195] on div "Reading: 3rd Grade" at bounding box center [414, 192] width 145 height 17
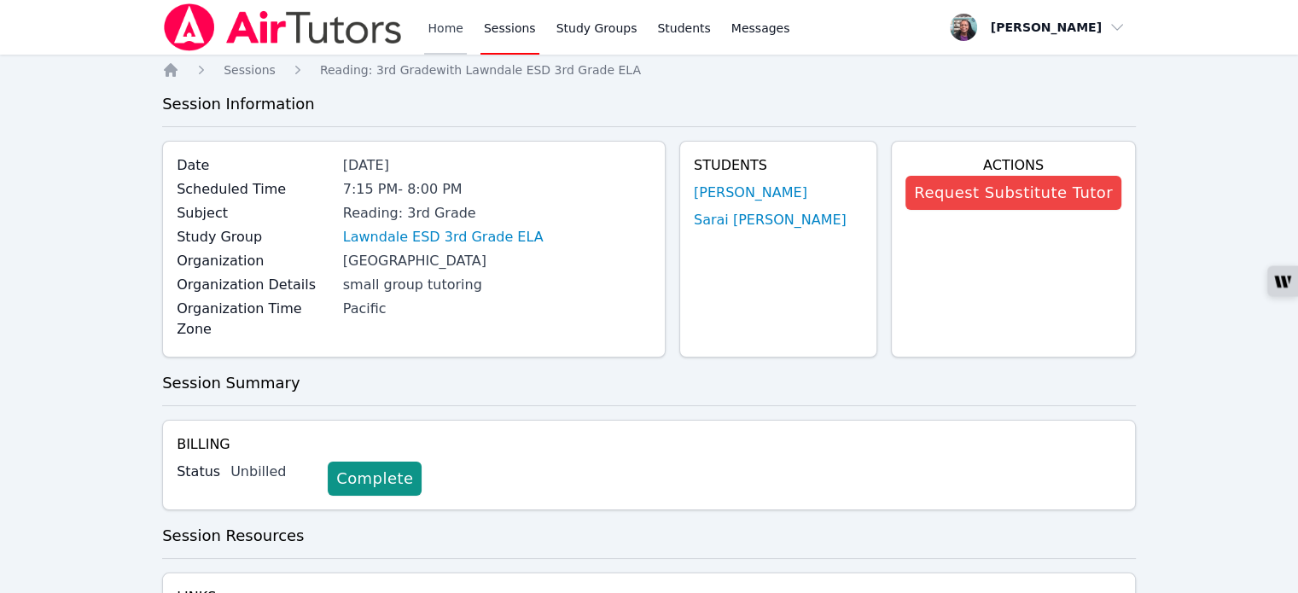
click at [428, 30] on link "Home" at bounding box center [445, 27] width 42 height 55
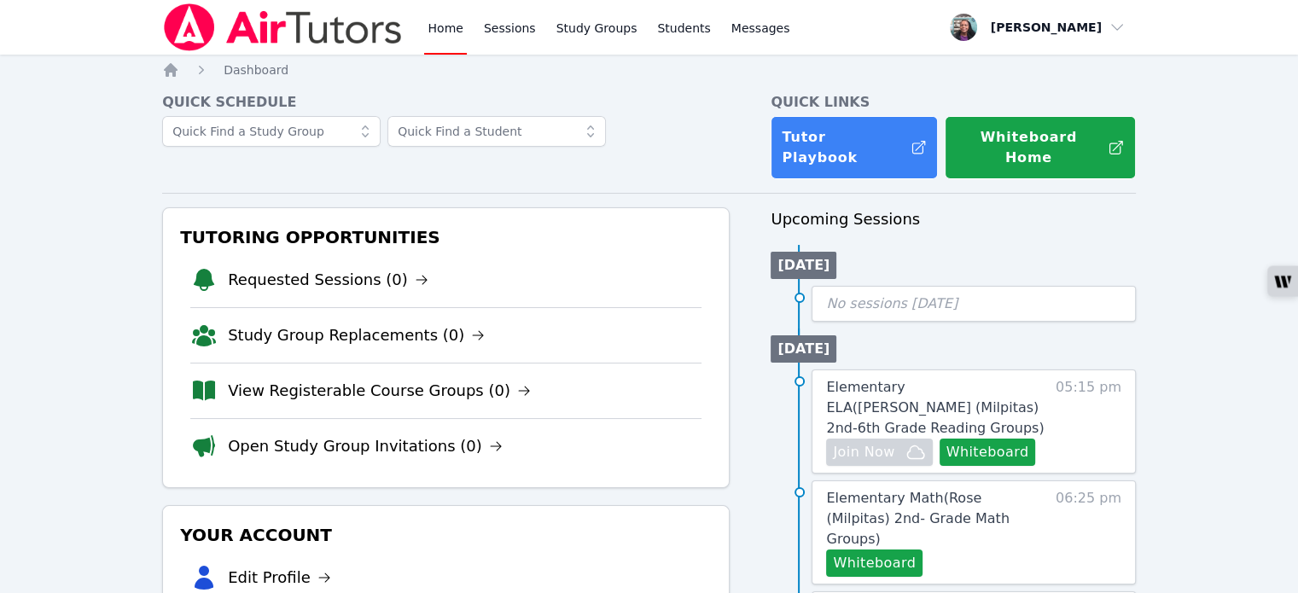
scroll to position [171, 0]
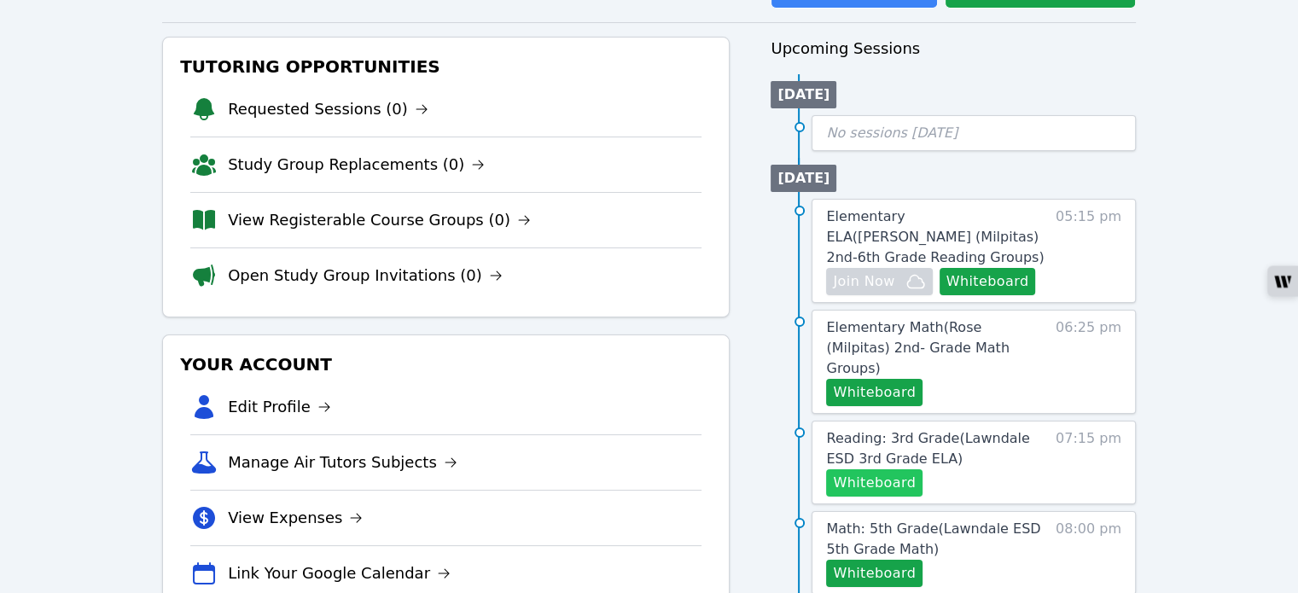
click at [876, 469] on button "Whiteboard" at bounding box center [874, 482] width 96 height 27
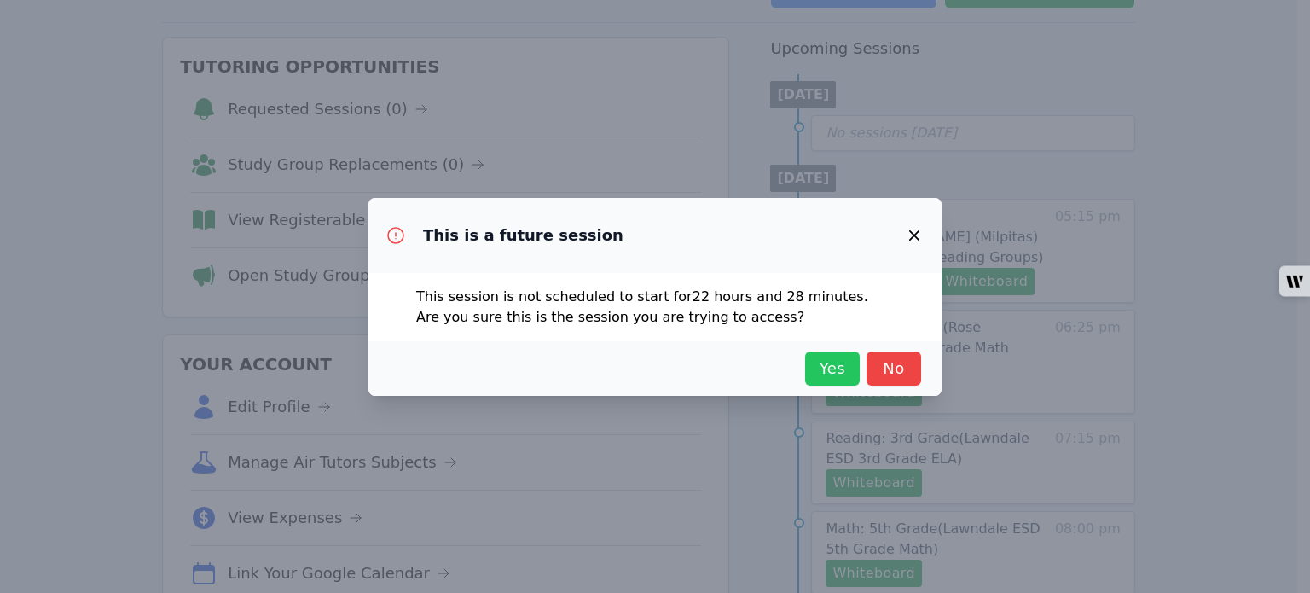
click at [836, 375] on span "Yes" at bounding box center [833, 369] width 38 height 24
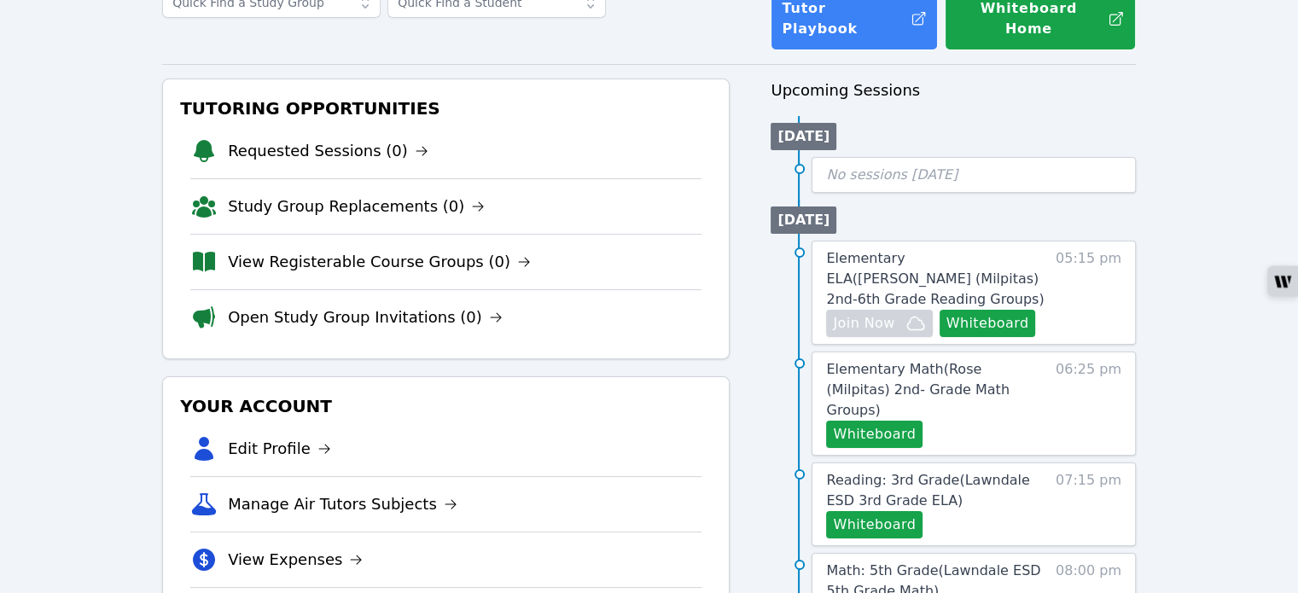
scroll to position [0, 0]
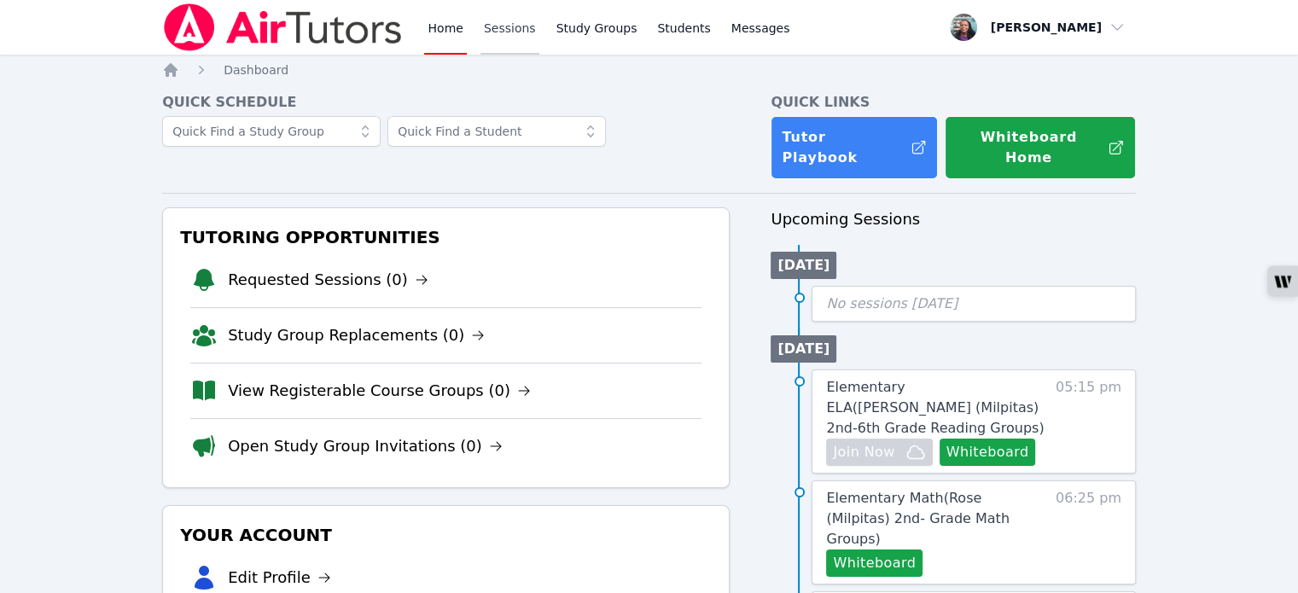
click at [510, 30] on link "Sessions" at bounding box center [509, 27] width 59 height 55
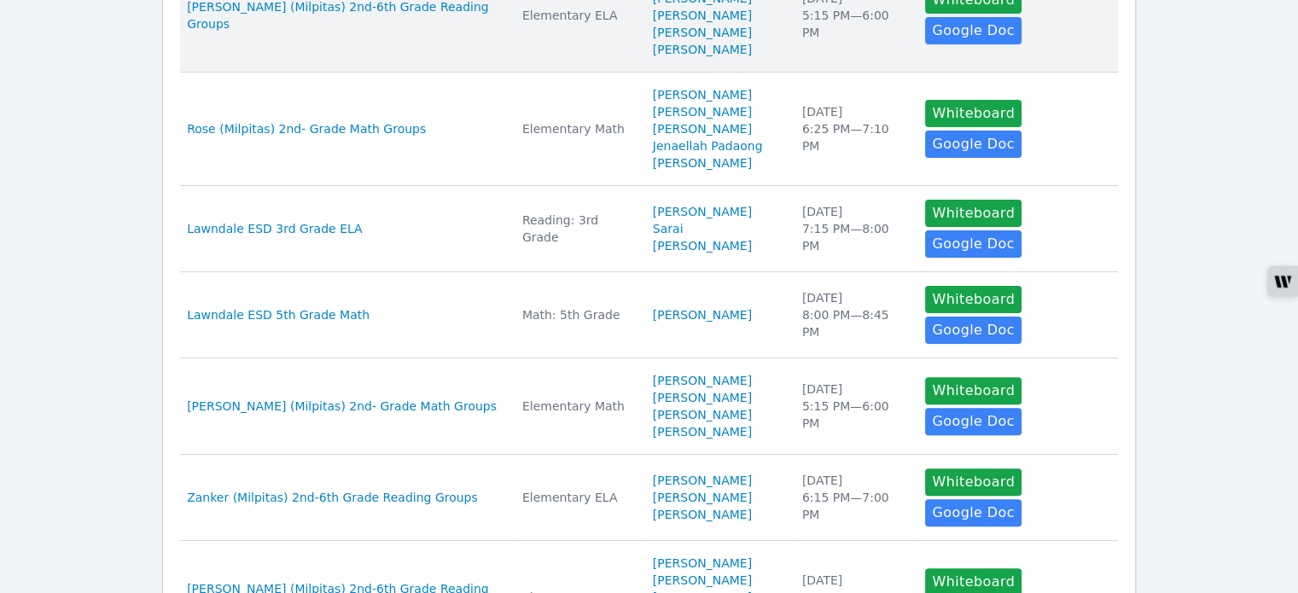
scroll to position [512, 0]
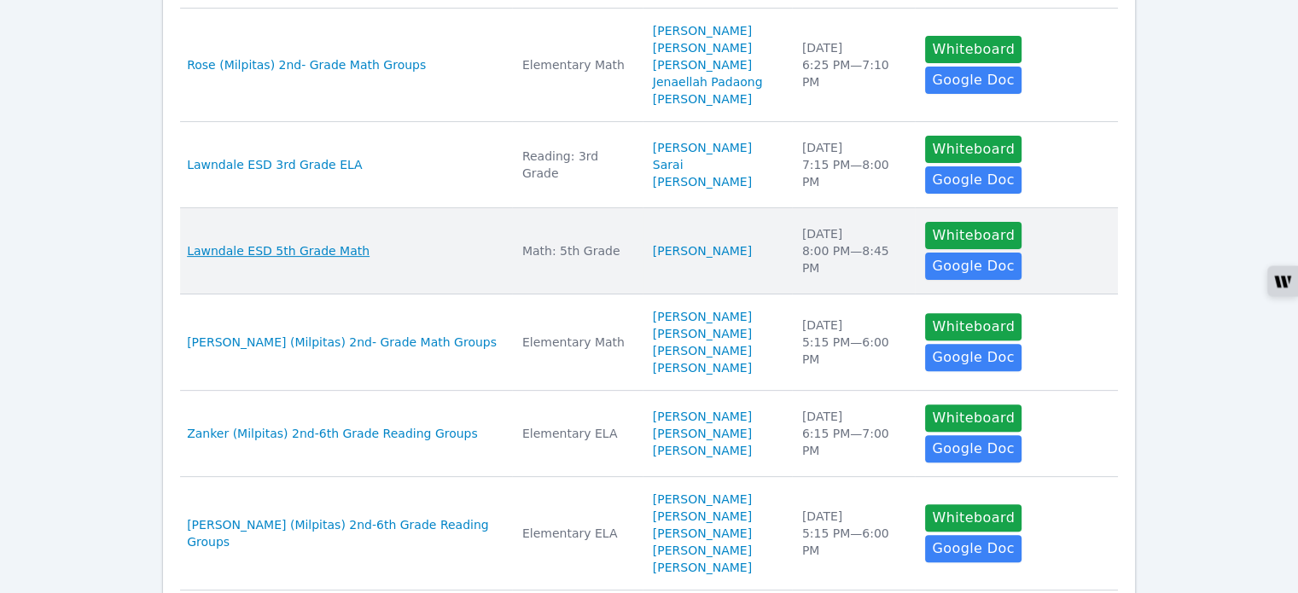
click at [329, 242] on span "Lawndale ESD 5th Grade Math" at bounding box center [278, 250] width 183 height 17
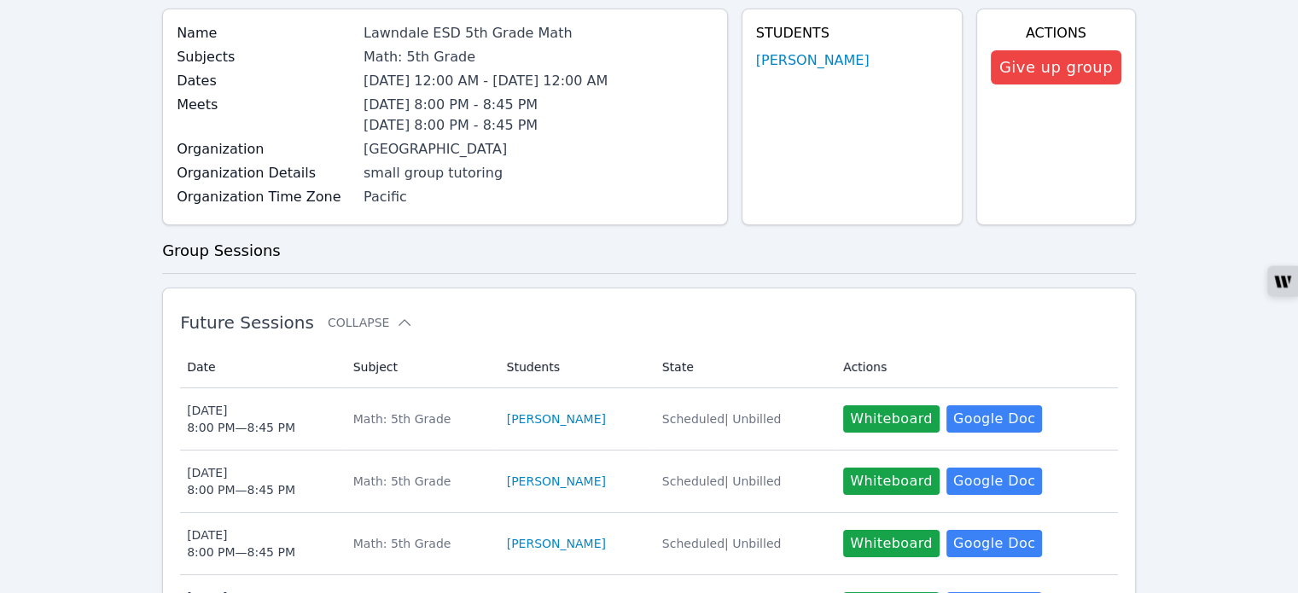
scroll to position [171, 0]
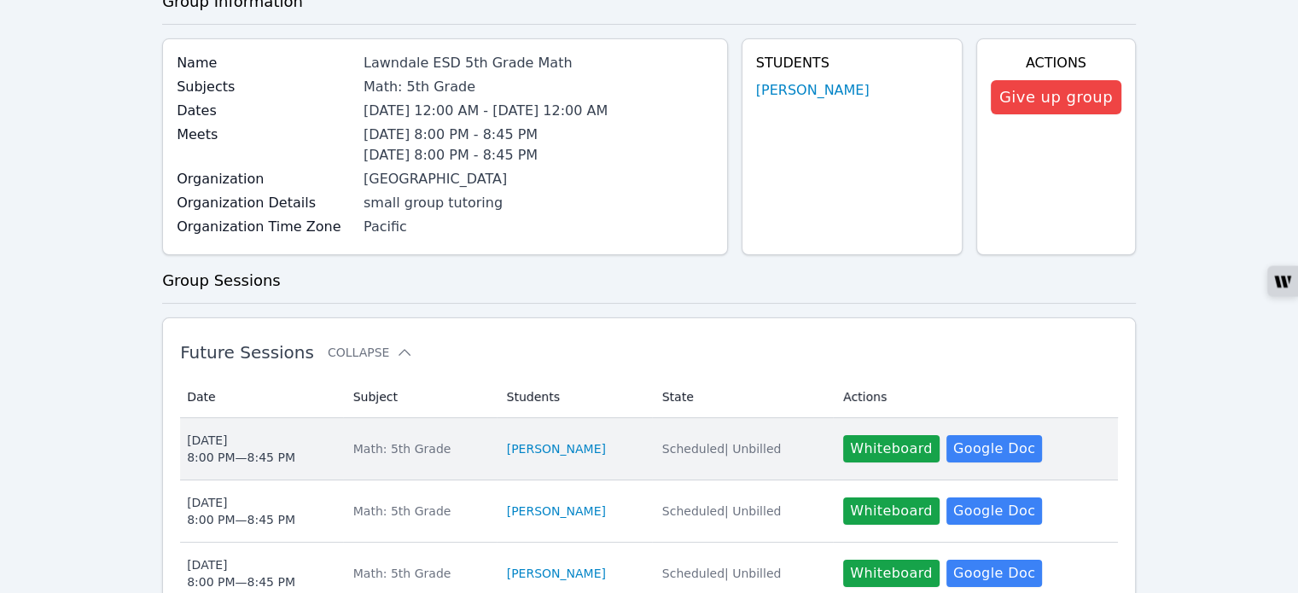
click at [413, 450] on div "Math: 5th Grade" at bounding box center [419, 448] width 133 height 17
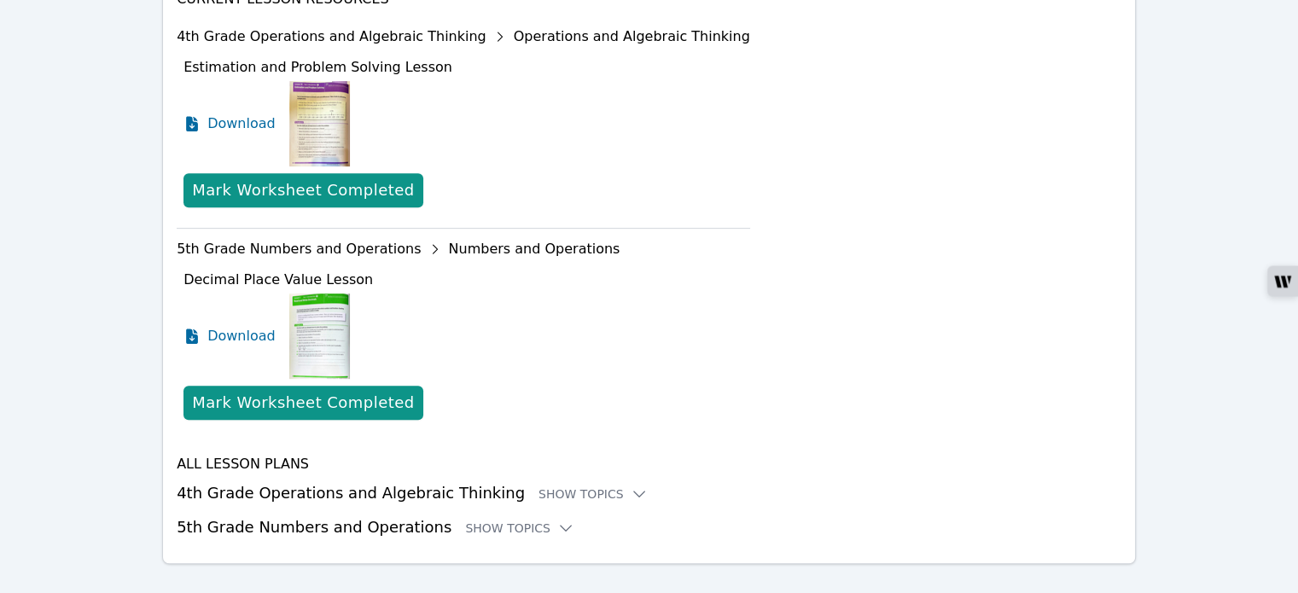
scroll to position [705, 0]
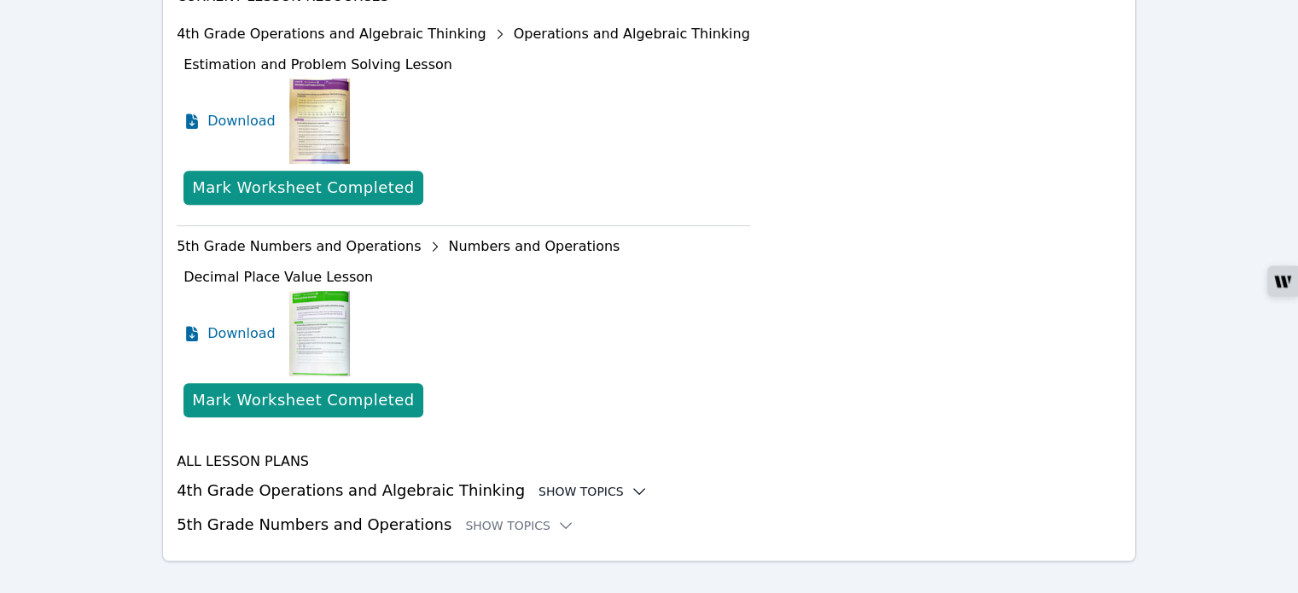
click at [630, 483] on icon at bounding box center [638, 491] width 17 height 17
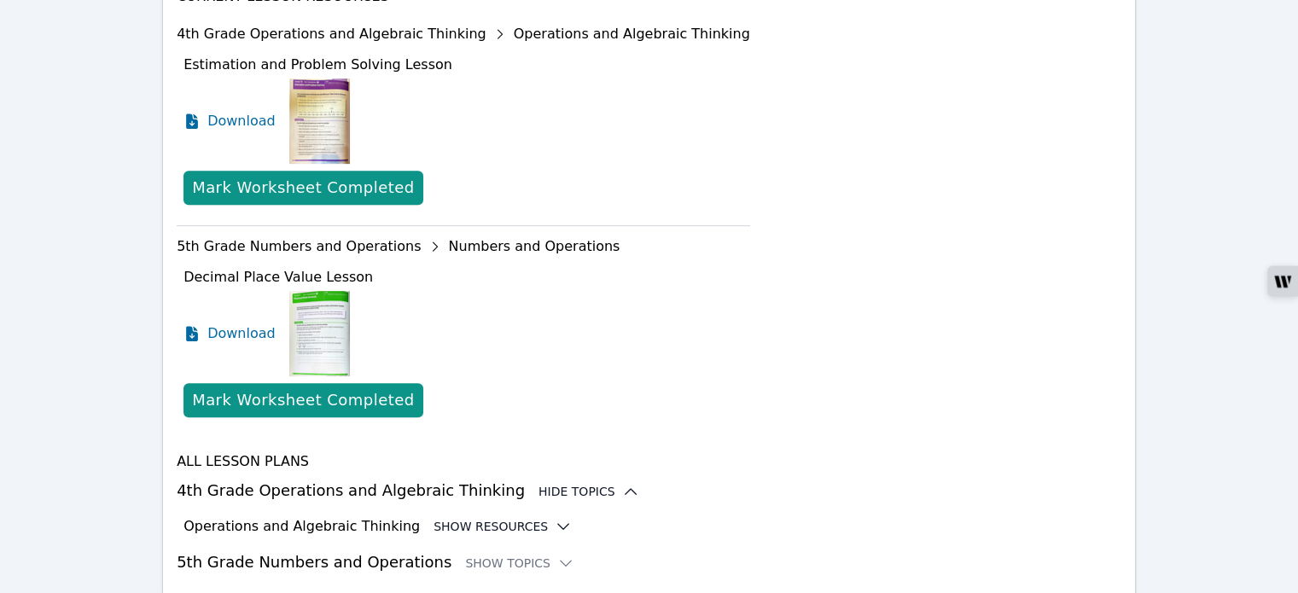
click at [555, 518] on icon at bounding box center [563, 526] width 17 height 17
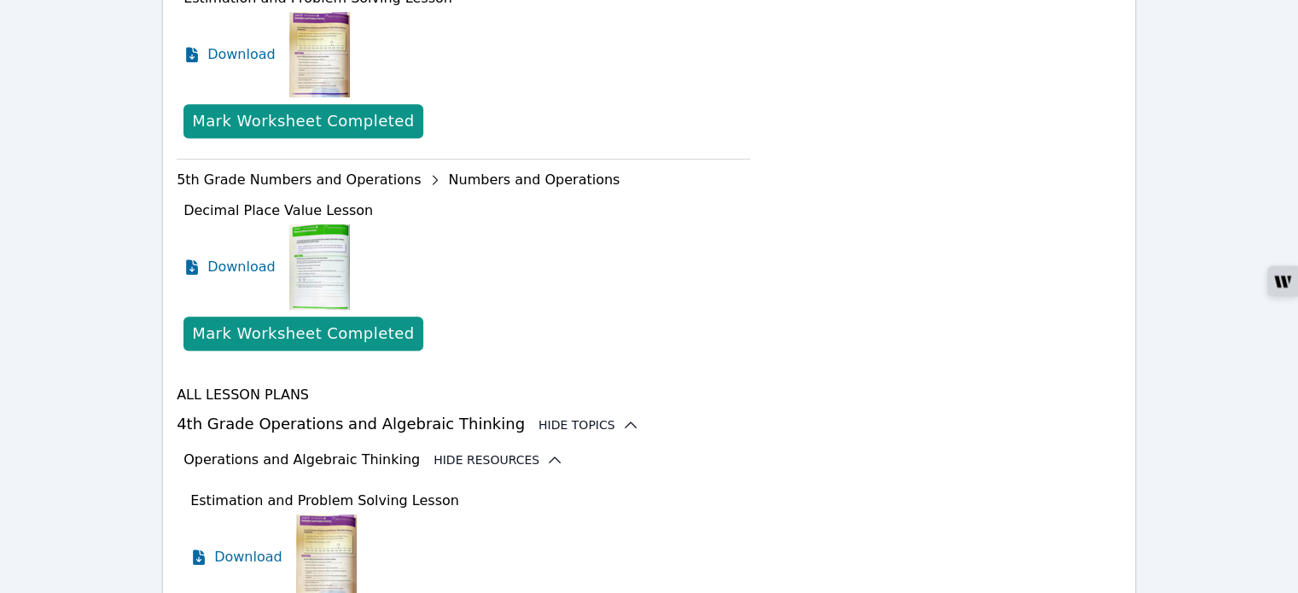
scroll to position [875, 0]
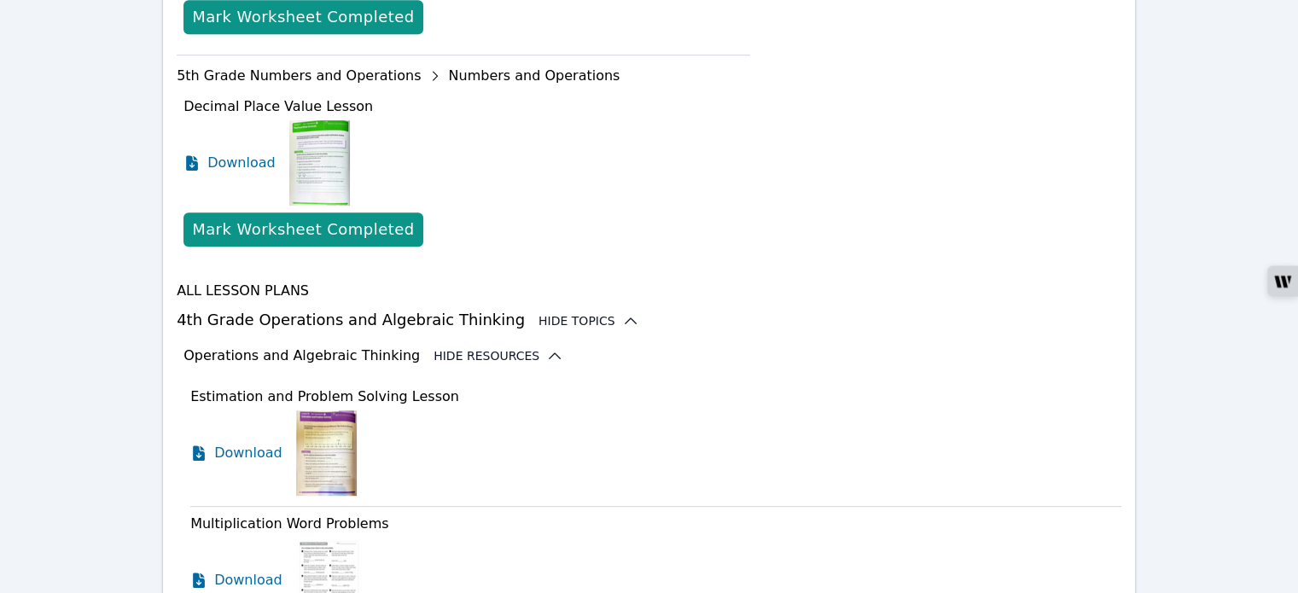
click at [315, 420] on img at bounding box center [326, 452] width 61 height 85
click at [258, 443] on span "Download" at bounding box center [252, 453] width 76 height 20
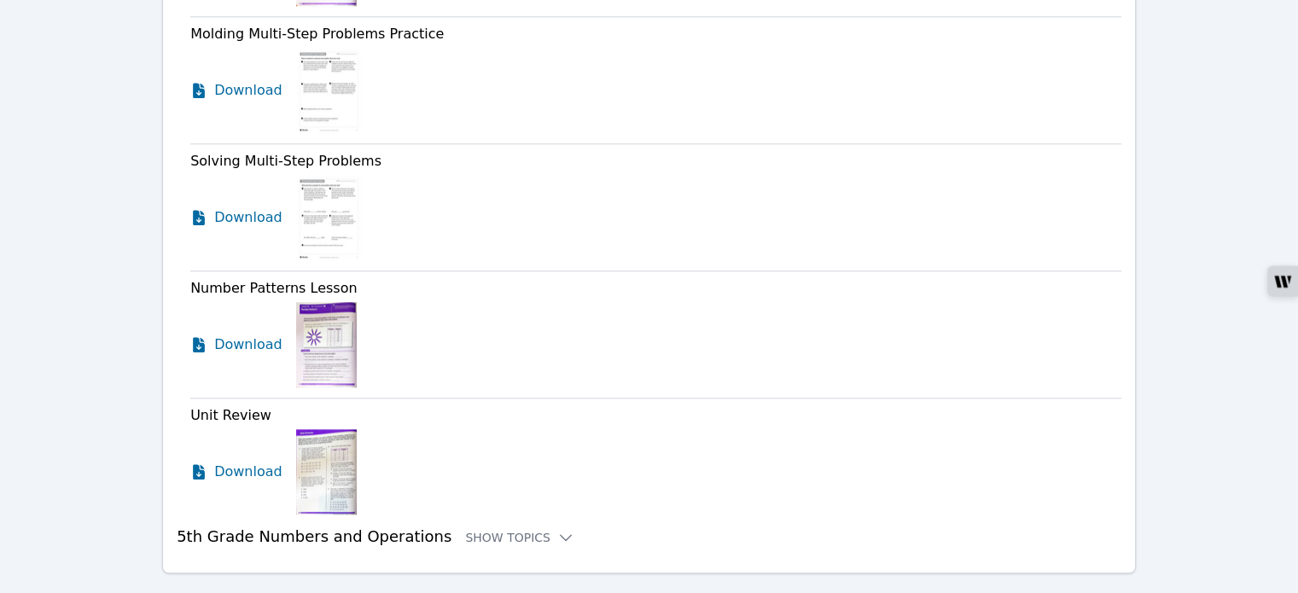
scroll to position [1757, 0]
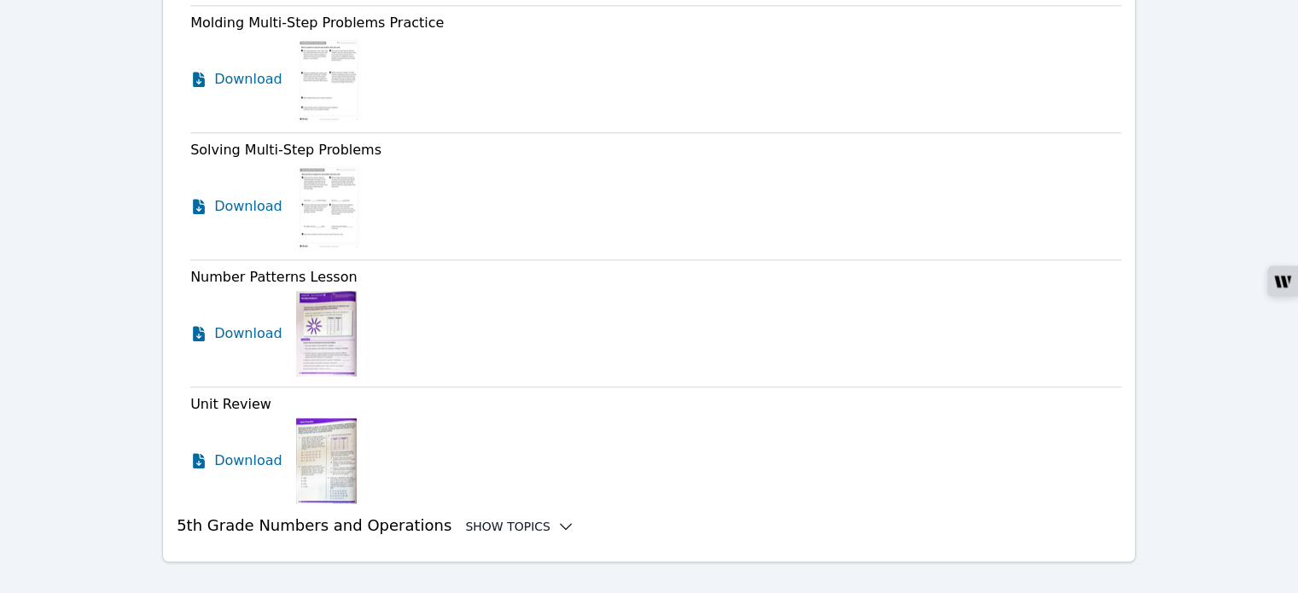
click at [560, 524] on icon at bounding box center [565, 526] width 11 height 5
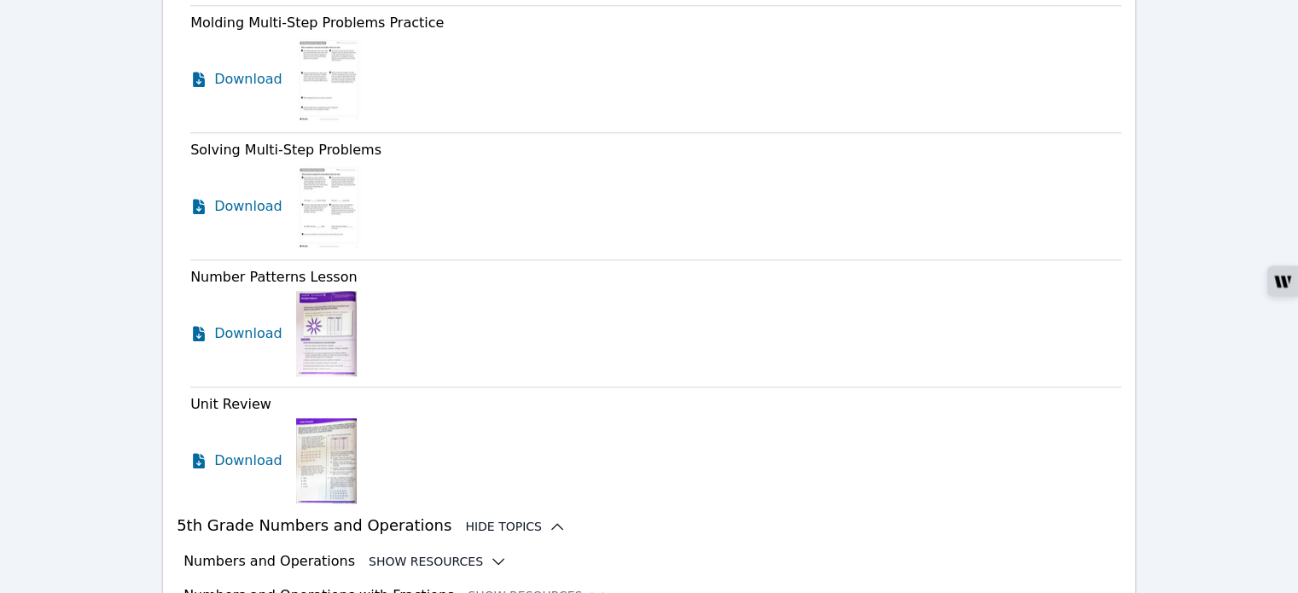
click at [493, 559] on icon at bounding box center [498, 561] width 11 height 5
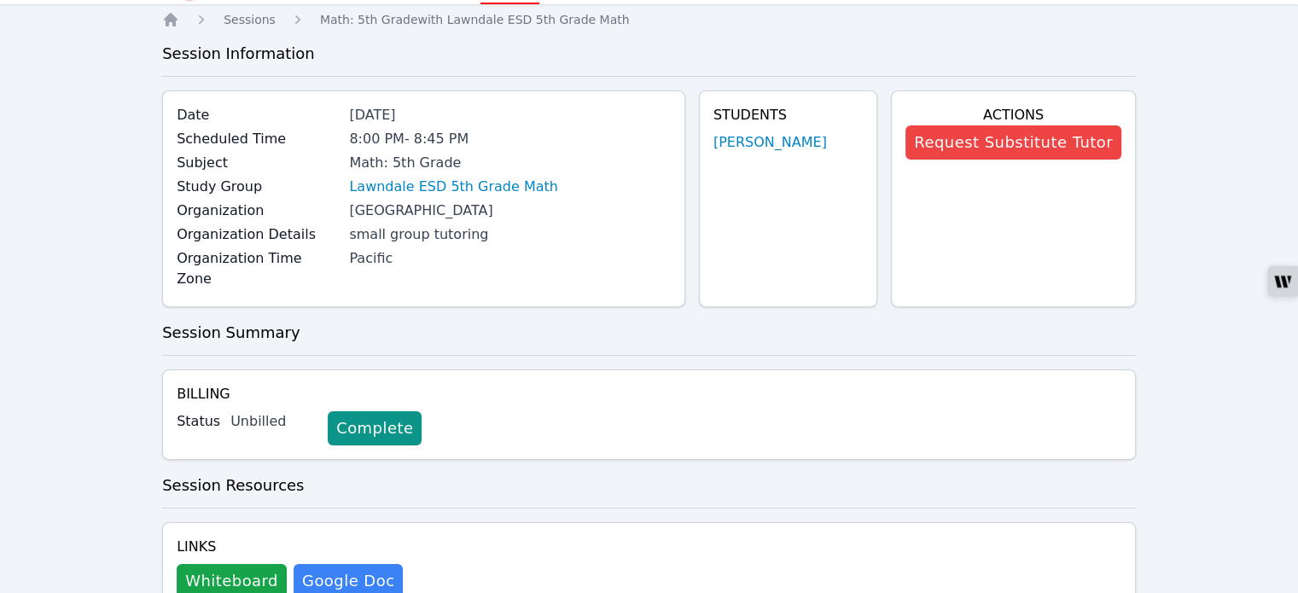
scroll to position [0, 0]
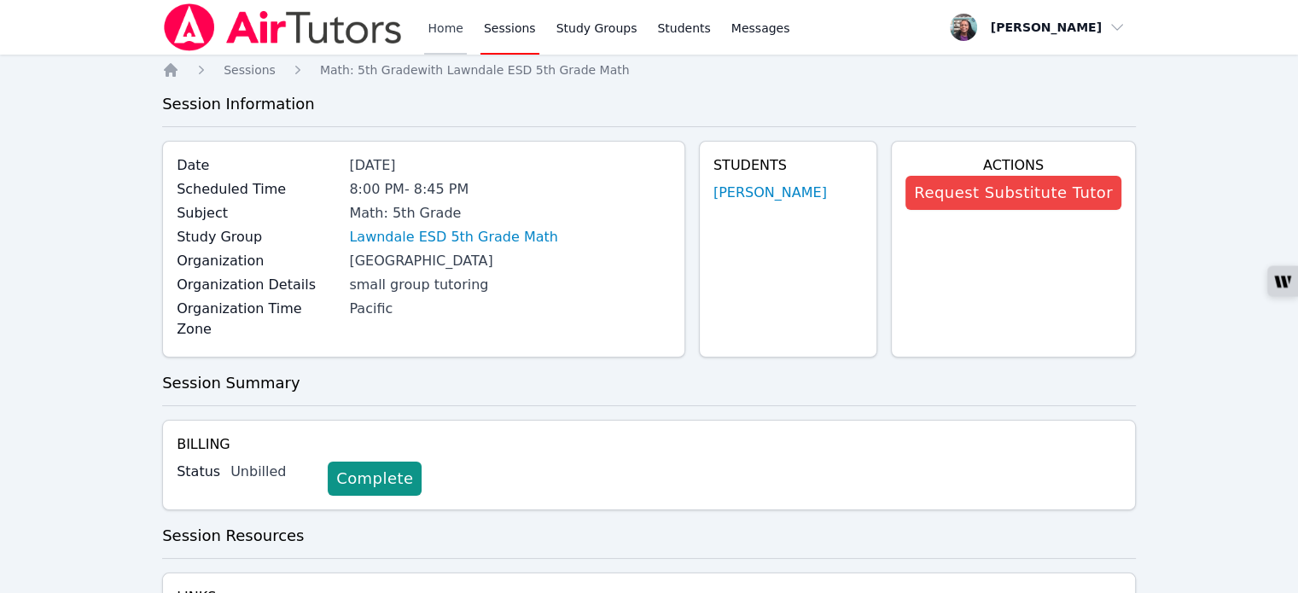
click at [446, 31] on link "Home" at bounding box center [445, 27] width 42 height 55
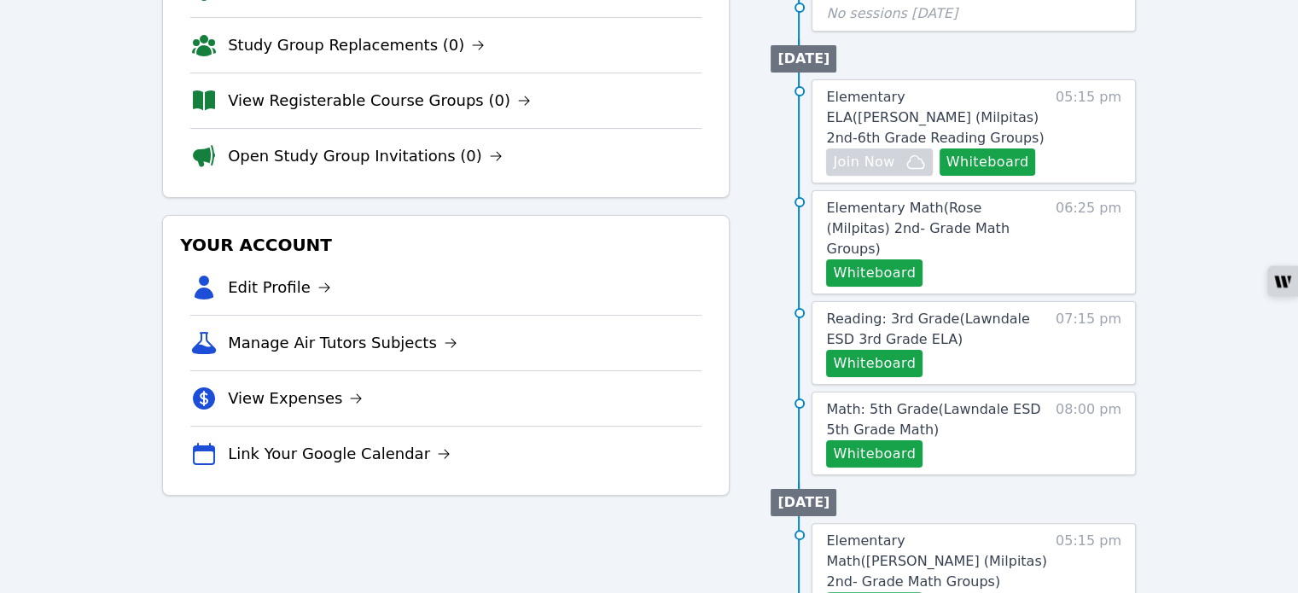
scroll to position [341, 0]
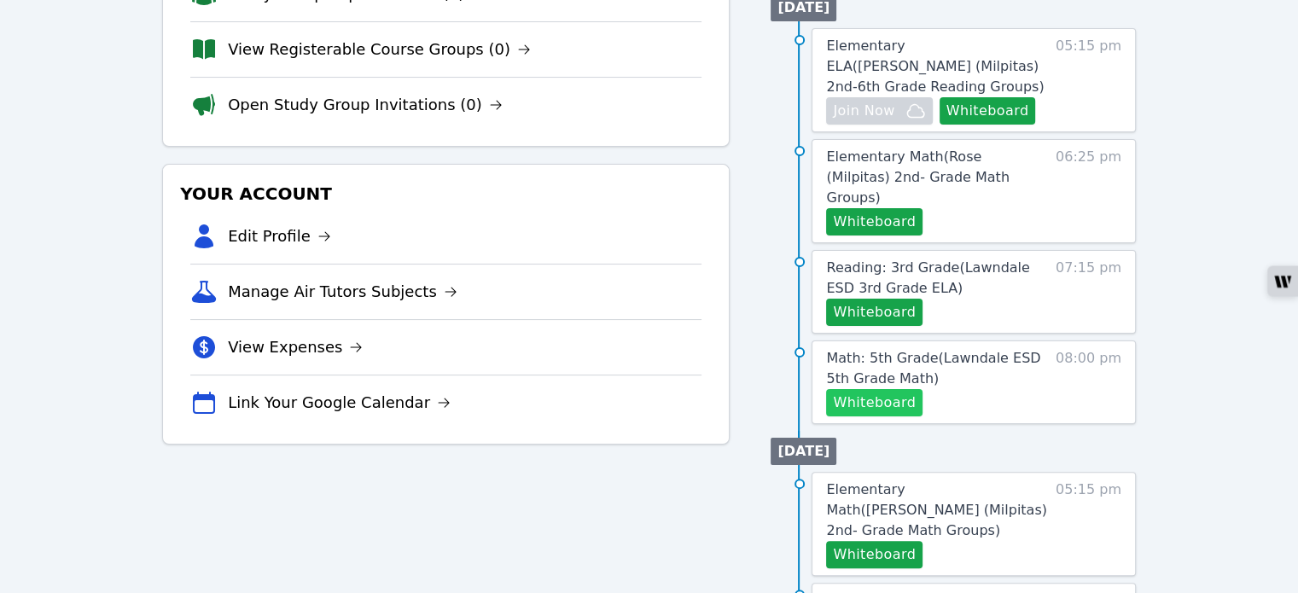
click at [876, 389] on button "Whiteboard" at bounding box center [874, 402] width 96 height 27
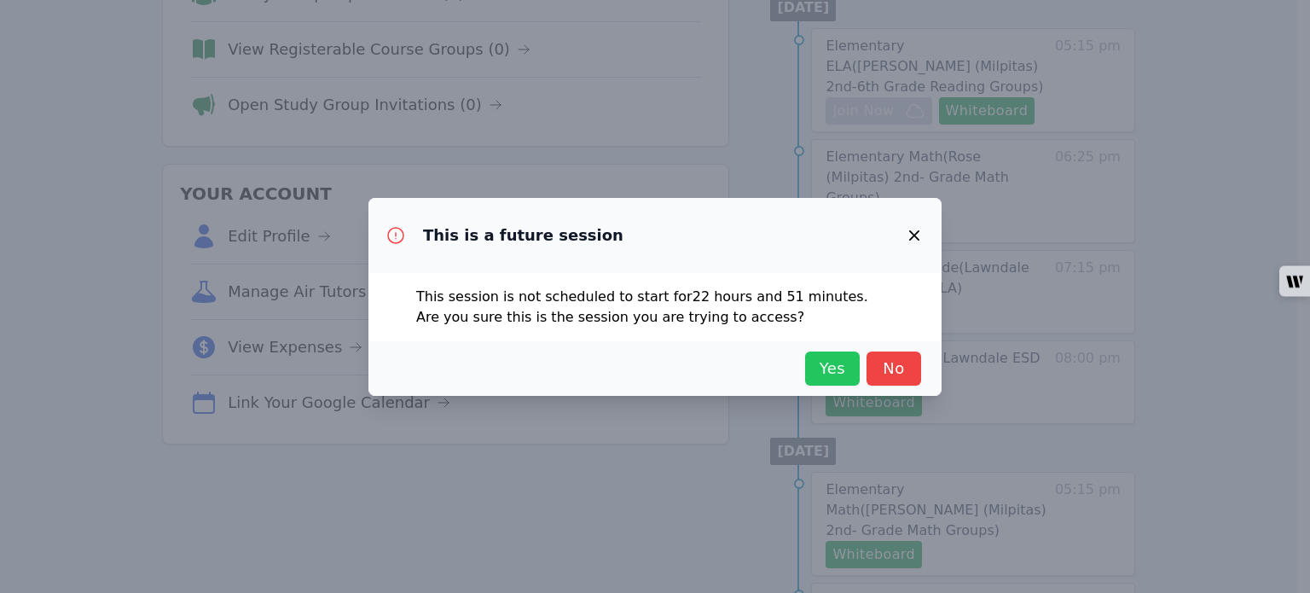
click at [843, 376] on span "Yes" at bounding box center [833, 369] width 38 height 24
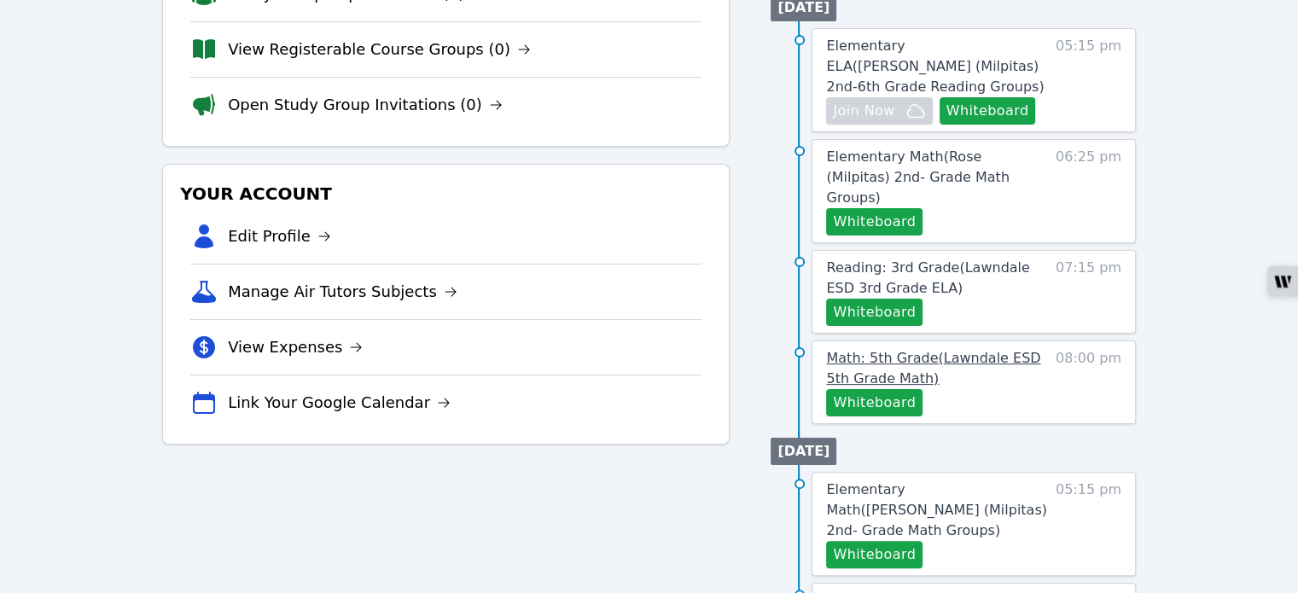
click at [944, 350] on span "Math: 5th Grade ( Lawndale ESD 5th Grade Math )" at bounding box center [933, 368] width 214 height 37
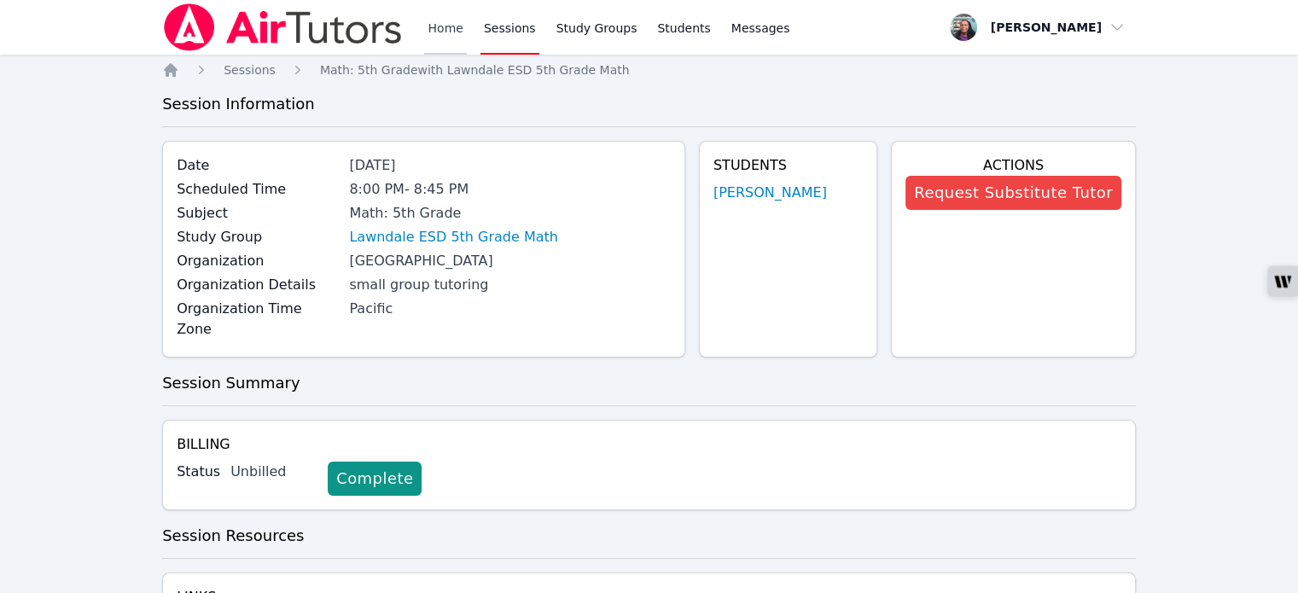
click at [430, 26] on link "Home" at bounding box center [445, 27] width 42 height 55
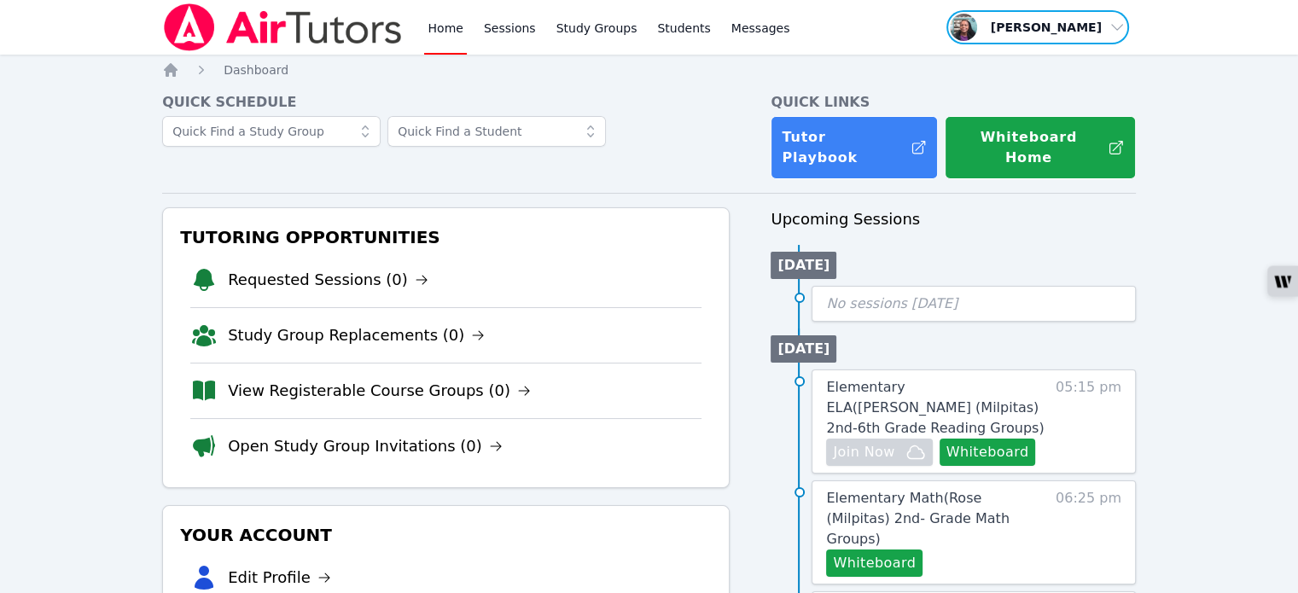
click at [1110, 30] on span "button" at bounding box center [1037, 28] width 186 height 38
click at [987, 105] on button "Logout" at bounding box center [1043, 97] width 164 height 31
click at [482, 31] on link "Sessions" at bounding box center [509, 27] width 59 height 55
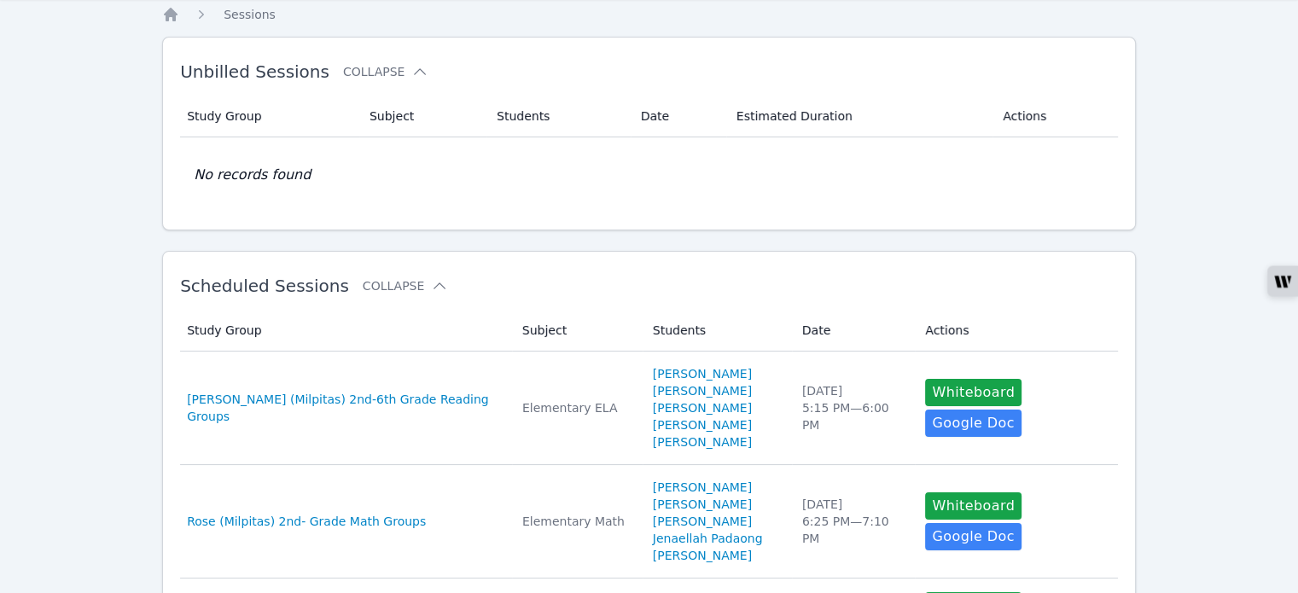
scroll to position [171, 0]
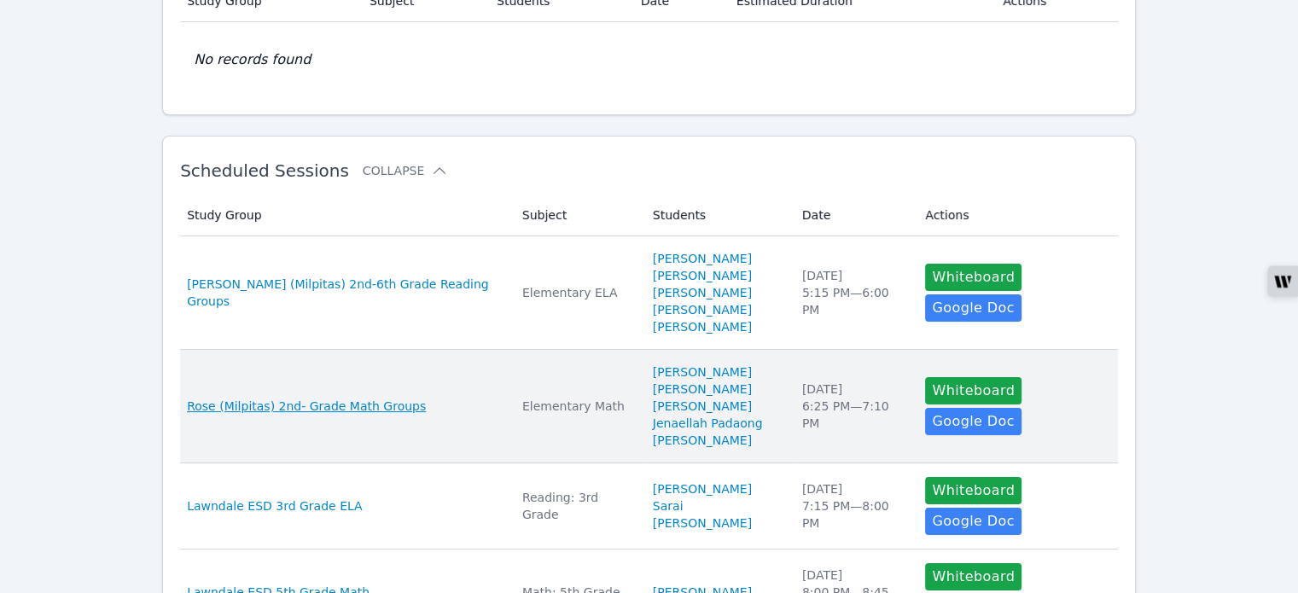
click at [367, 407] on span "Rose (Milpitas) 2nd- Grade Math Groups" at bounding box center [306, 406] width 239 height 17
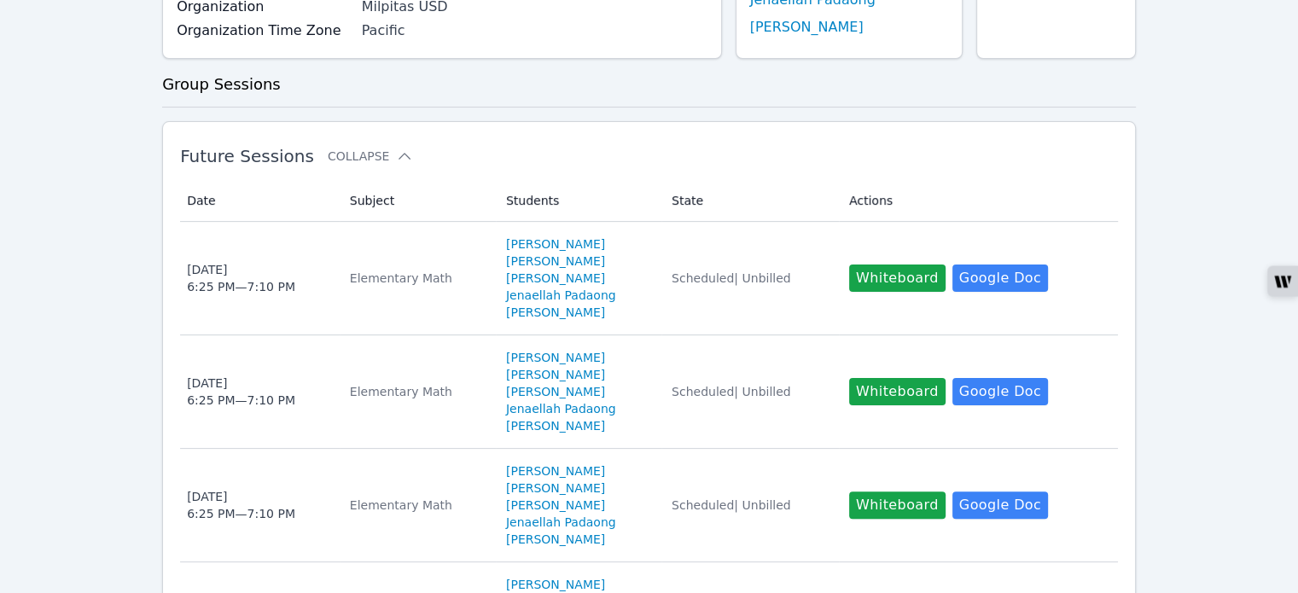
scroll to position [341, 0]
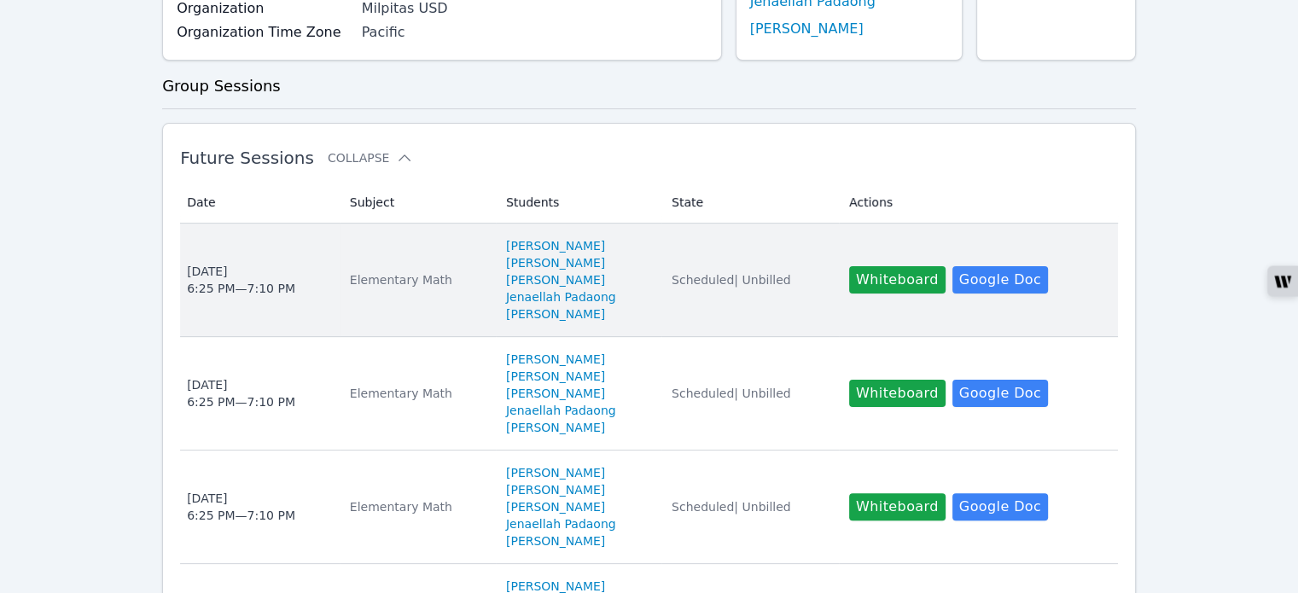
click at [380, 277] on div "Elementary Math" at bounding box center [418, 279] width 136 height 17
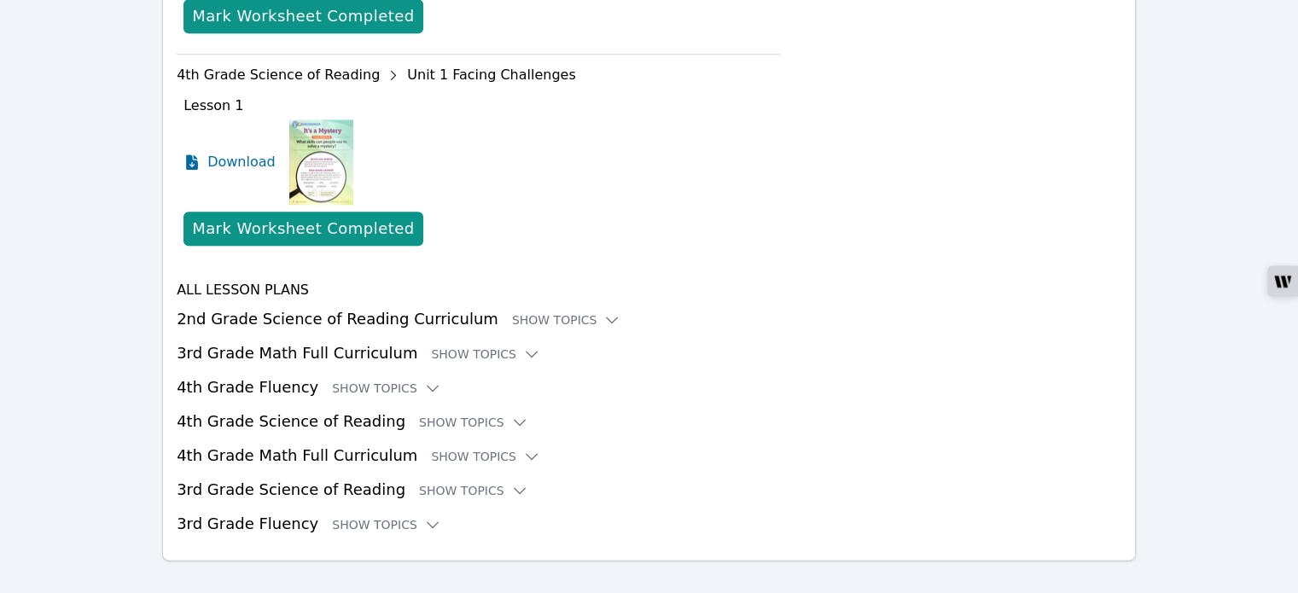
scroll to position [1926, 0]
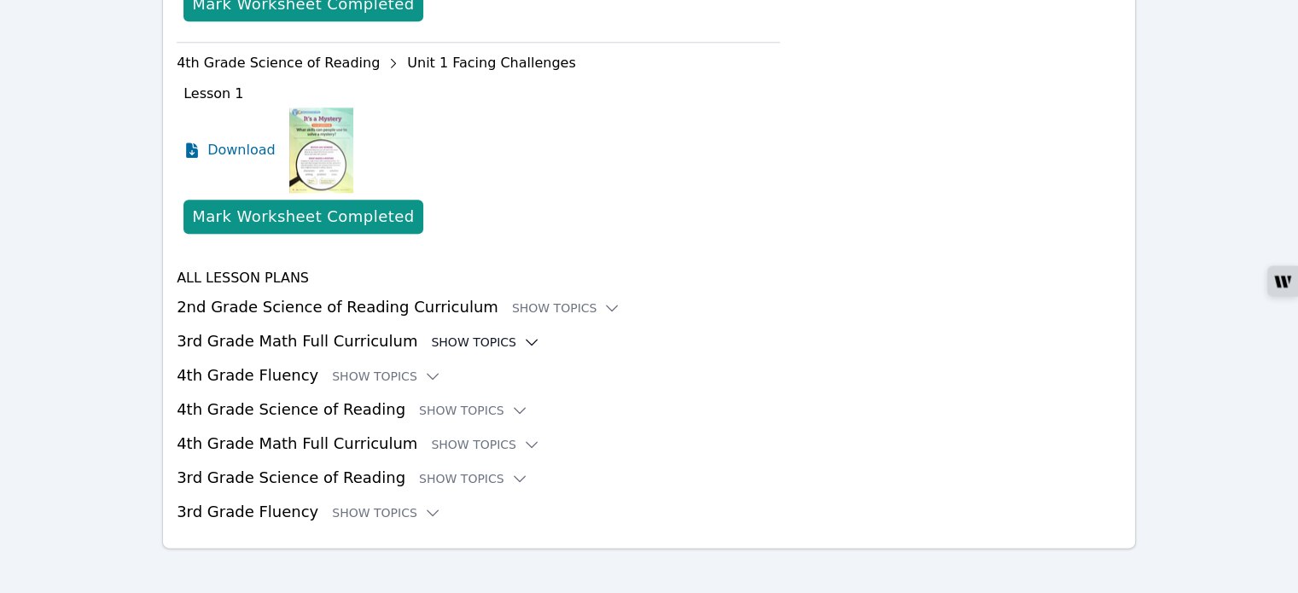
click at [523, 334] on icon at bounding box center [531, 342] width 17 height 17
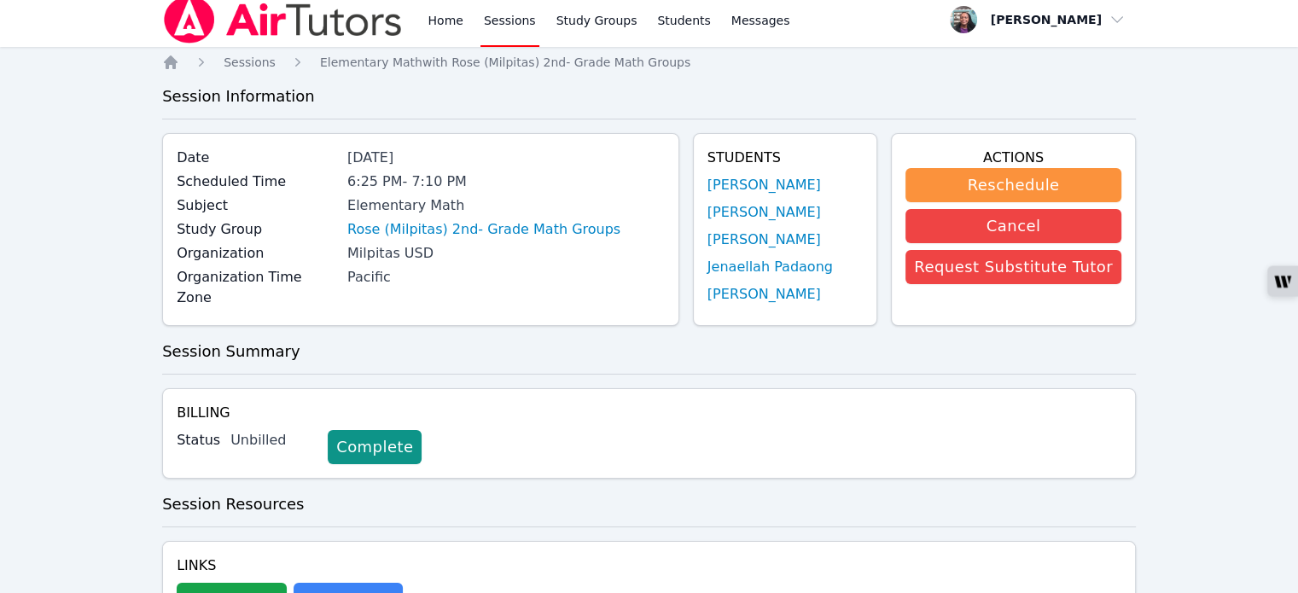
scroll to position [0, 0]
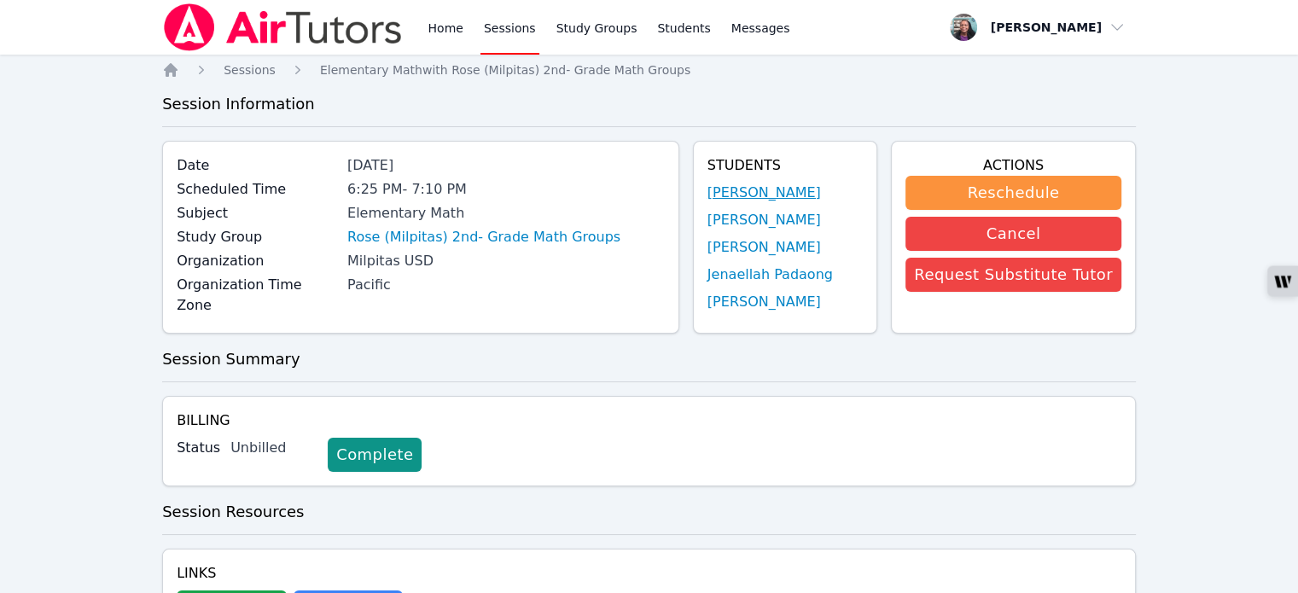
click at [707, 190] on link "[PERSON_NAME]" at bounding box center [763, 193] width 113 height 20
click at [732, 225] on link "[PERSON_NAME]" at bounding box center [763, 220] width 113 height 20
click at [729, 191] on link "[PERSON_NAME]" at bounding box center [763, 193] width 113 height 20
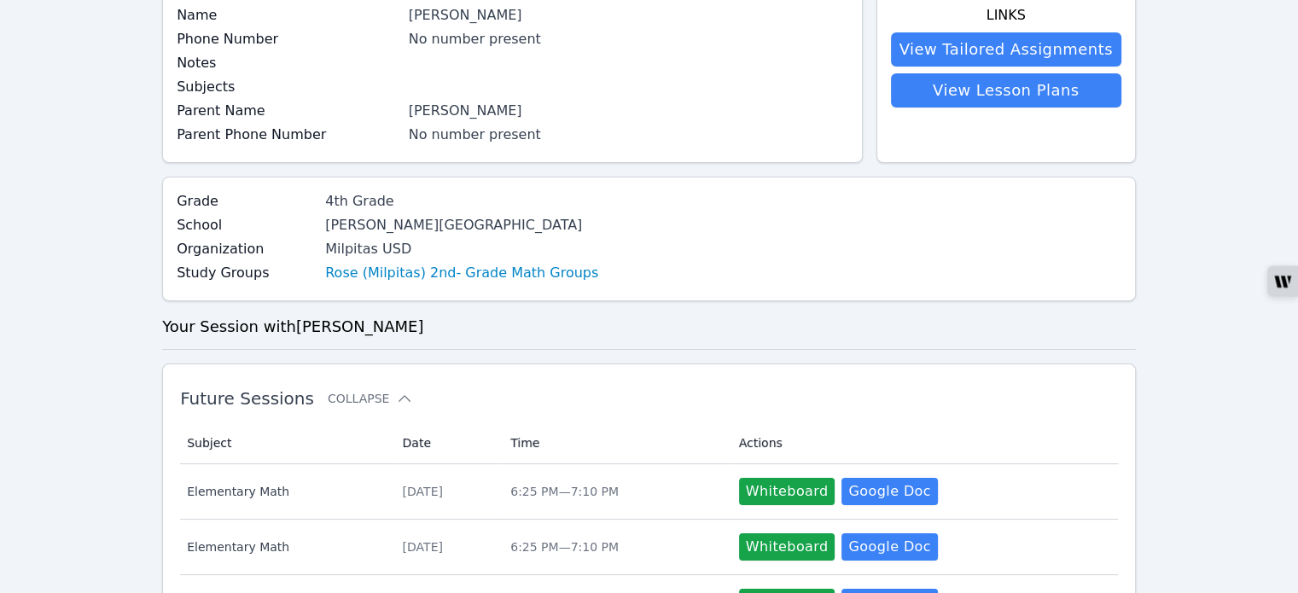
scroll to position [256, 0]
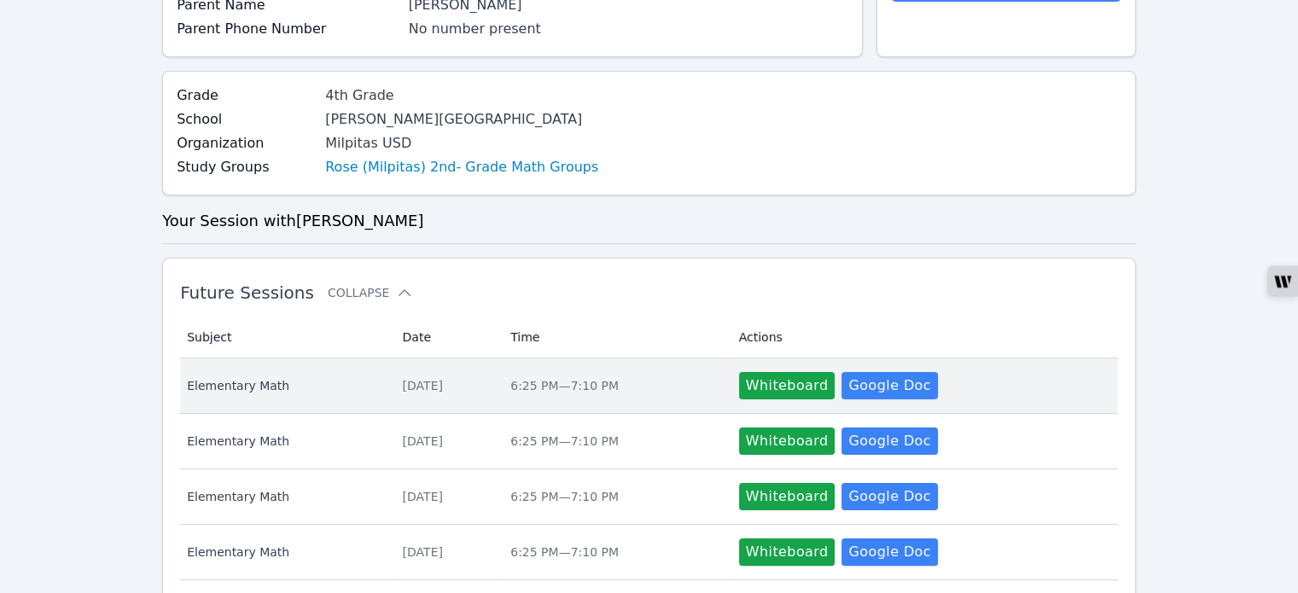
click at [269, 387] on span "Elementary Math" at bounding box center [284, 385] width 195 height 17
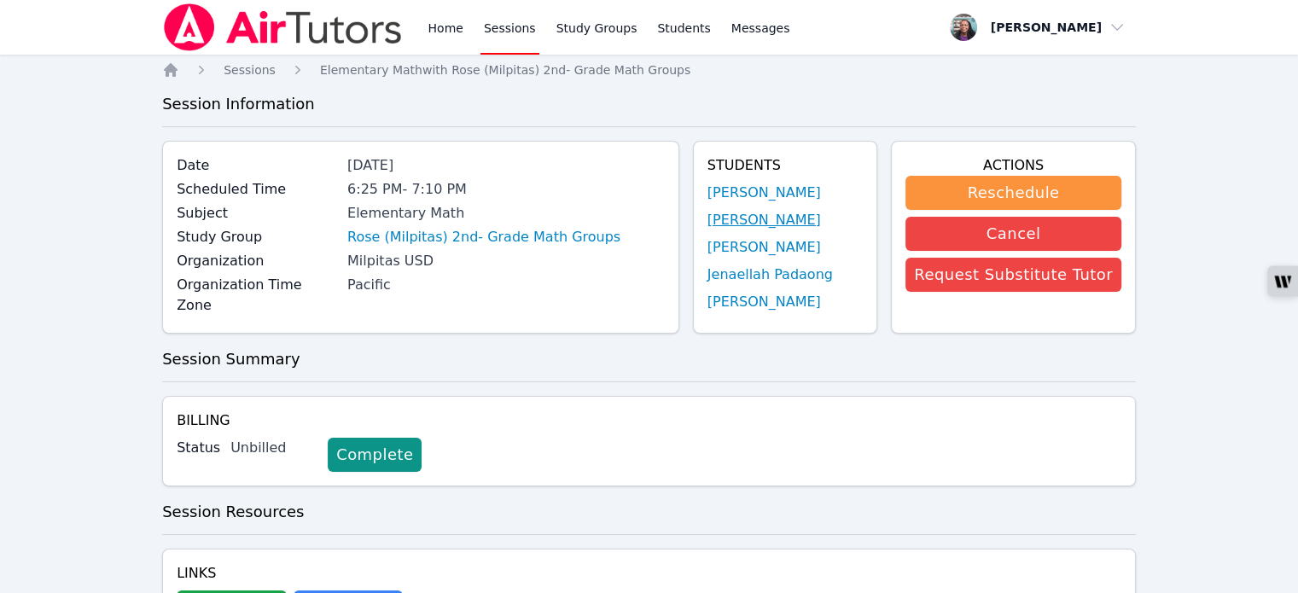
click at [762, 226] on link "[PERSON_NAME]" at bounding box center [763, 220] width 113 height 20
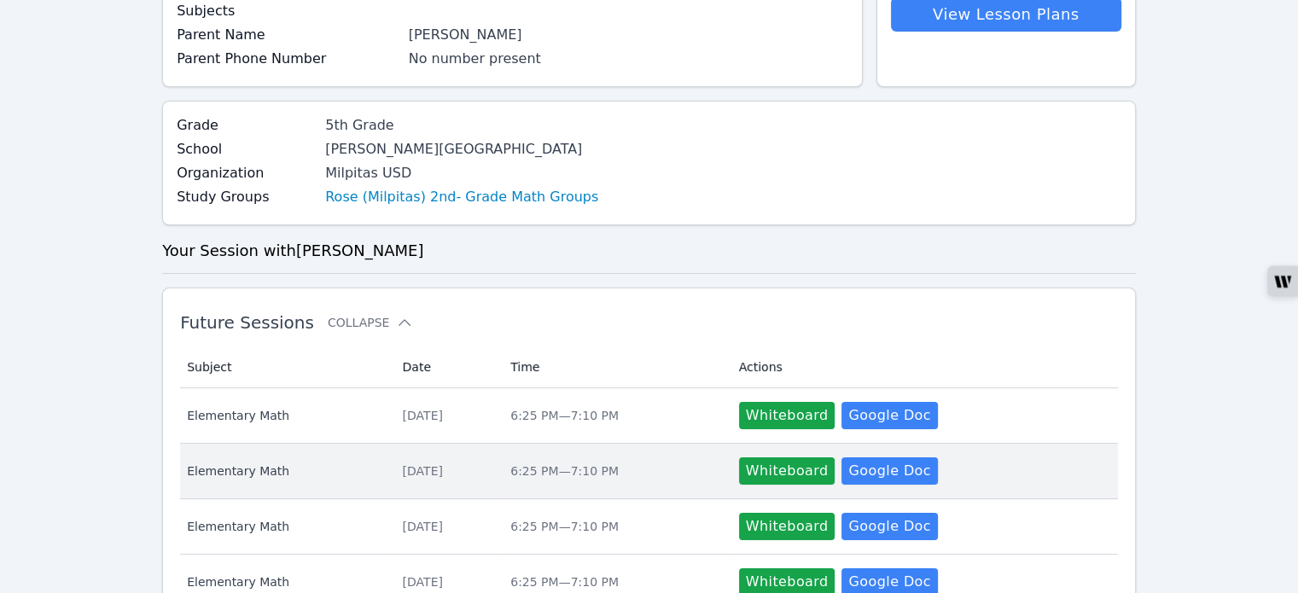
scroll to position [256, 0]
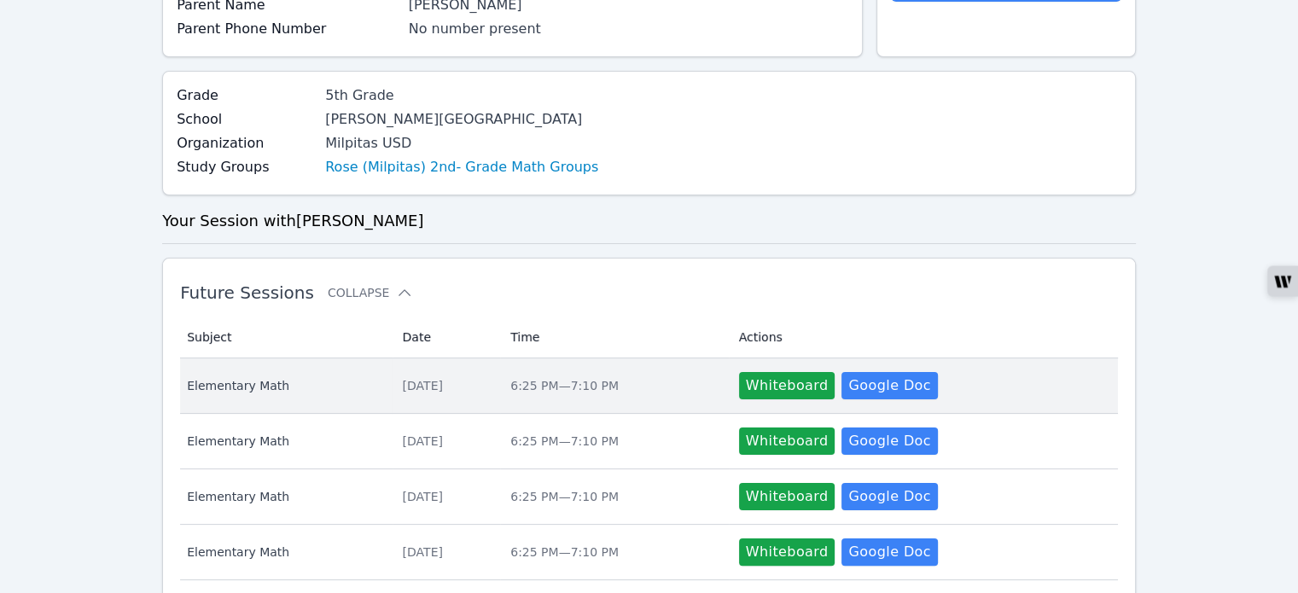
click at [258, 378] on span "Elementary Math" at bounding box center [284, 385] width 195 height 17
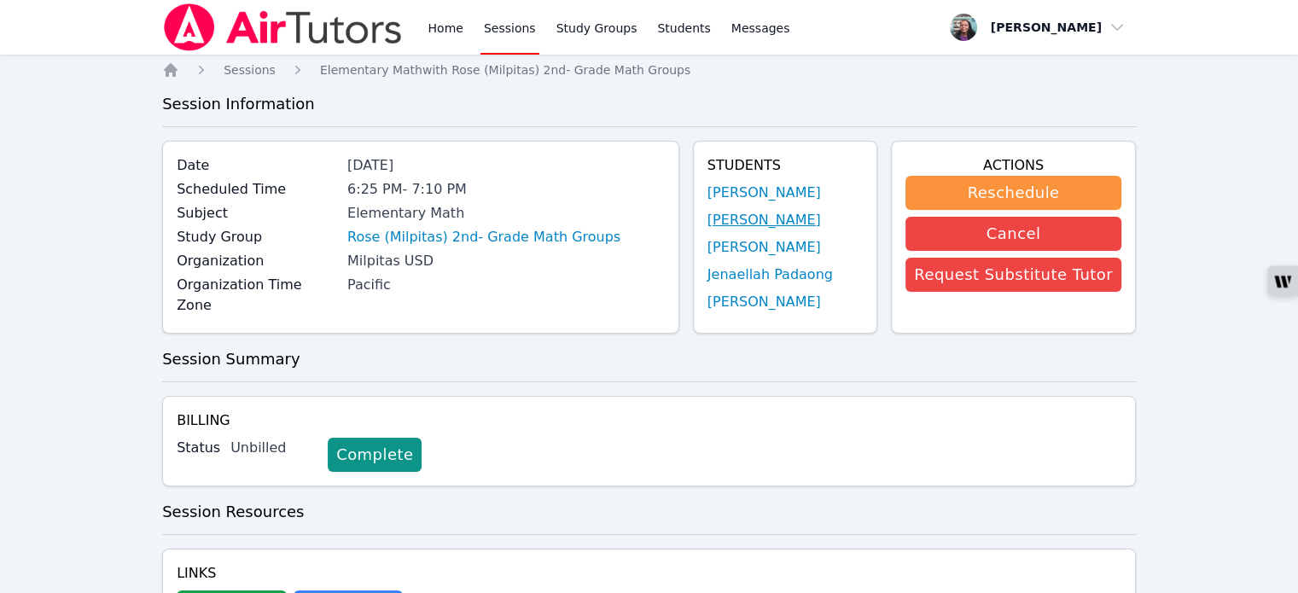
click at [755, 217] on link "[PERSON_NAME]" at bounding box center [763, 220] width 113 height 20
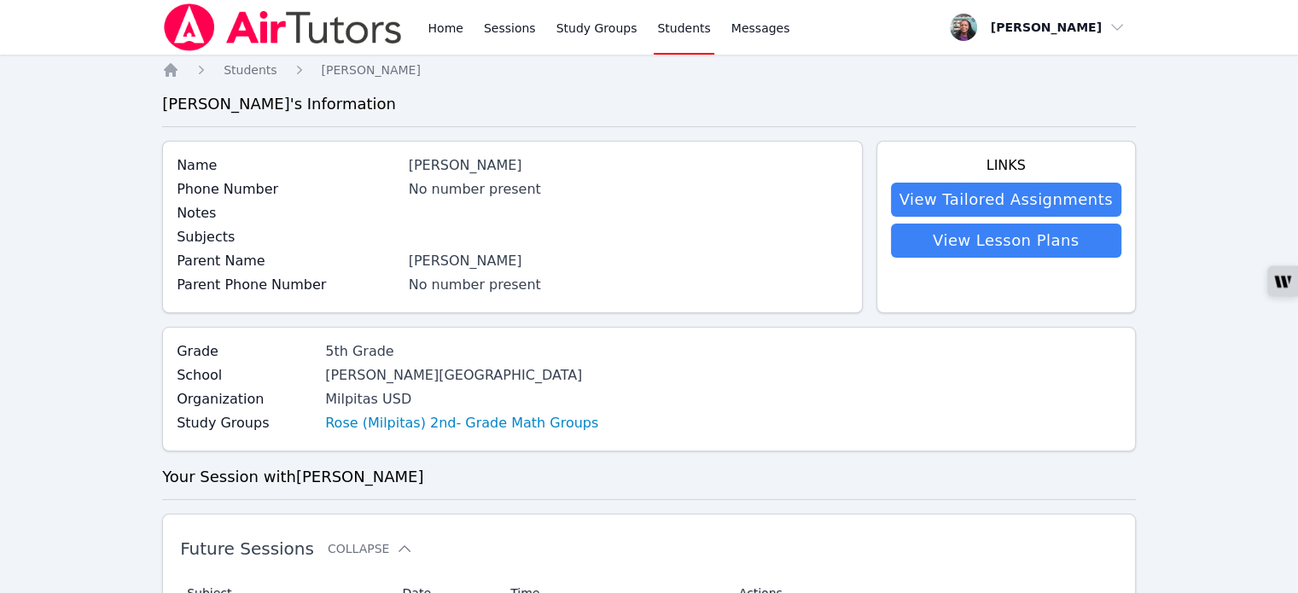
scroll to position [85, 0]
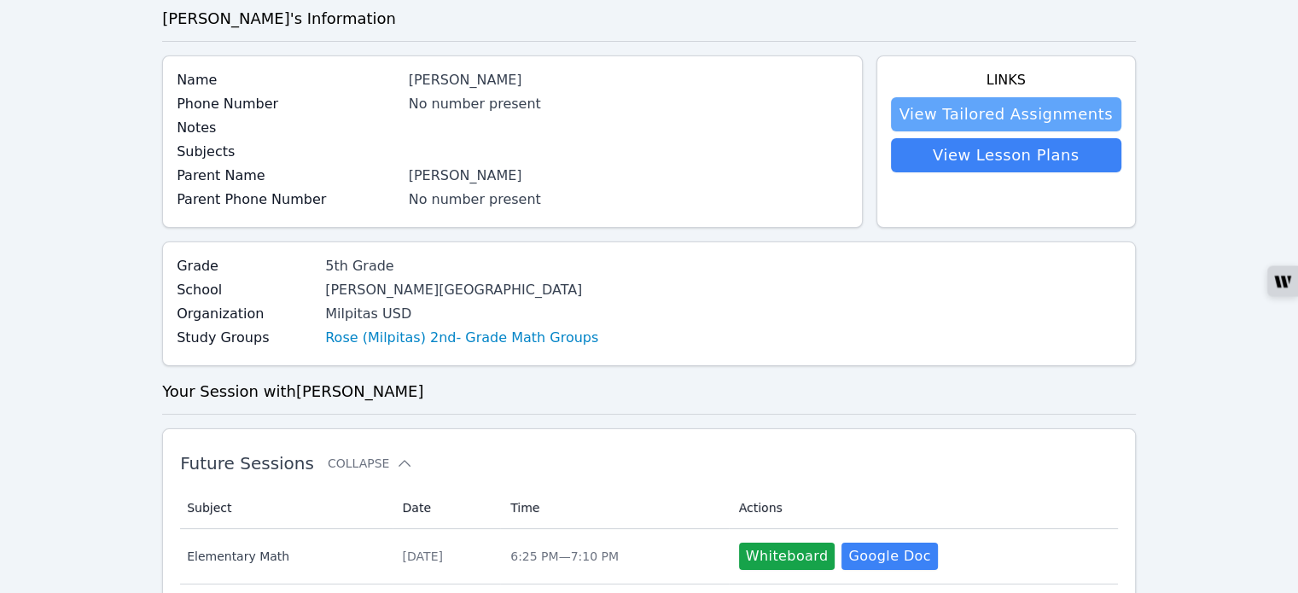
click at [947, 108] on link "View Tailored Assignments" at bounding box center [1006, 114] width 230 height 34
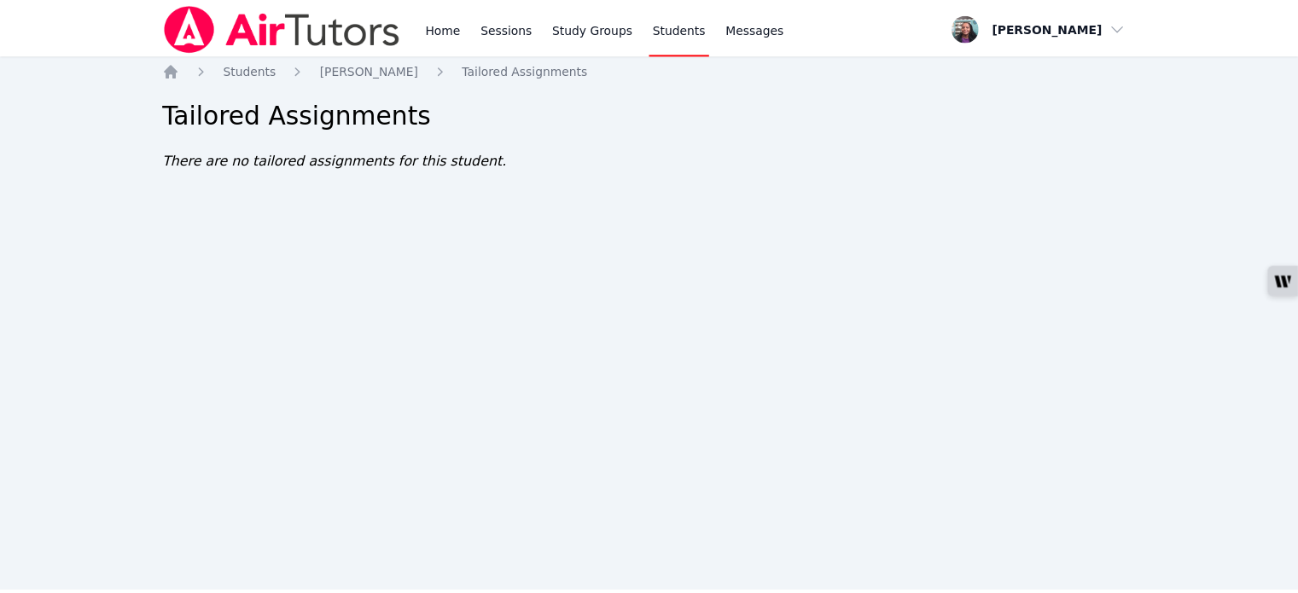
scroll to position [85, 0]
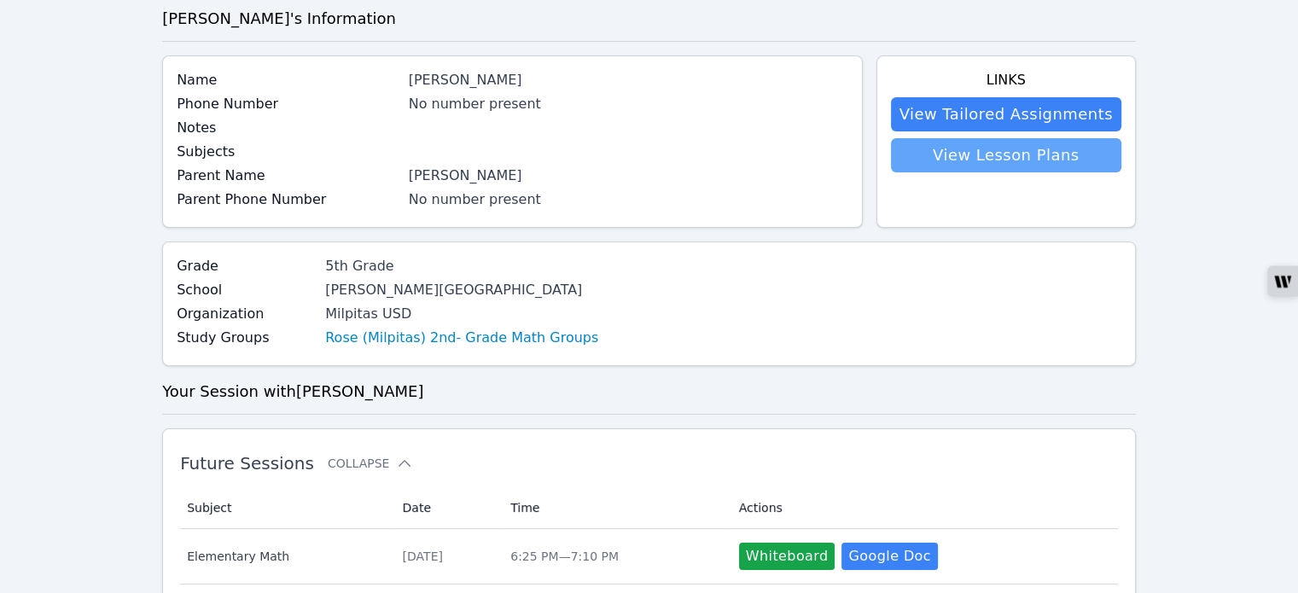
click at [961, 151] on link "View Lesson Plans" at bounding box center [1006, 155] width 230 height 34
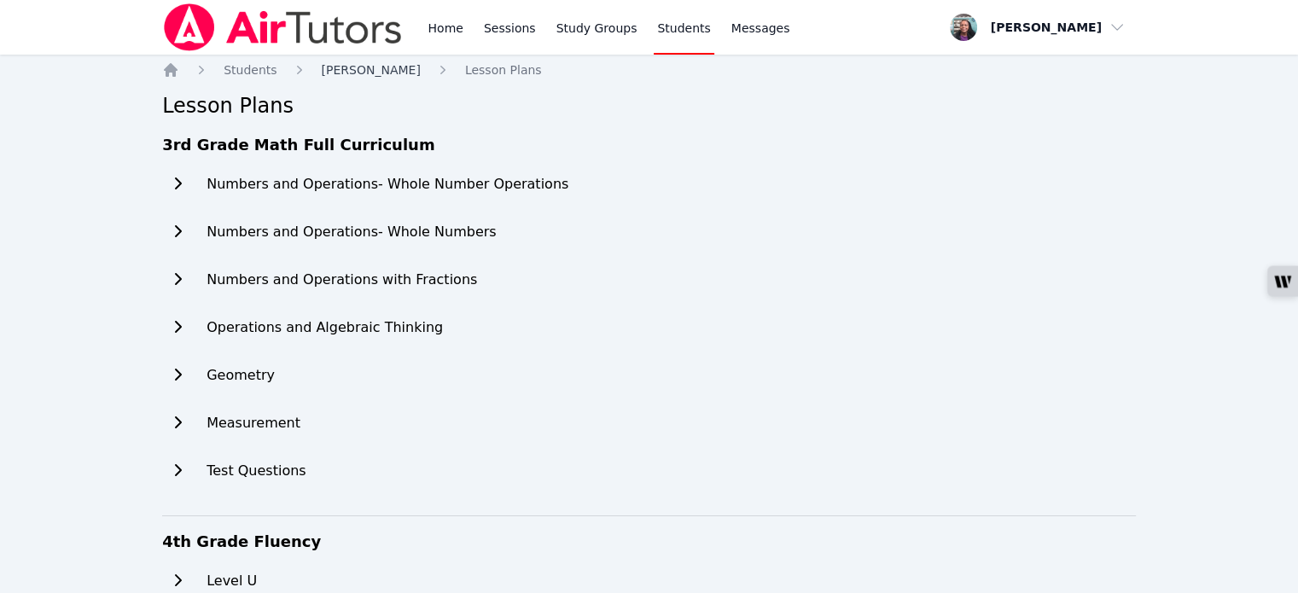
click at [351, 67] on span "[PERSON_NAME]" at bounding box center [371, 70] width 99 height 14
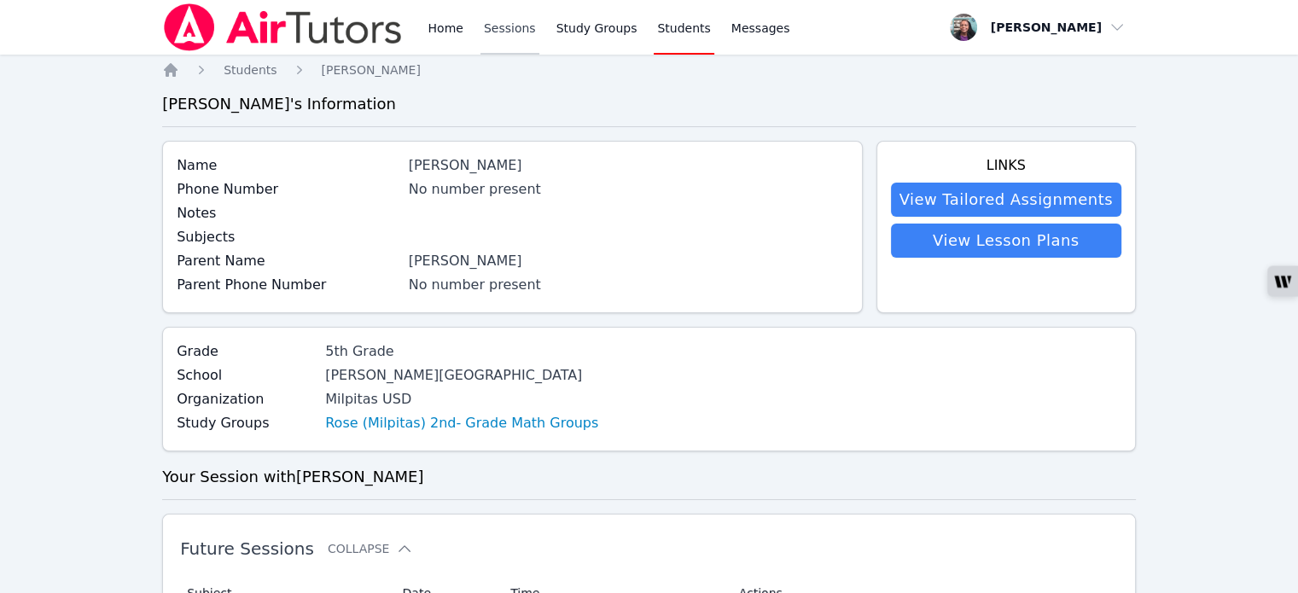
click at [488, 26] on link "Sessions" at bounding box center [509, 27] width 59 height 55
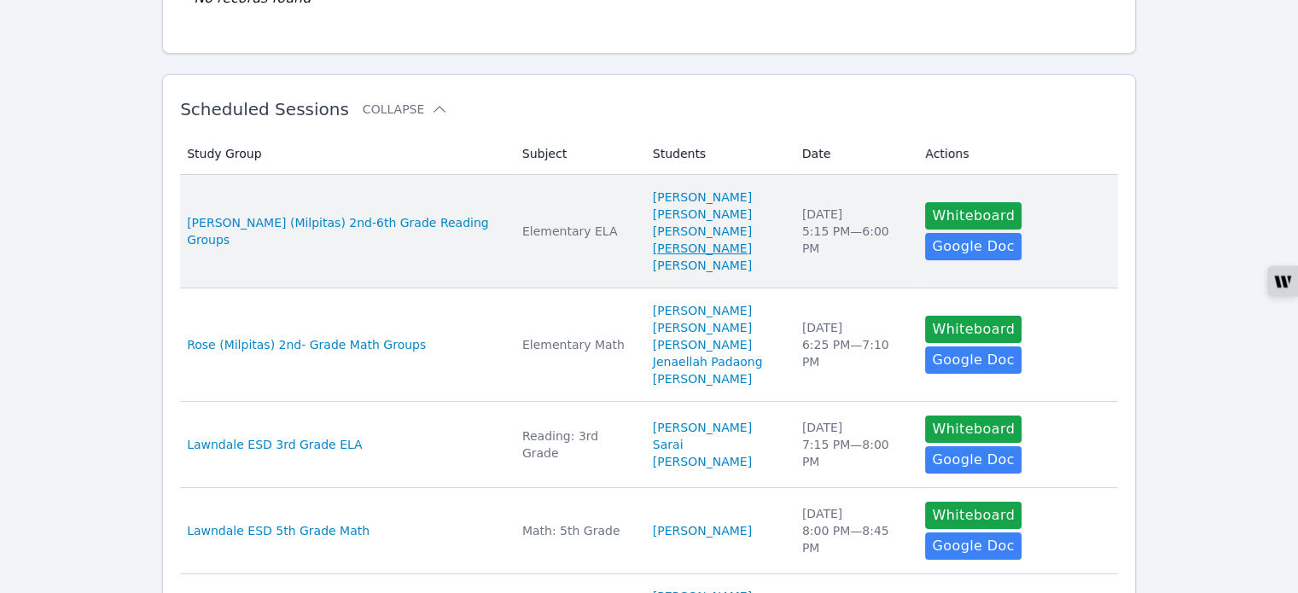
scroll to position [256, 0]
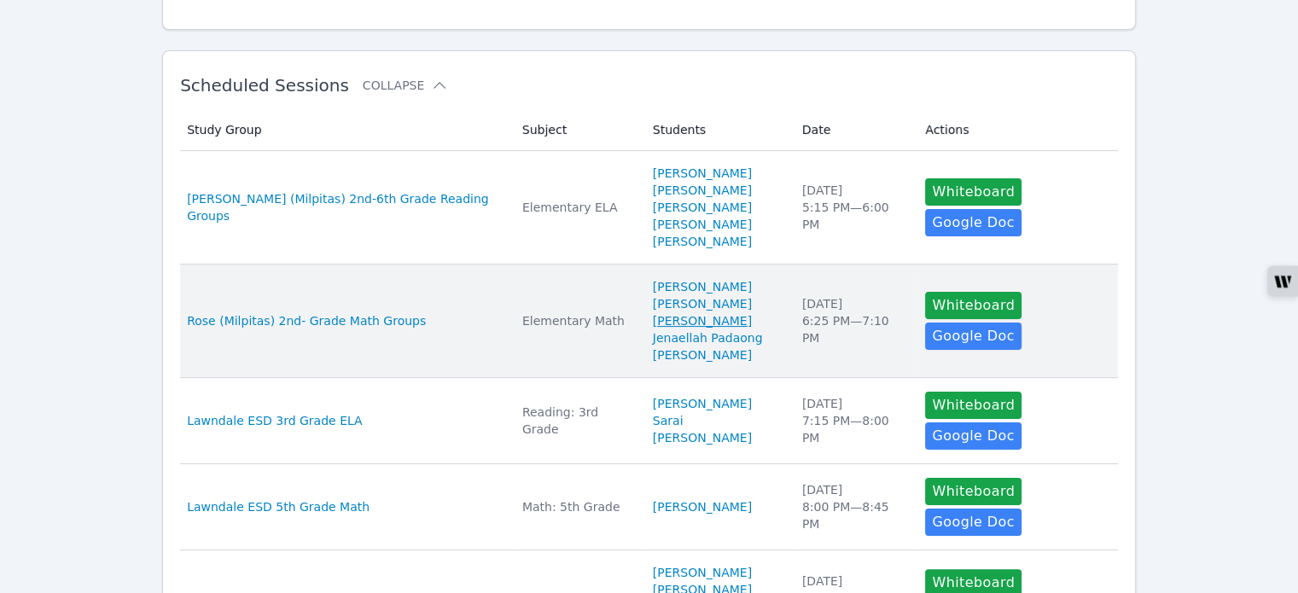
click at [670, 323] on link "[PERSON_NAME]" at bounding box center [702, 320] width 99 height 17
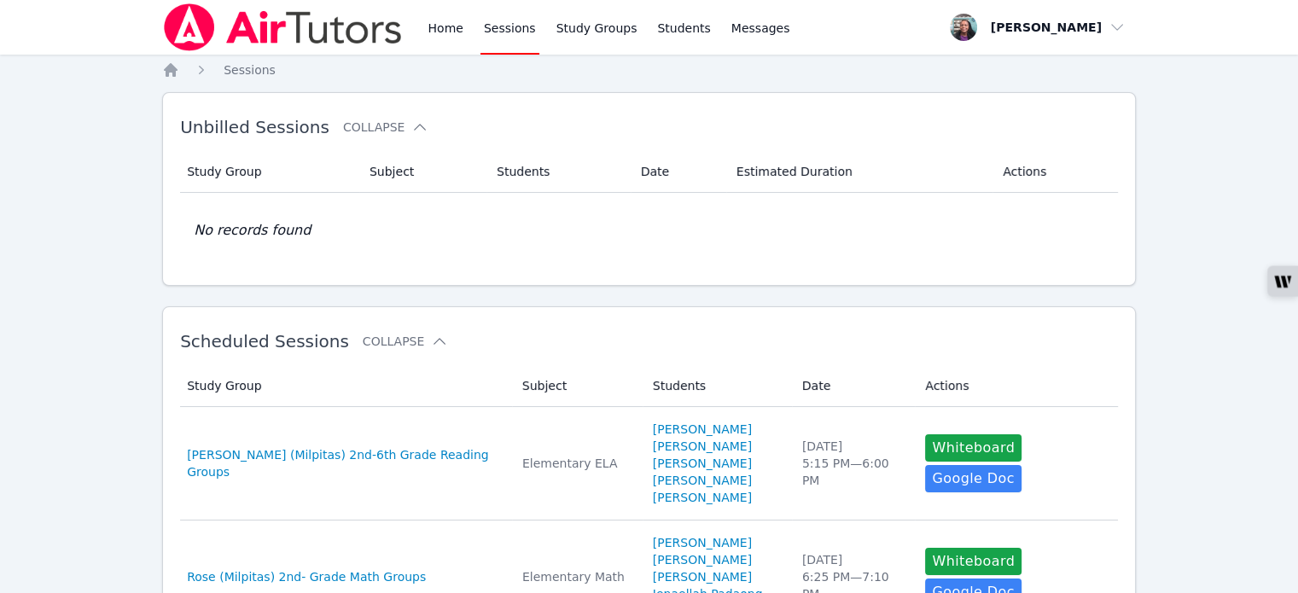
scroll to position [256, 0]
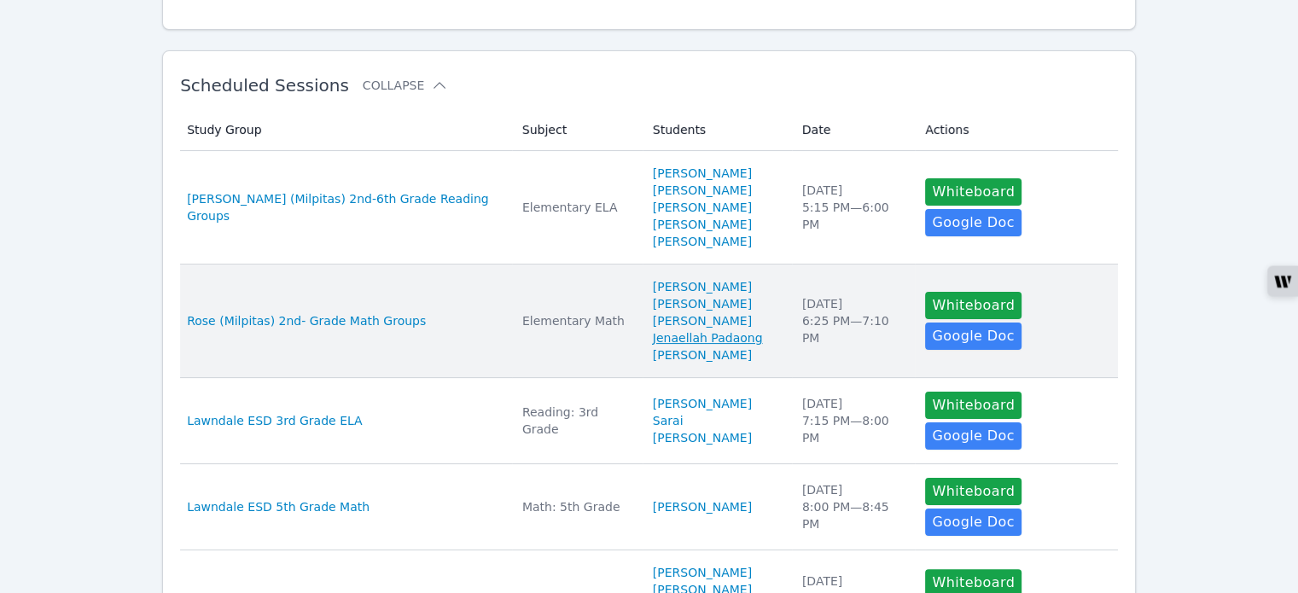
click at [653, 337] on link "Jenaellah Padaong" at bounding box center [708, 337] width 110 height 17
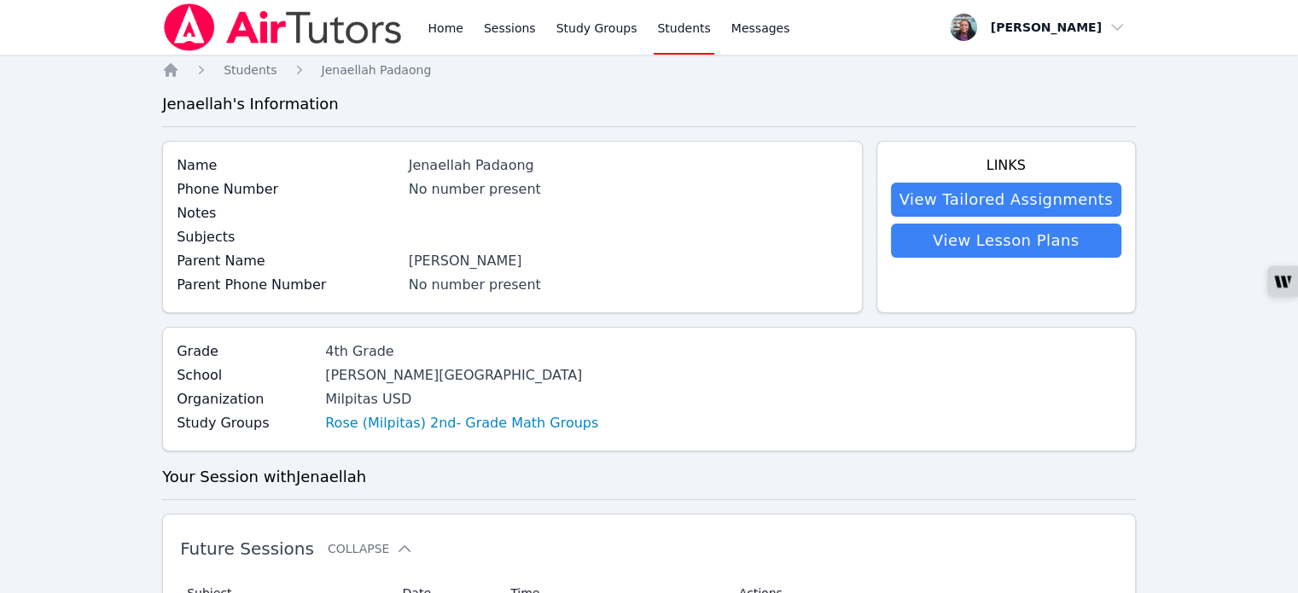
scroll to position [256, 0]
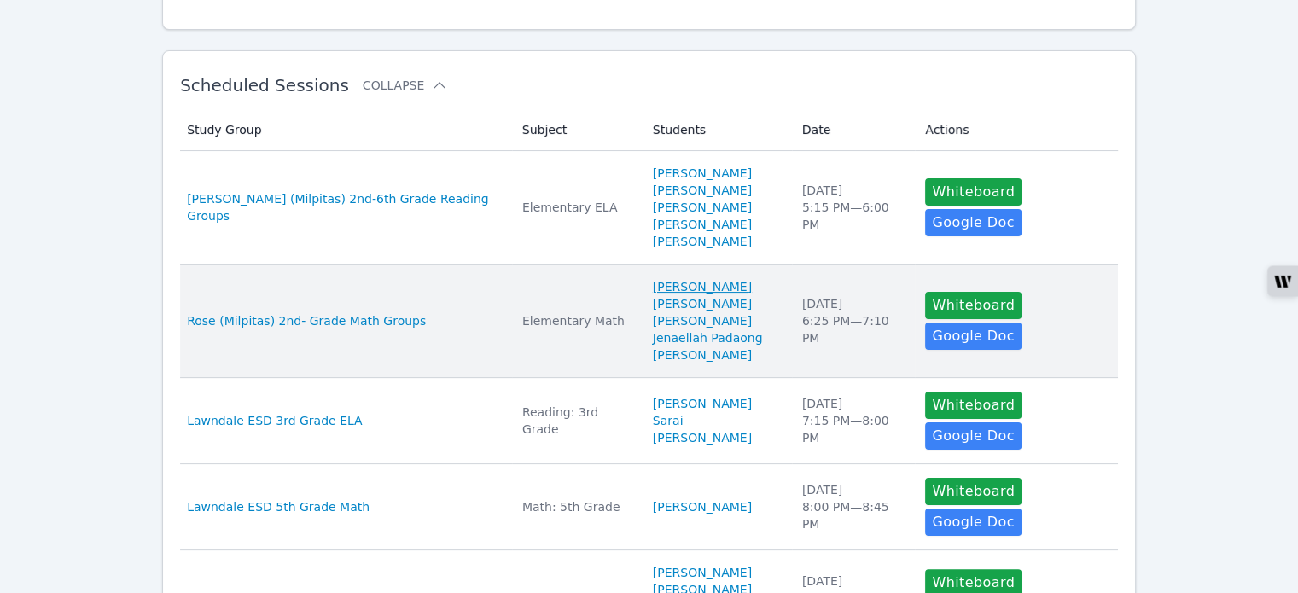
click at [659, 285] on link "[PERSON_NAME]" at bounding box center [702, 286] width 99 height 17
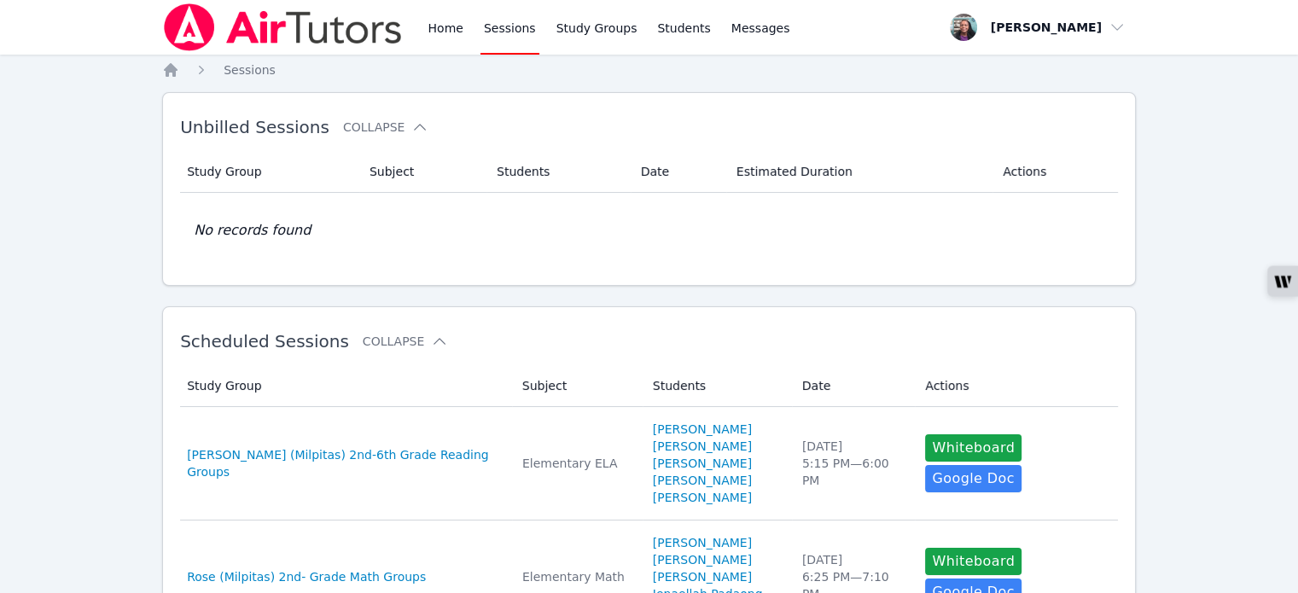
scroll to position [256, 0]
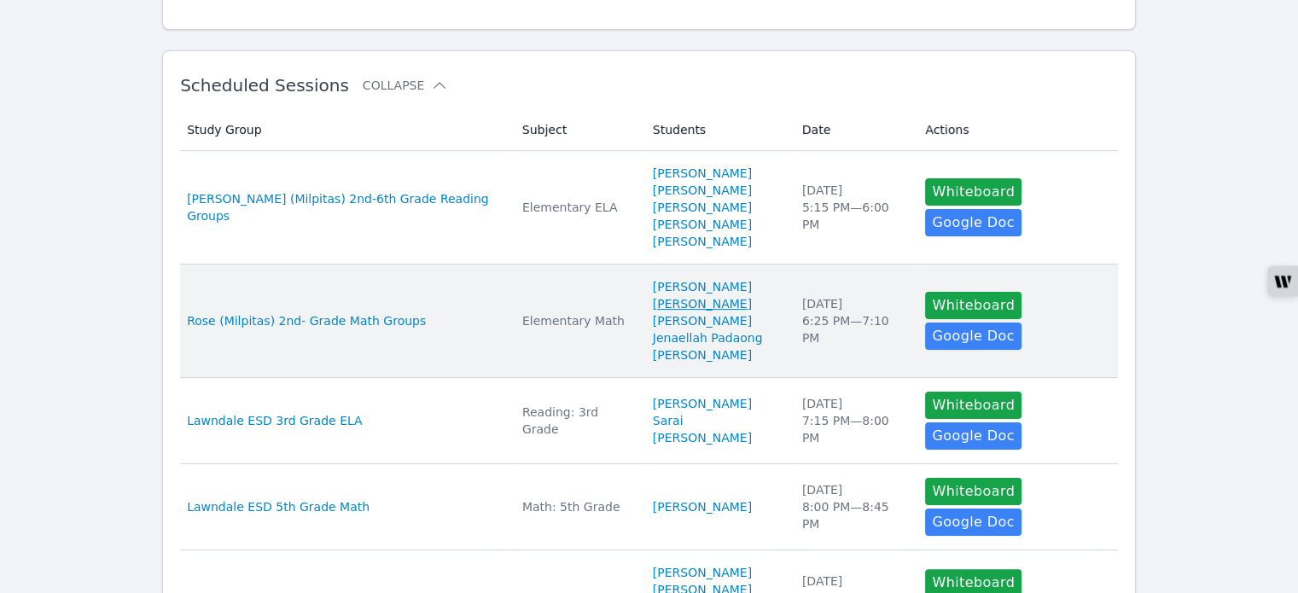
click at [653, 298] on link "[PERSON_NAME]" at bounding box center [702, 303] width 99 height 17
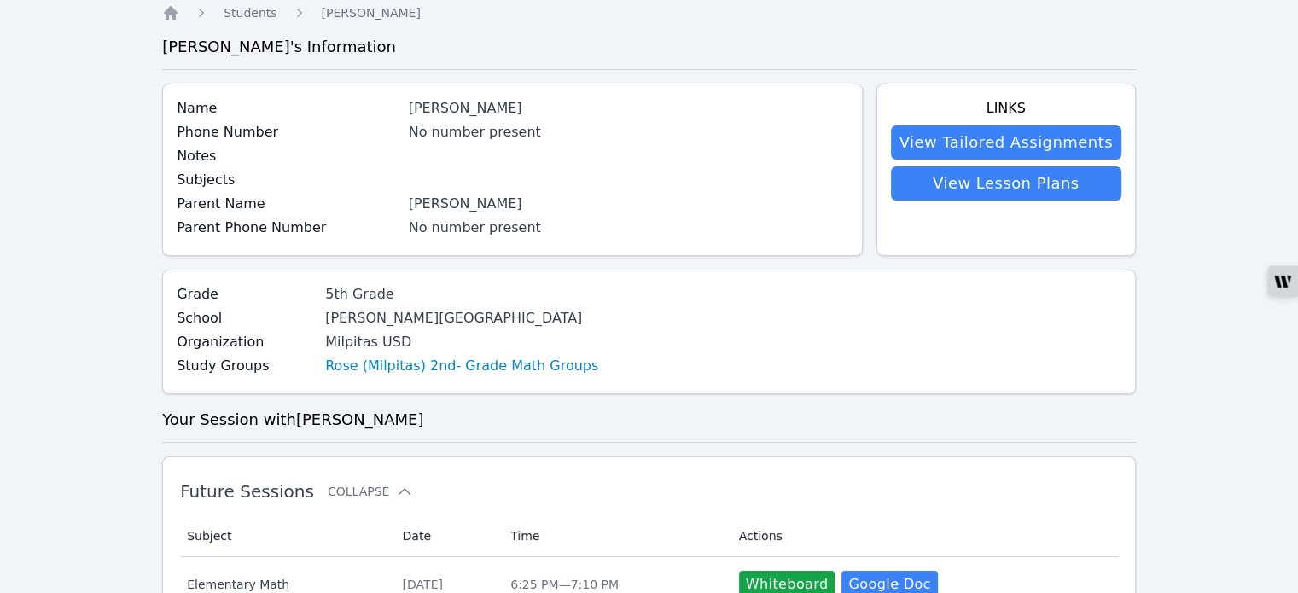
scroll to position [85, 0]
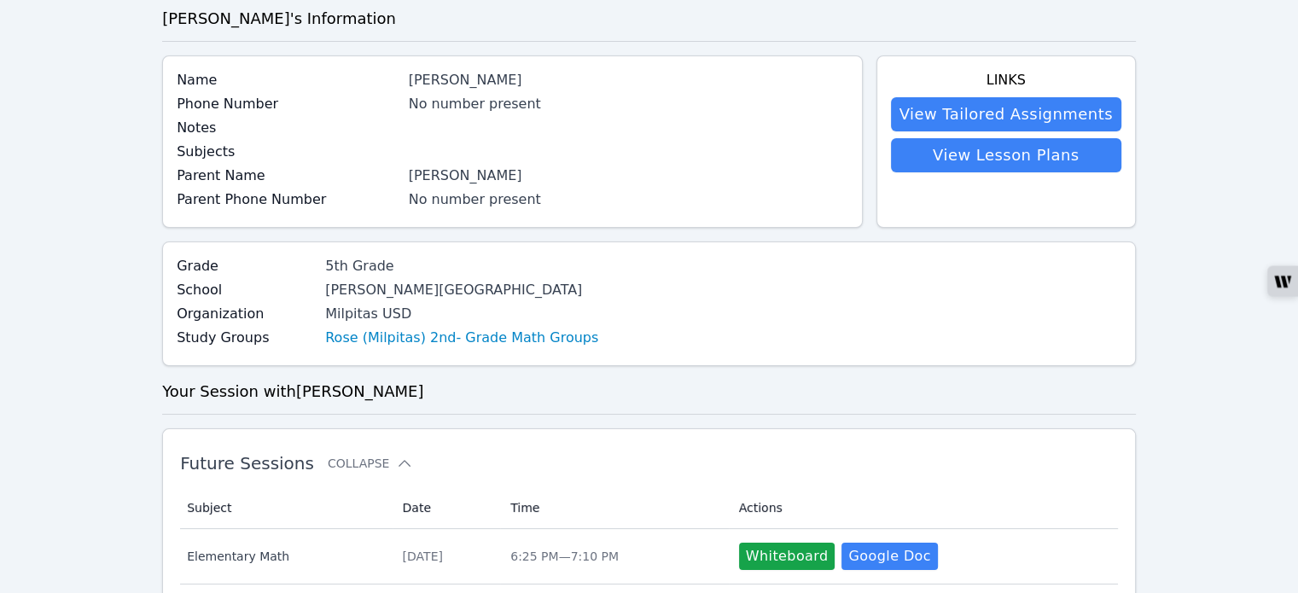
scroll to position [256, 0]
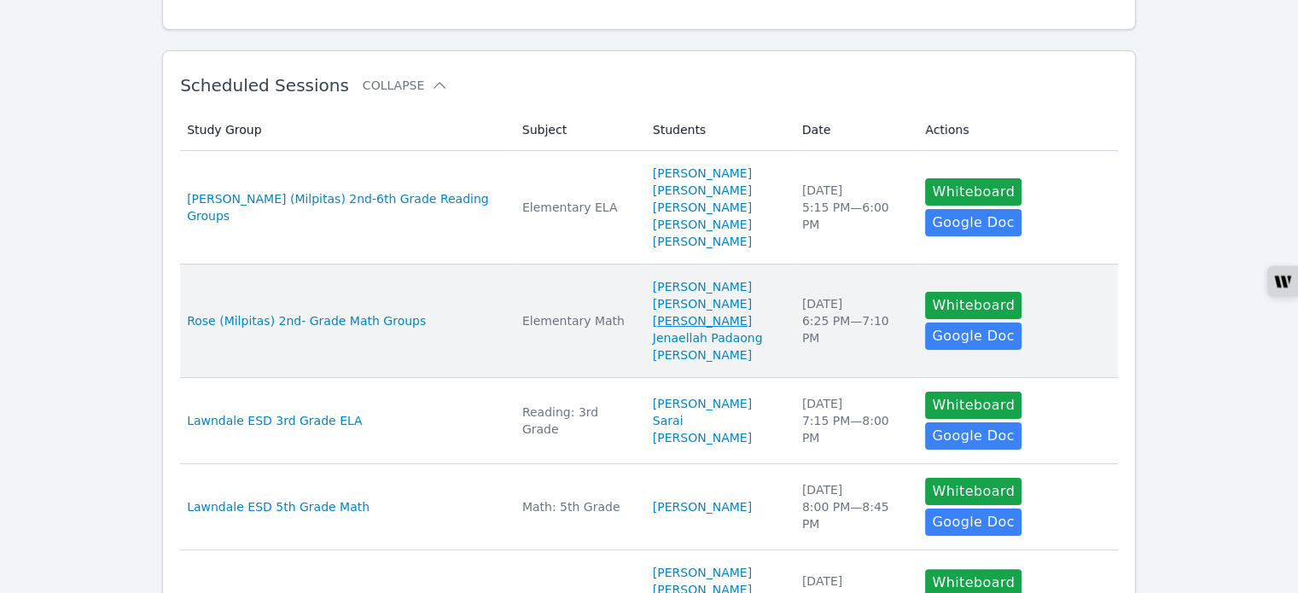
click at [653, 326] on link "[PERSON_NAME]" at bounding box center [702, 320] width 99 height 17
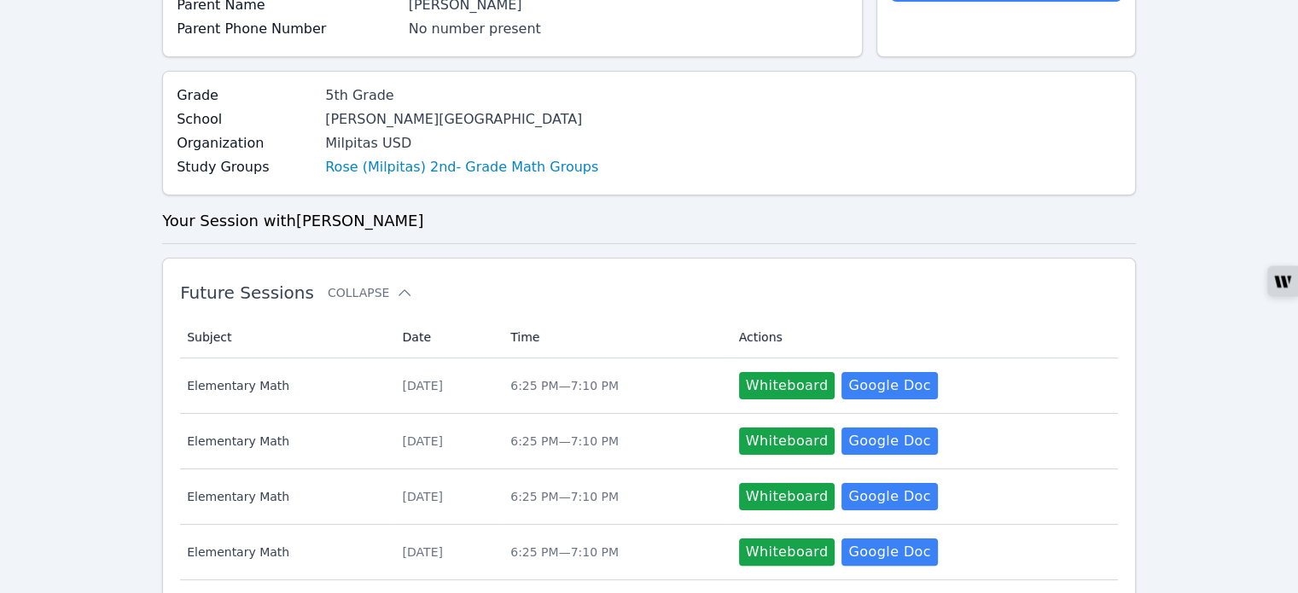
scroll to position [42, 0]
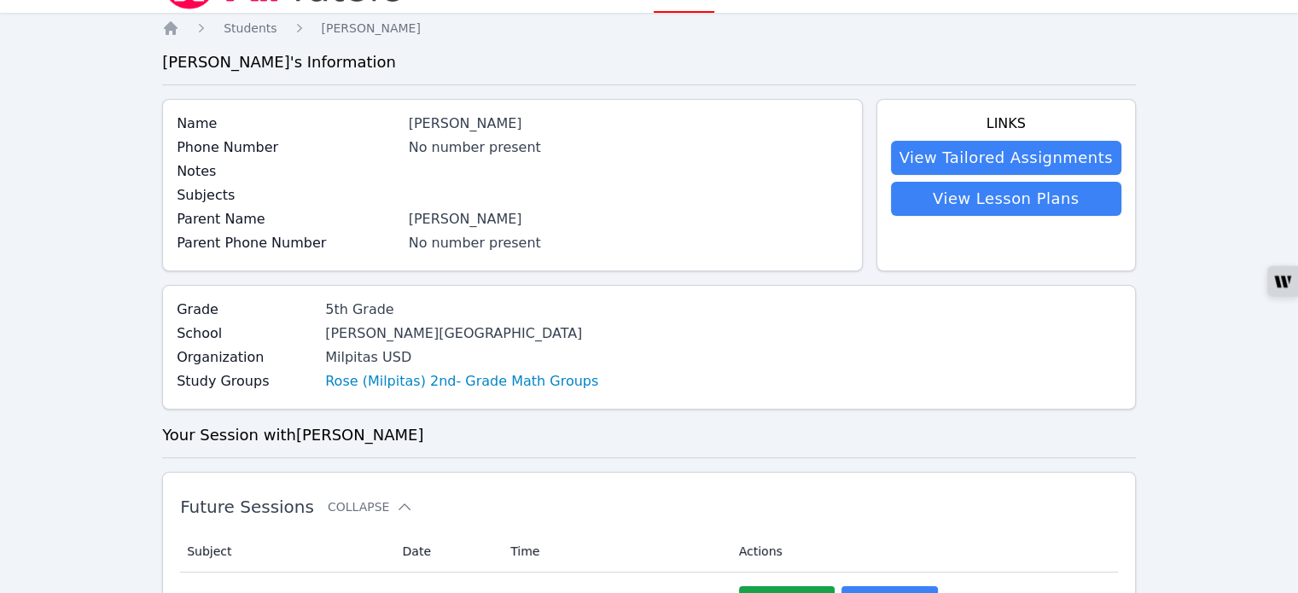
scroll to position [256, 0]
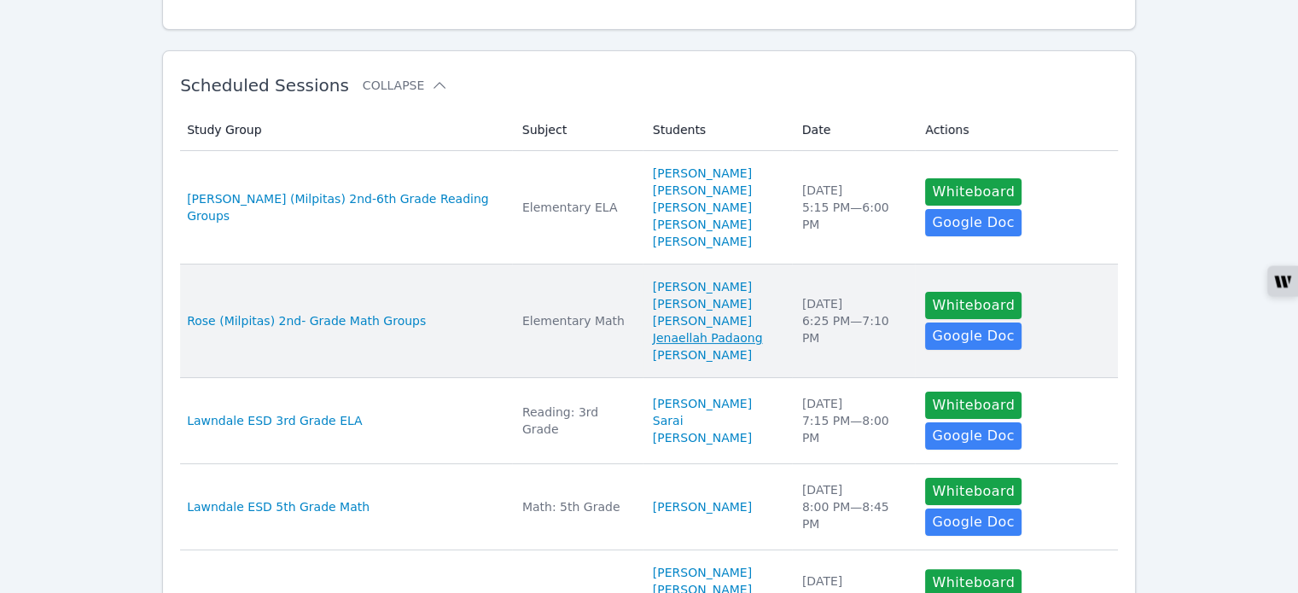
click at [669, 335] on link "Jenaellah Padaong" at bounding box center [708, 337] width 110 height 17
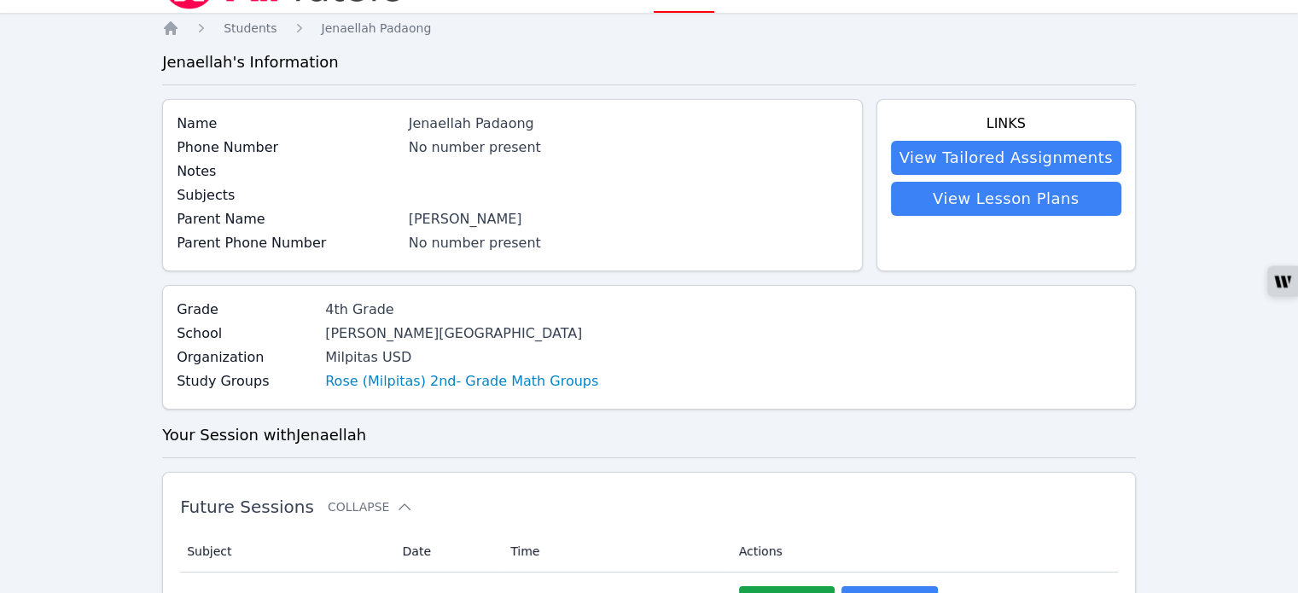
scroll to position [256, 0]
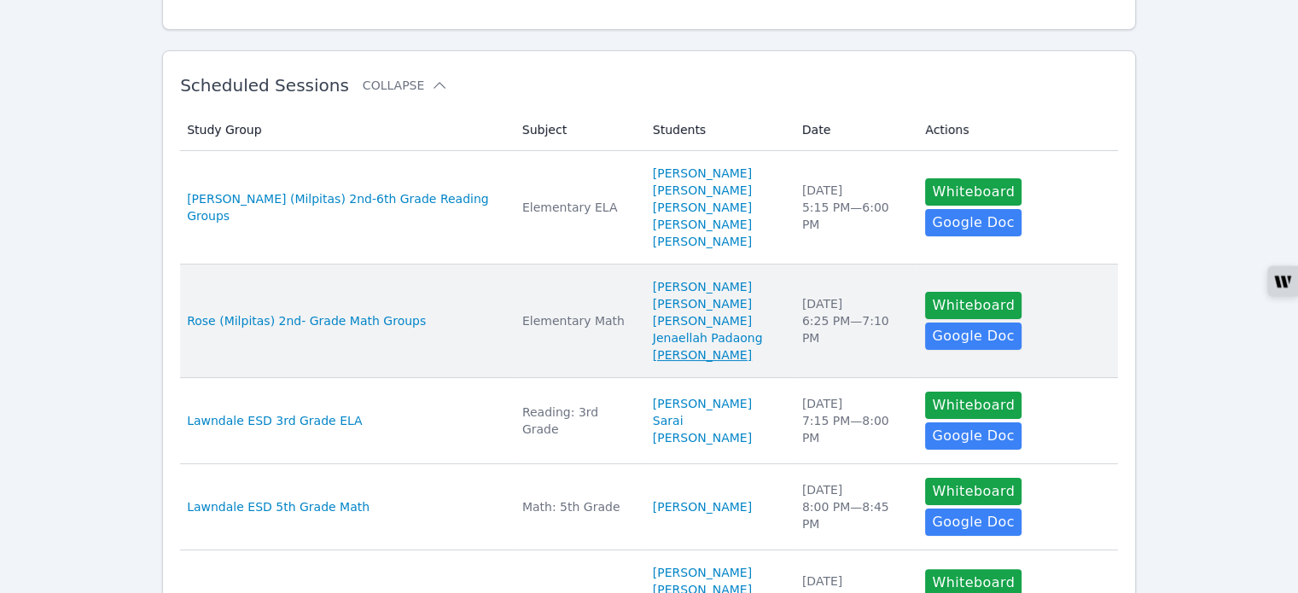
click at [653, 360] on link "[PERSON_NAME]" at bounding box center [702, 354] width 99 height 17
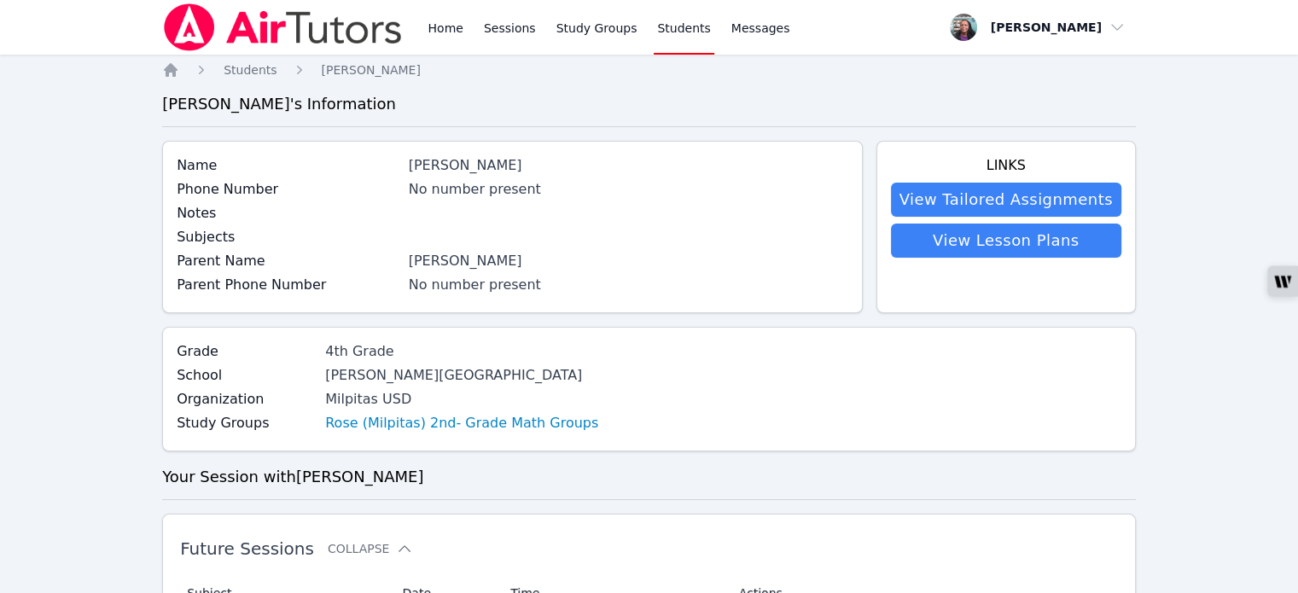
scroll to position [256, 0]
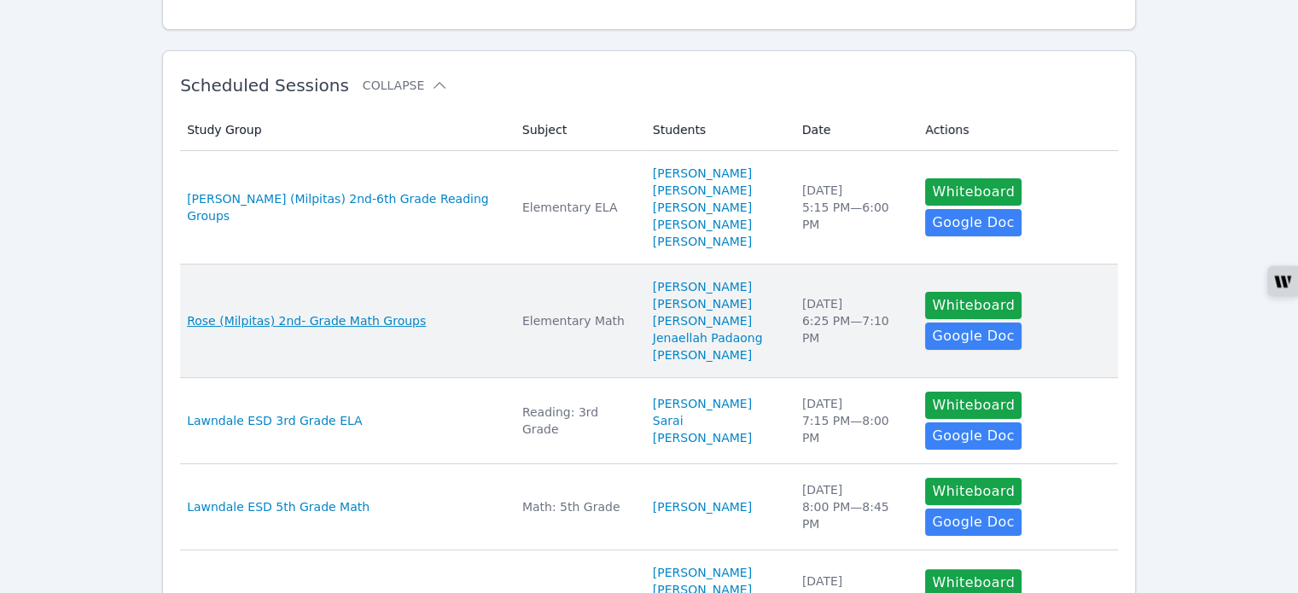
click at [311, 323] on span "Rose (Milpitas) 2nd- Grade Math Groups" at bounding box center [306, 320] width 239 height 17
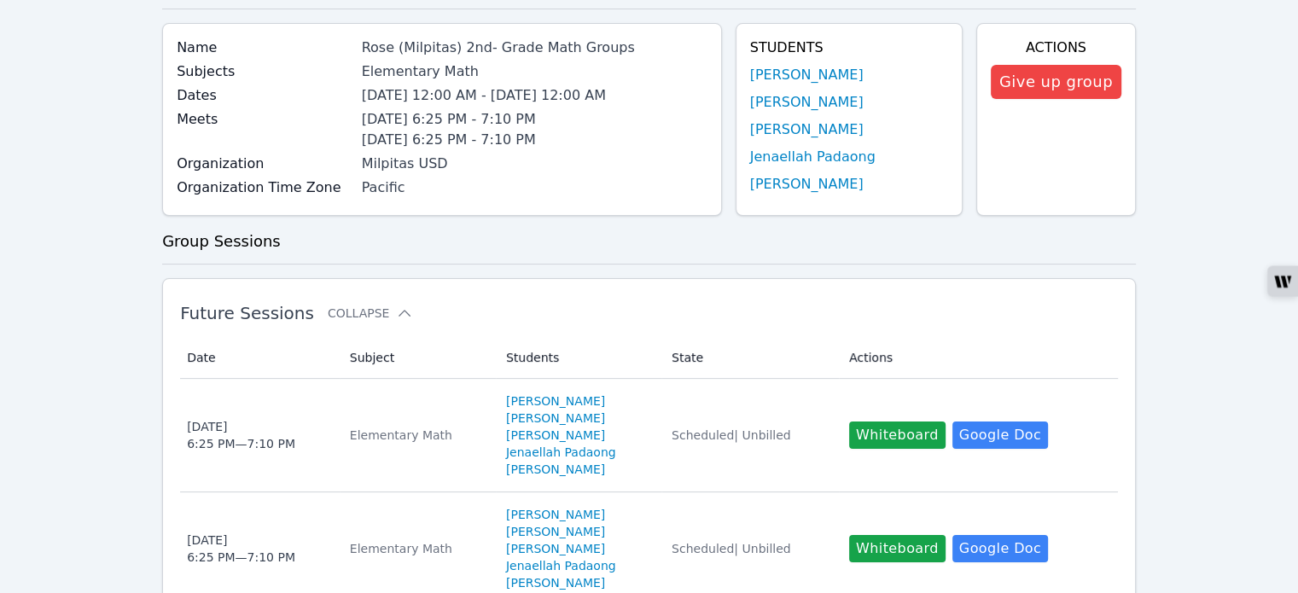
scroll to position [212, 0]
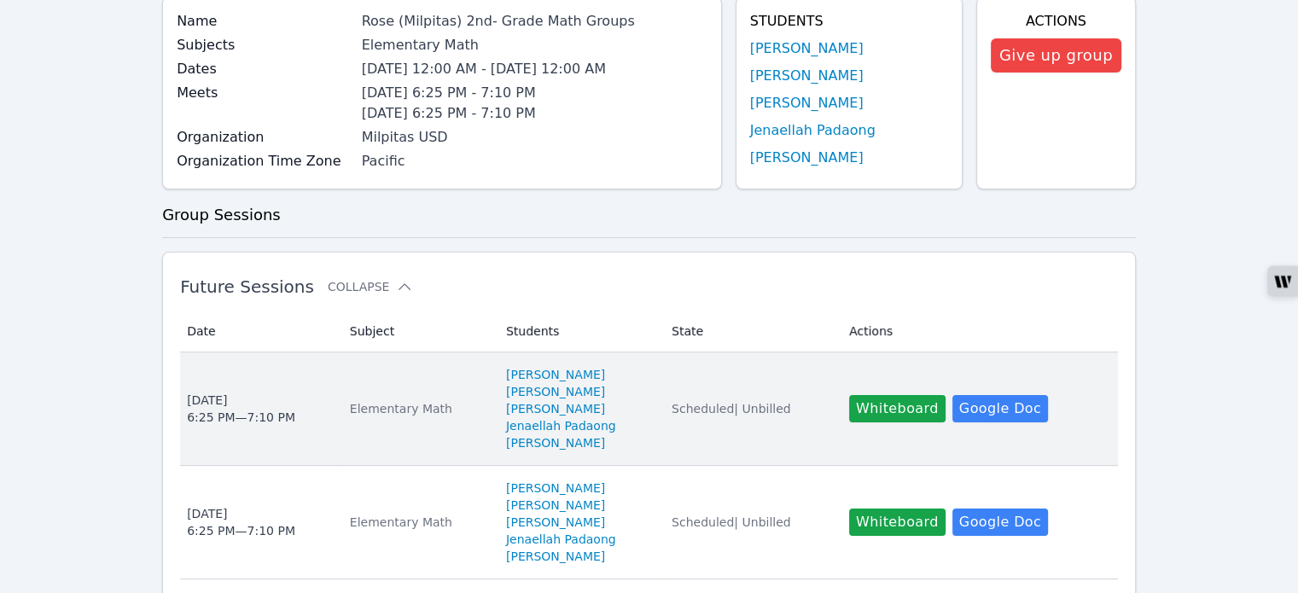
click at [365, 412] on div "Elementary Math" at bounding box center [418, 408] width 136 height 17
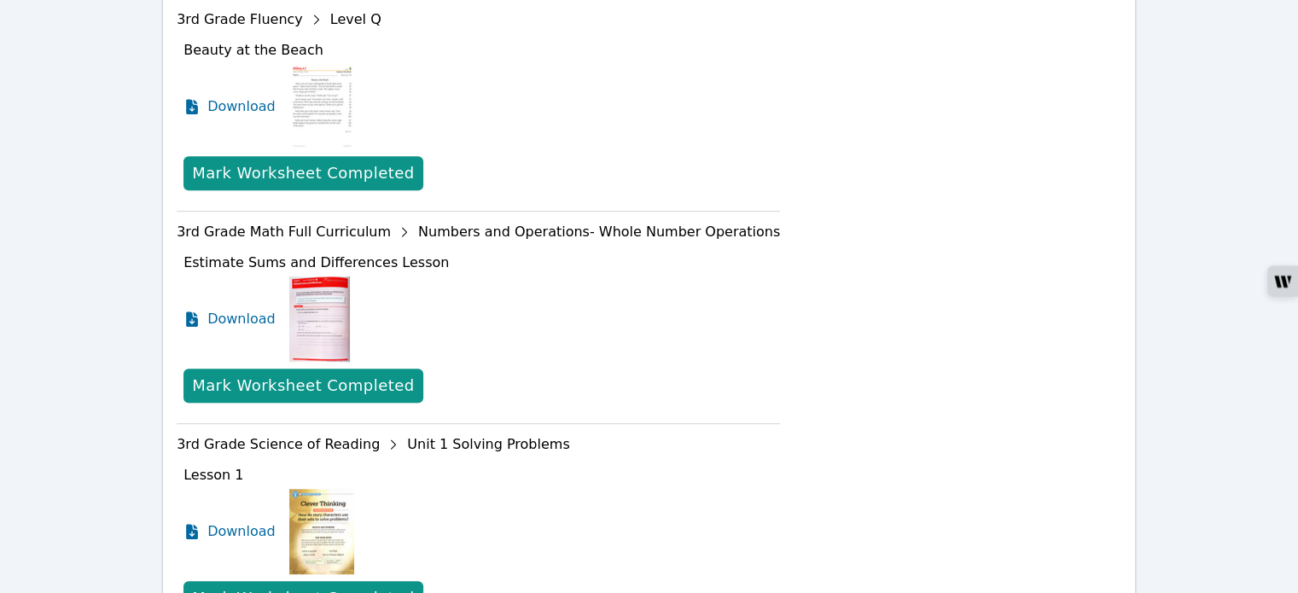
scroll to position [938, 0]
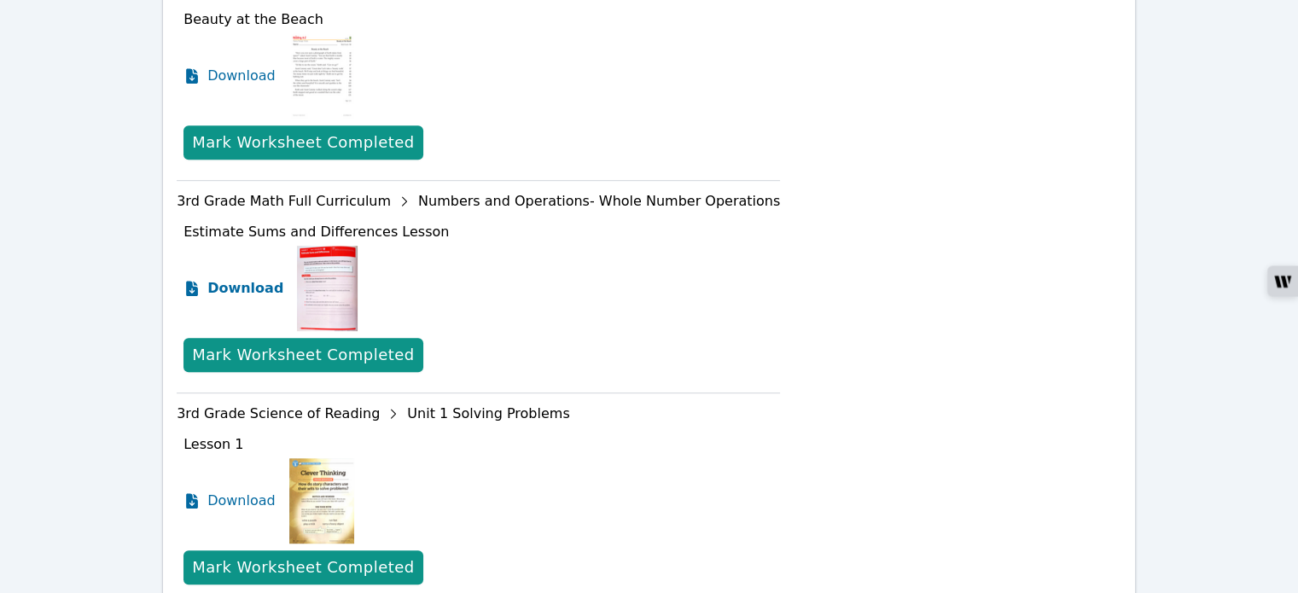
click at [239, 281] on span "Download" at bounding box center [245, 288] width 76 height 20
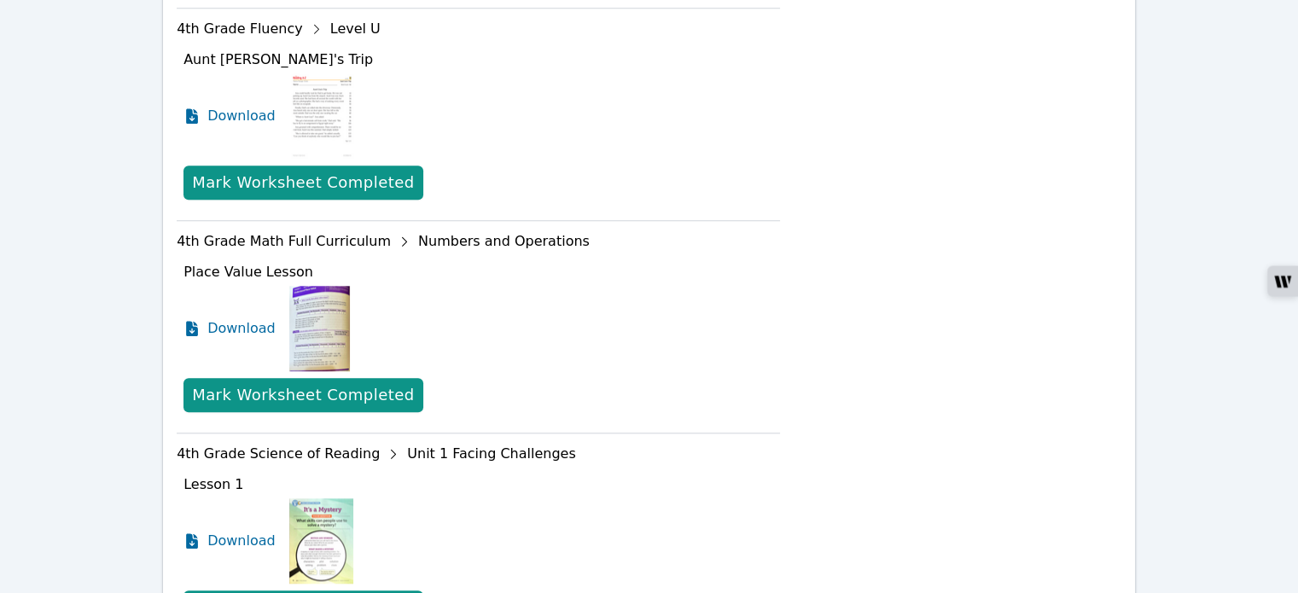
scroll to position [1621, 0]
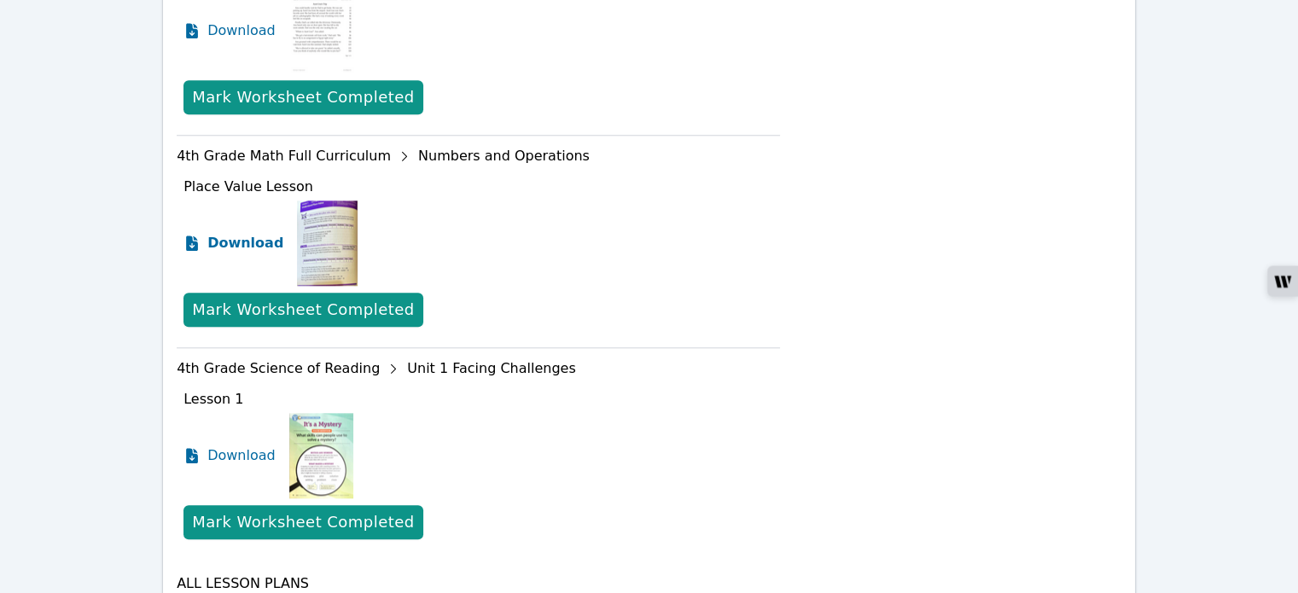
click at [224, 233] on span "Download" at bounding box center [245, 243] width 76 height 20
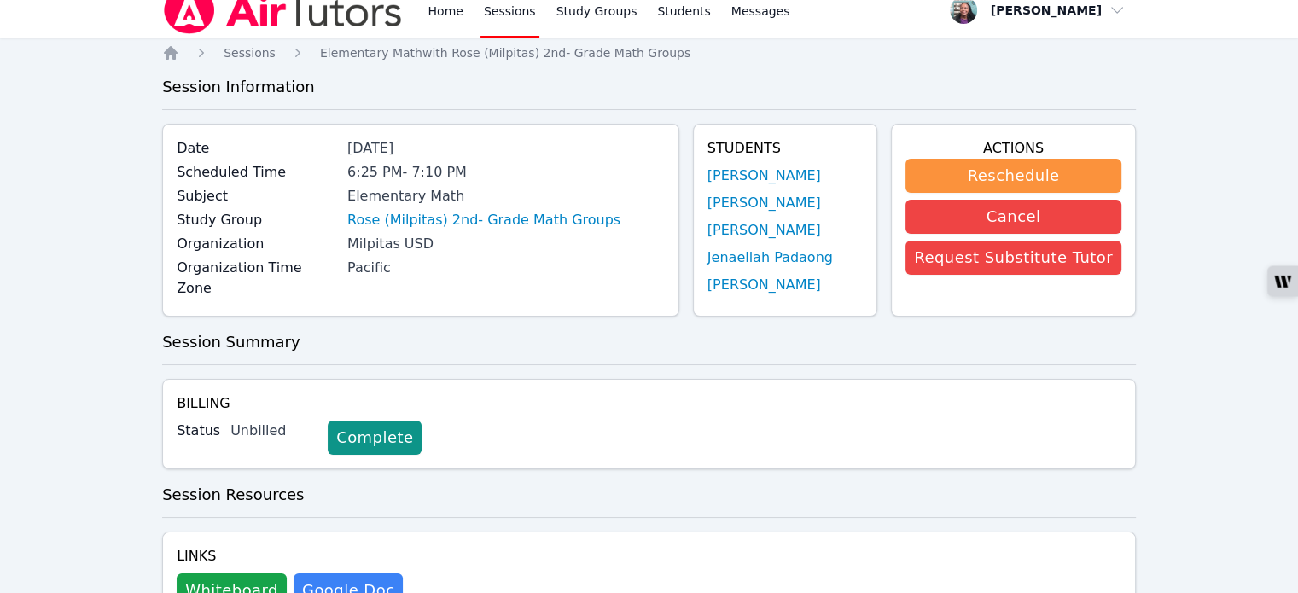
scroll to position [0, 0]
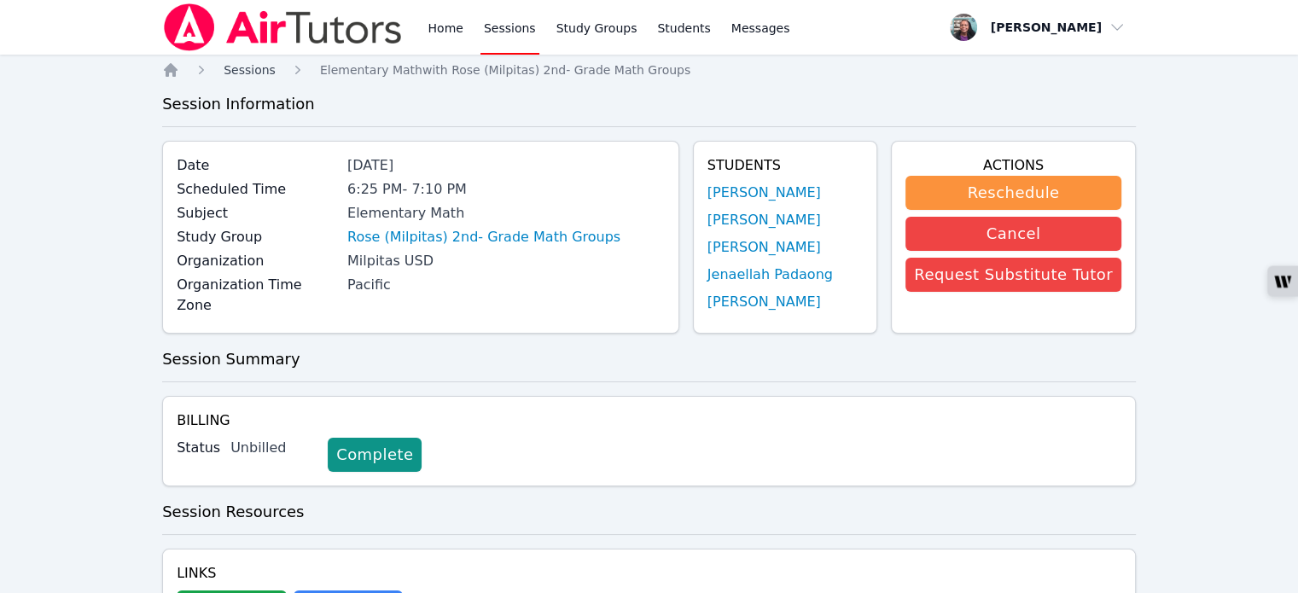
click at [258, 67] on span "Sessions" at bounding box center [250, 70] width 52 height 14
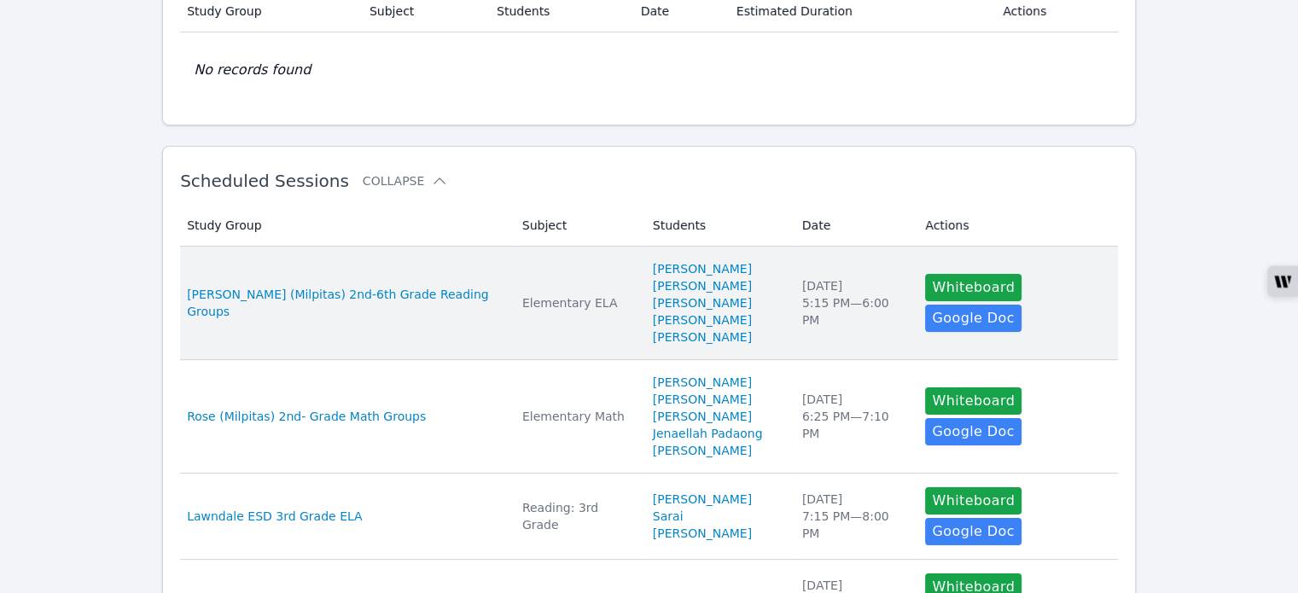
scroll to position [171, 0]
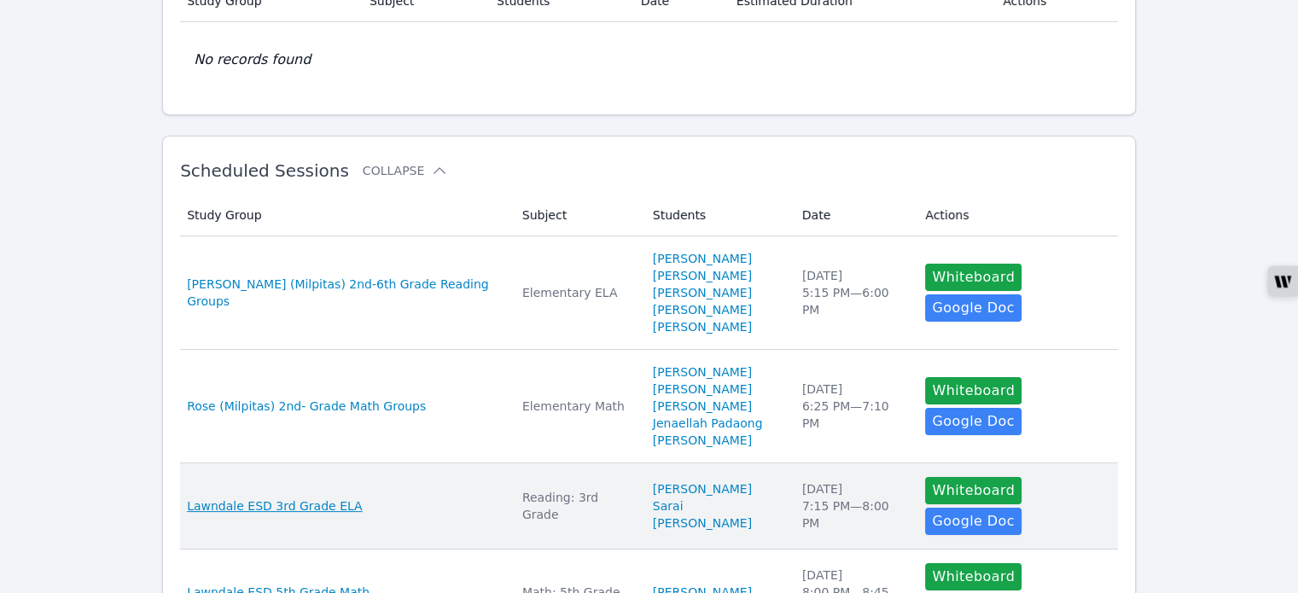
click at [315, 497] on span "Lawndale ESD 3rd Grade ELA" at bounding box center [275, 505] width 176 height 17
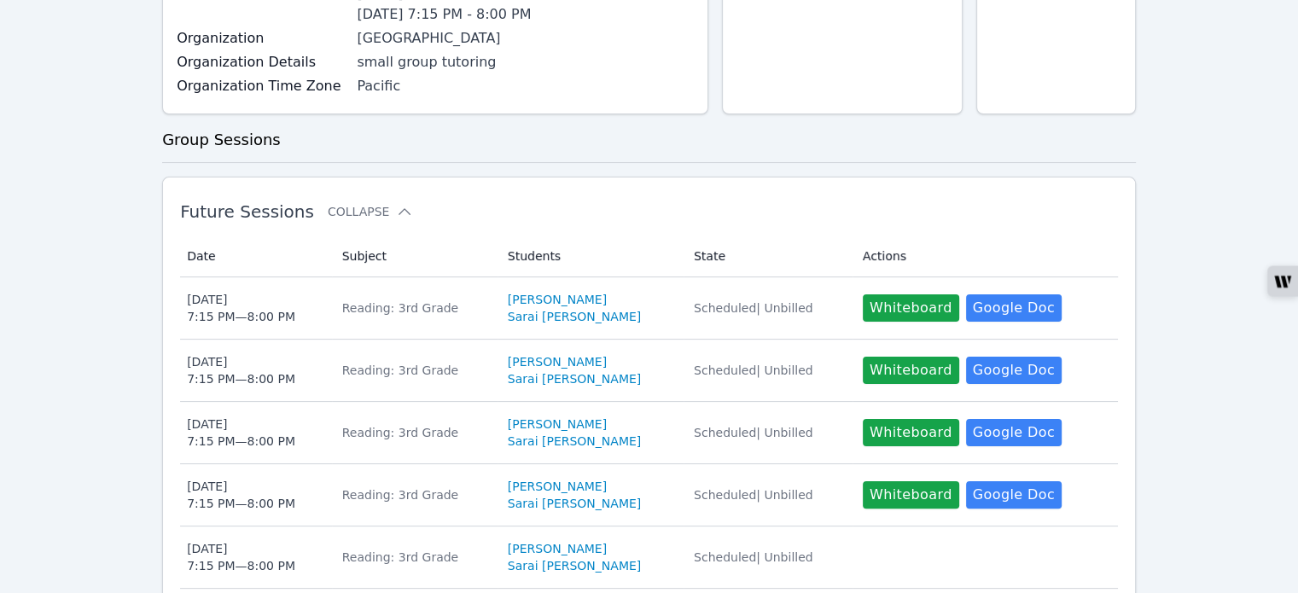
scroll to position [341, 0]
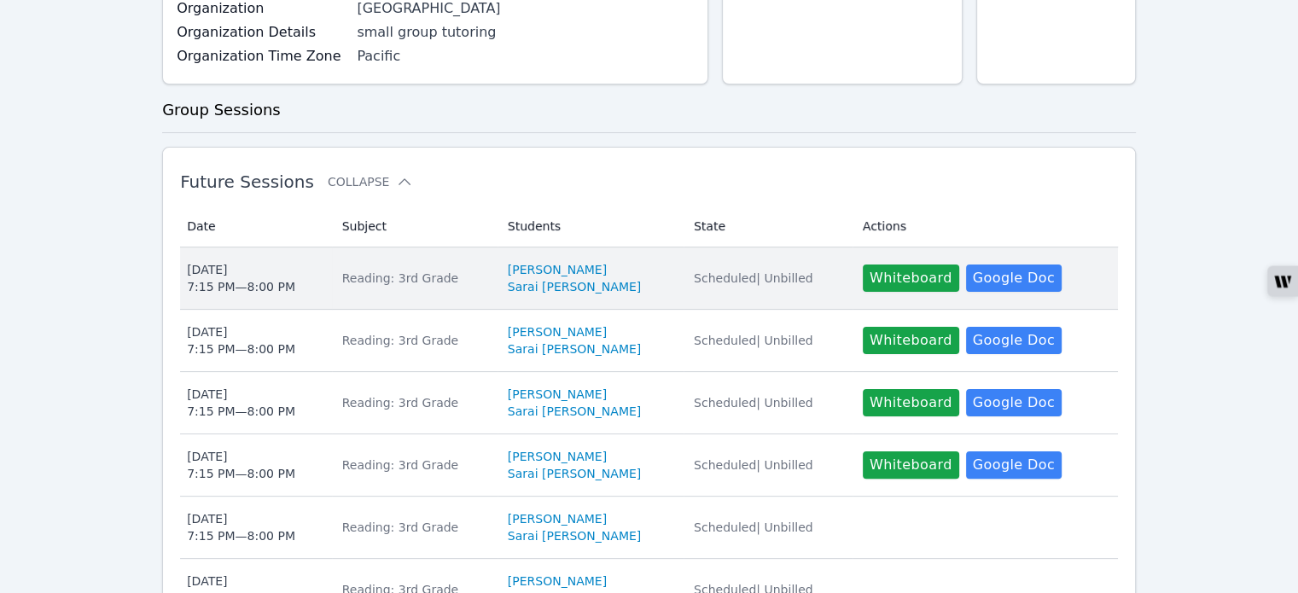
click at [365, 270] on div "Reading: 3rd Grade" at bounding box center [414, 278] width 145 height 17
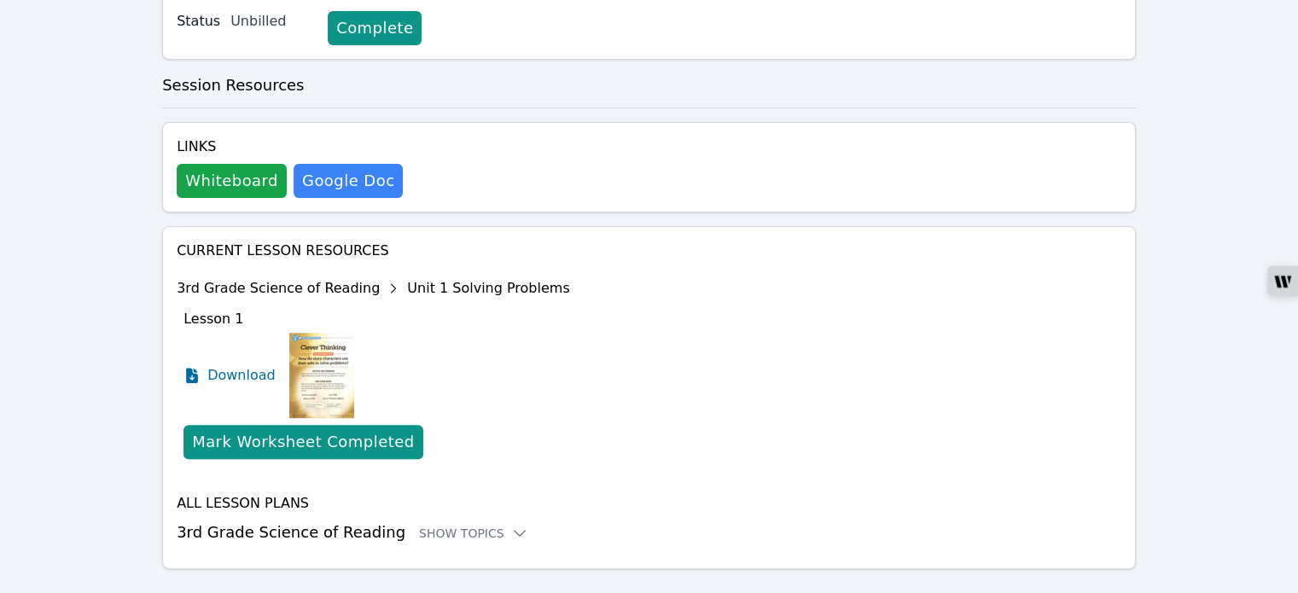
scroll to position [458, 0]
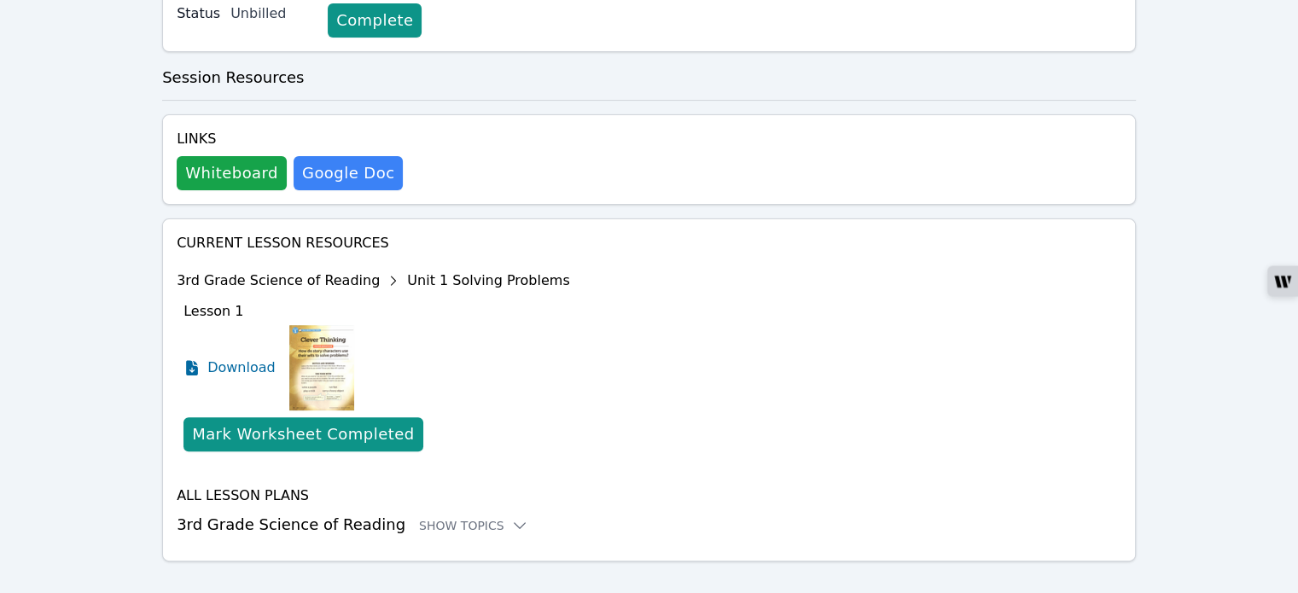
click at [0, 166] on div "Home Sessions Study Groups Students Messages Open user menu [PERSON_NAME] Open …" at bounding box center [649, 79] width 1298 height 1074
